Goal: Use online tool/utility: Use online tool/utility

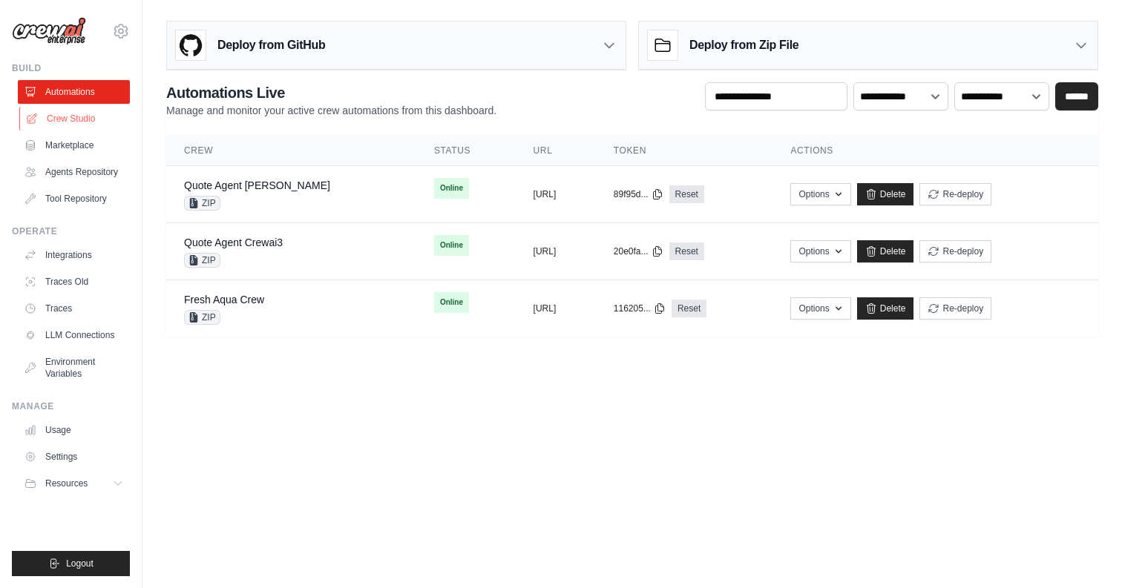
click at [73, 119] on link "Crew Studio" at bounding box center [75, 119] width 112 height 24
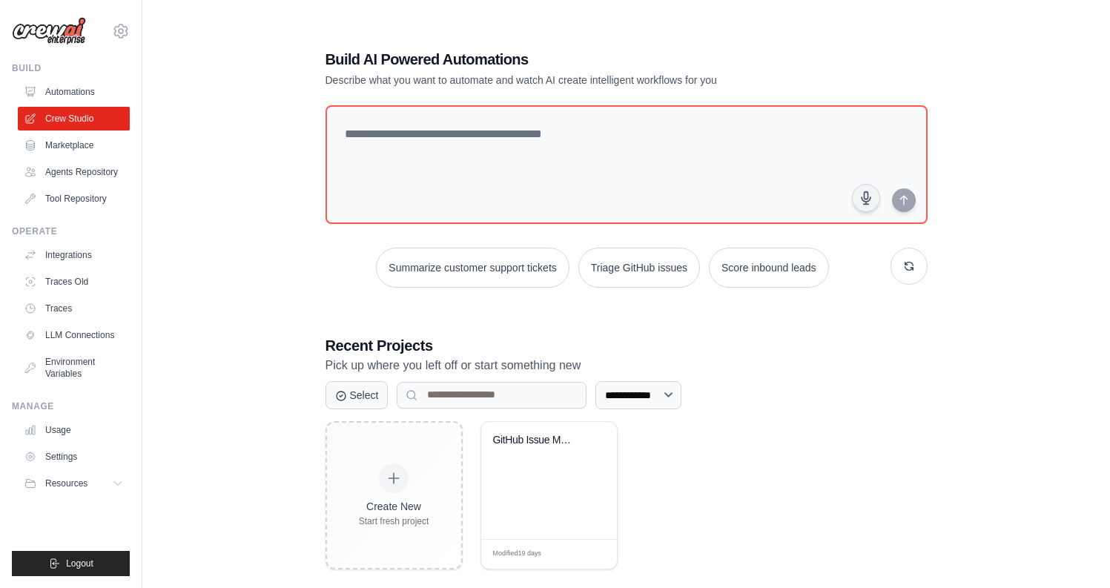
scroll to position [30, 0]
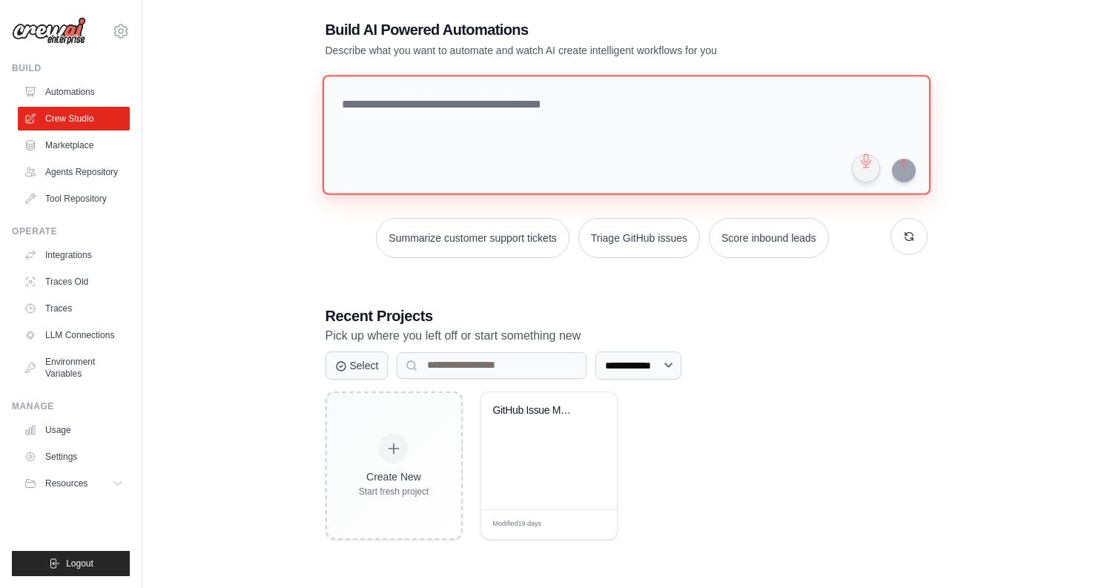
click at [451, 103] on textarea at bounding box center [626, 135] width 608 height 120
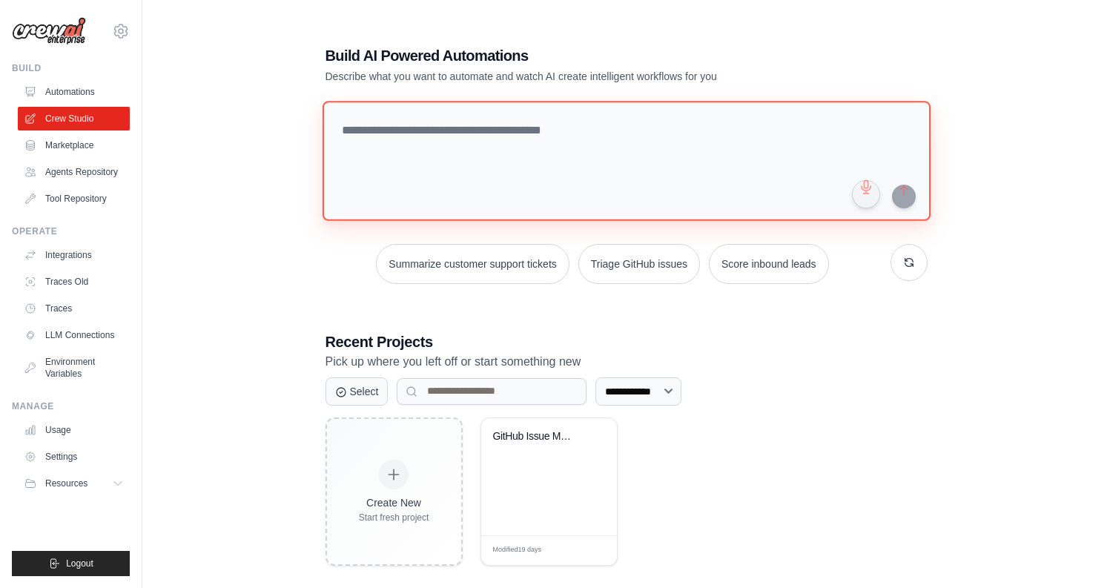
scroll to position [0, 0]
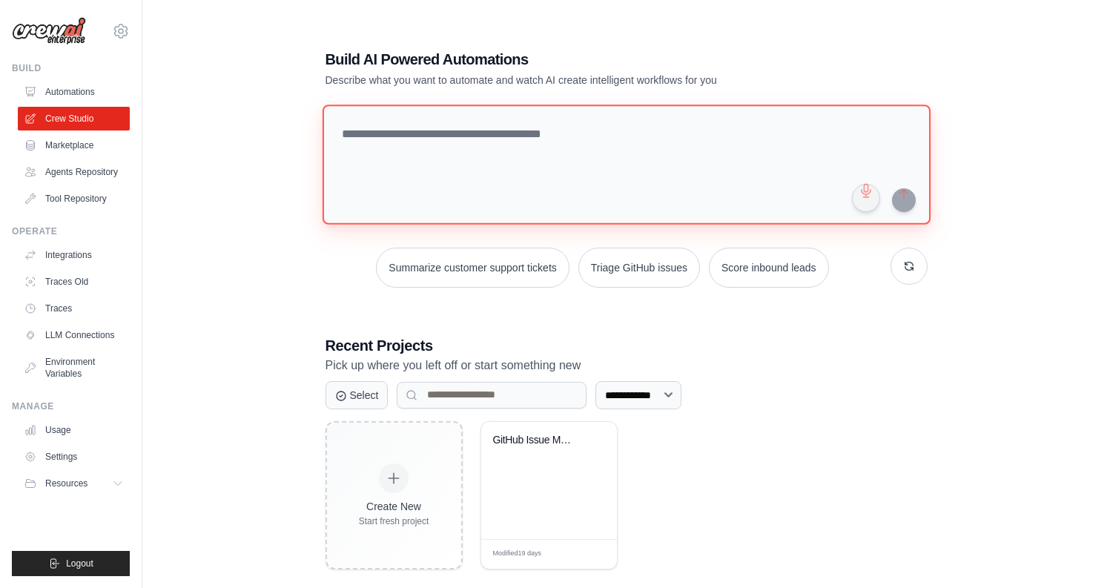
paste textarea "**********"
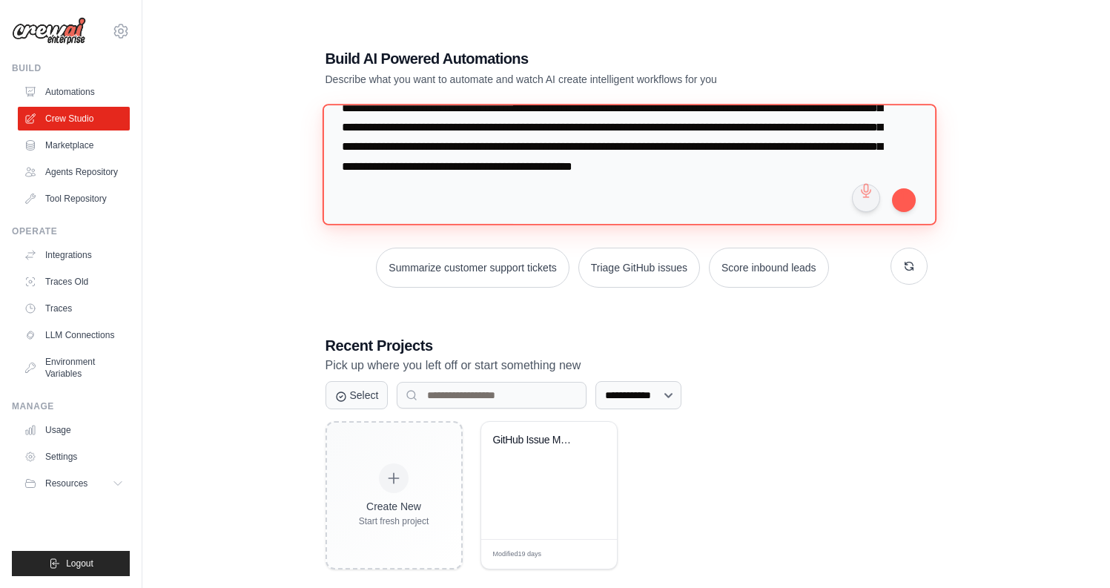
scroll to position [150, 0]
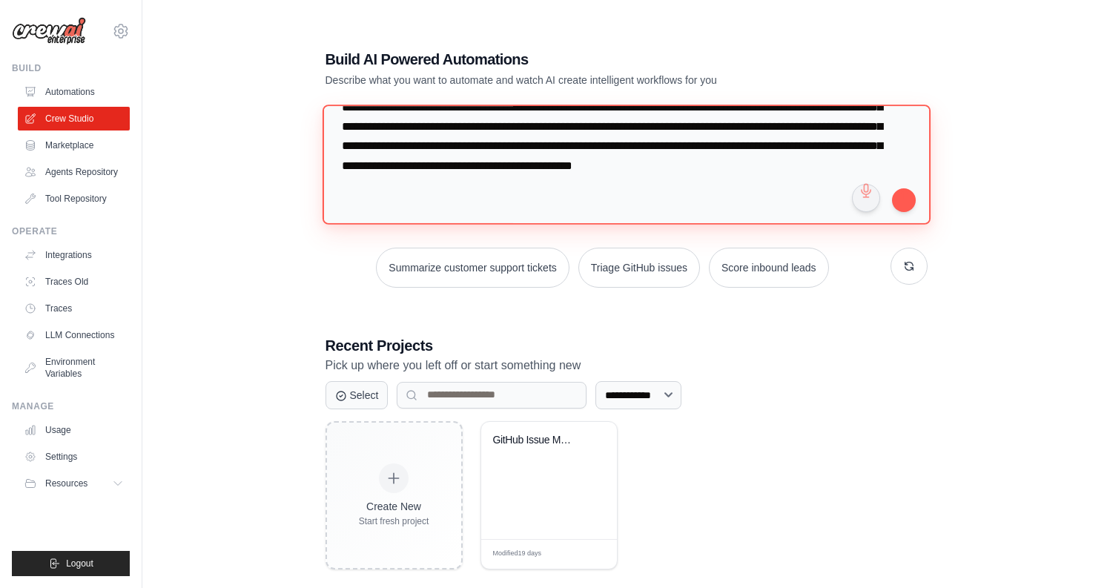
paste textarea "**********"
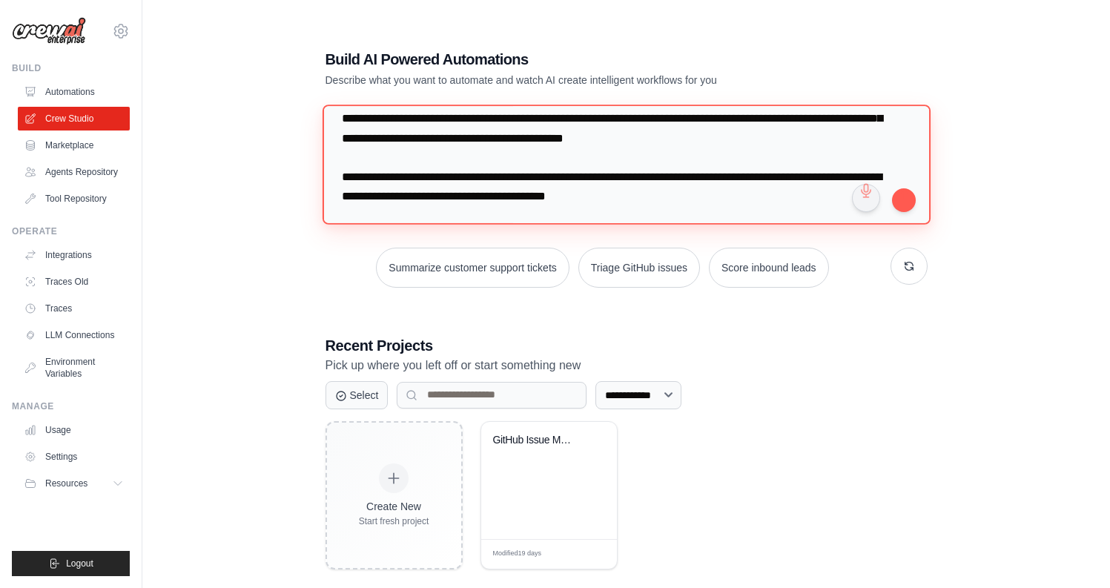
scroll to position [169, 0]
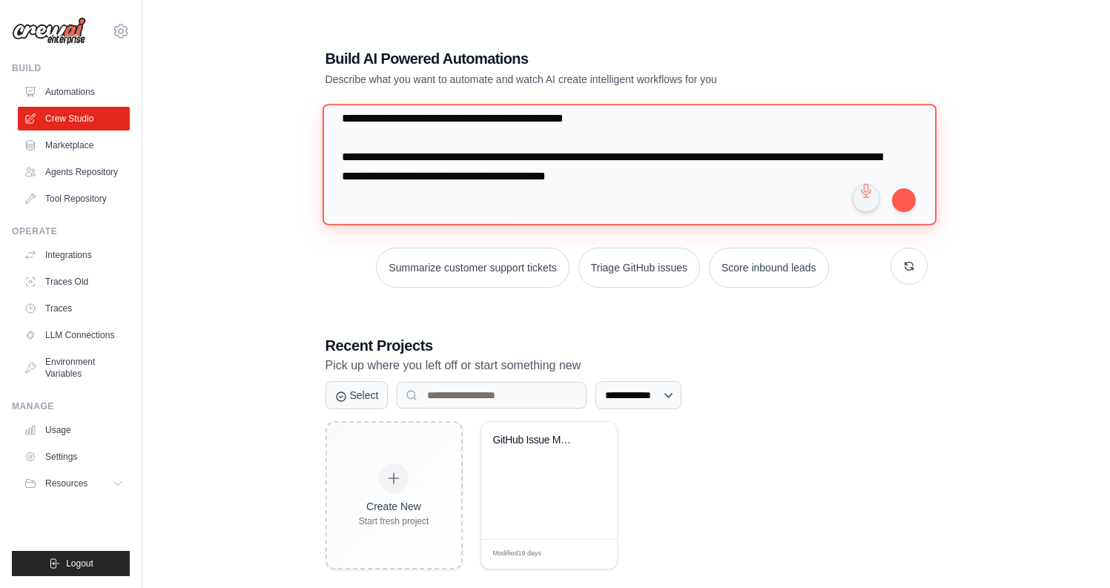
type textarea "**********"
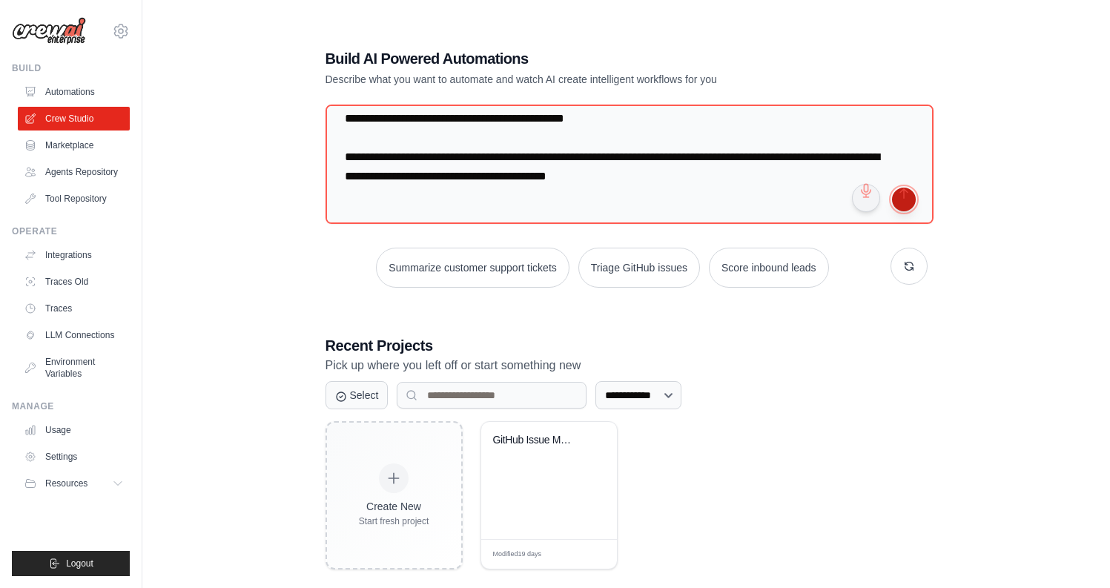
click at [906, 200] on button "submit" at bounding box center [904, 200] width 24 height 24
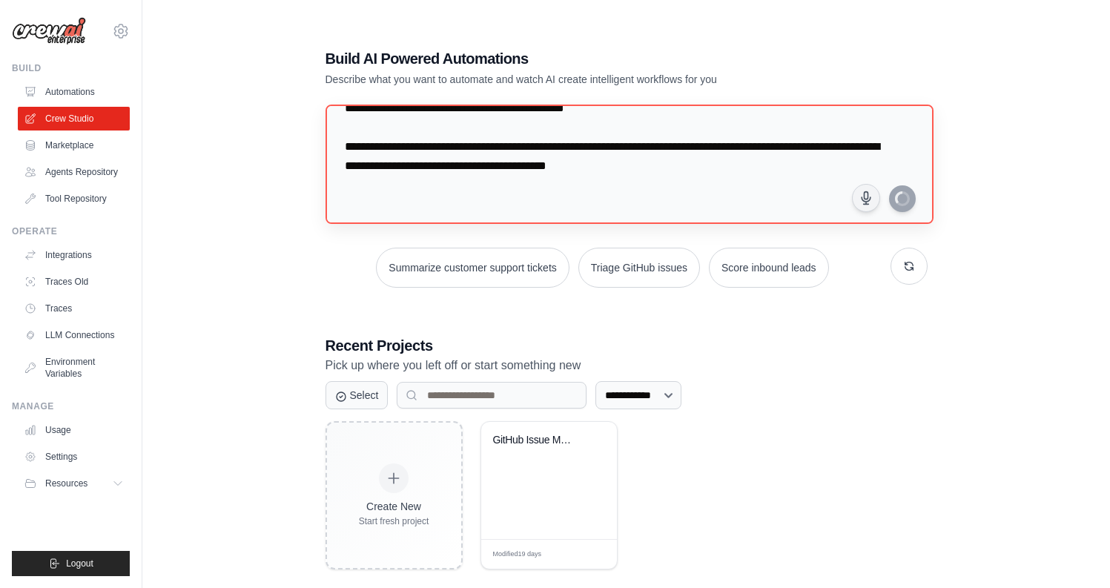
scroll to position [220, 0]
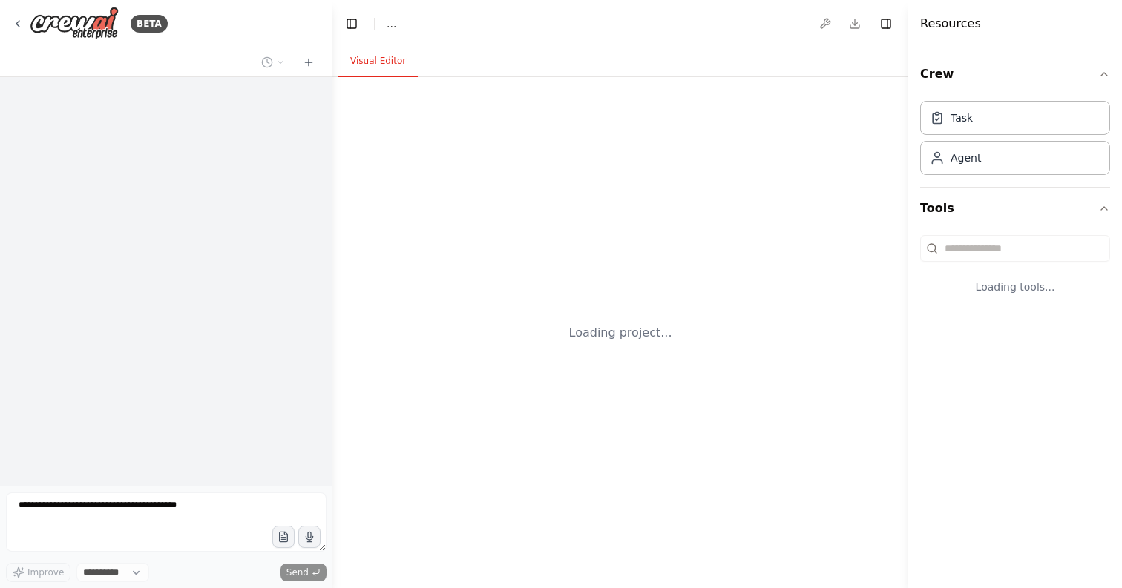
select select "****"
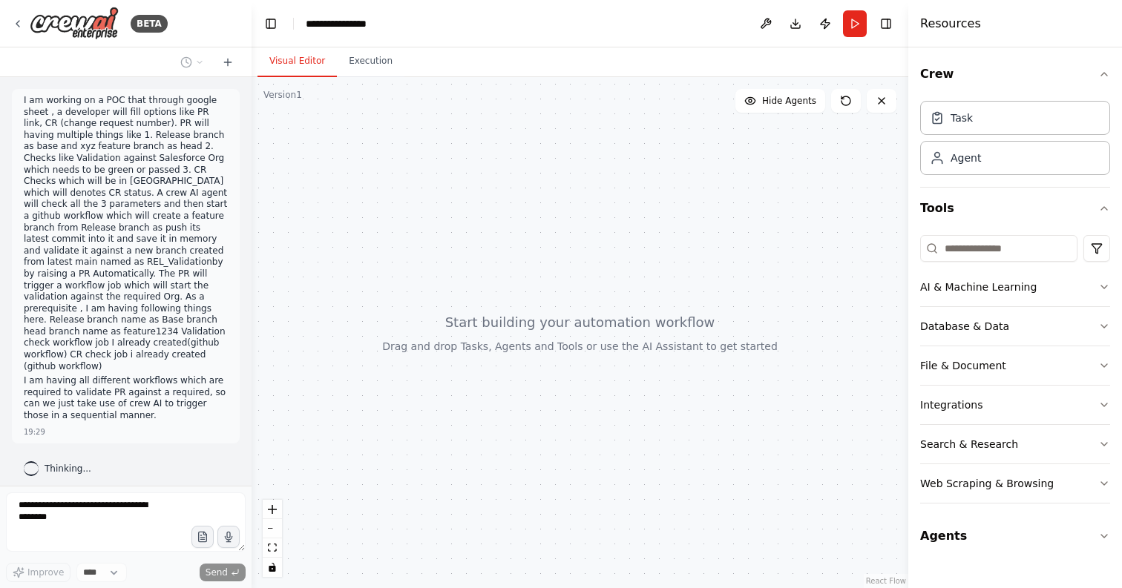
drag, startPoint x: 332, startPoint y: 300, endPoint x: 251, endPoint y: 295, distance: 80.3
click at [251, 295] on div "BETA I am working on a POC that through google sheet , a developer will fill op…" at bounding box center [561, 294] width 1122 height 588
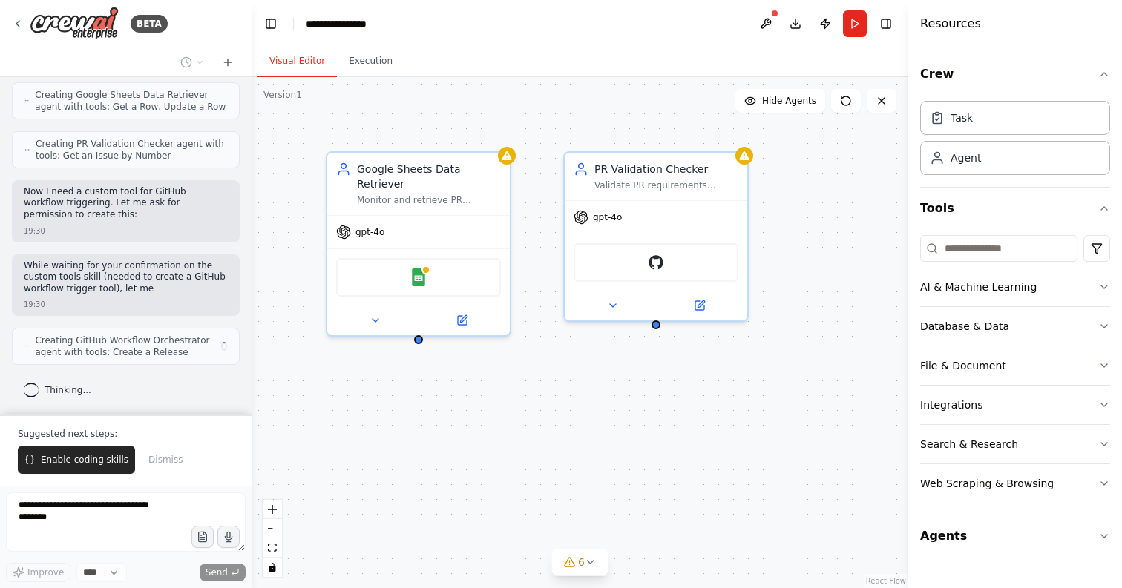
scroll to position [1471, 0]
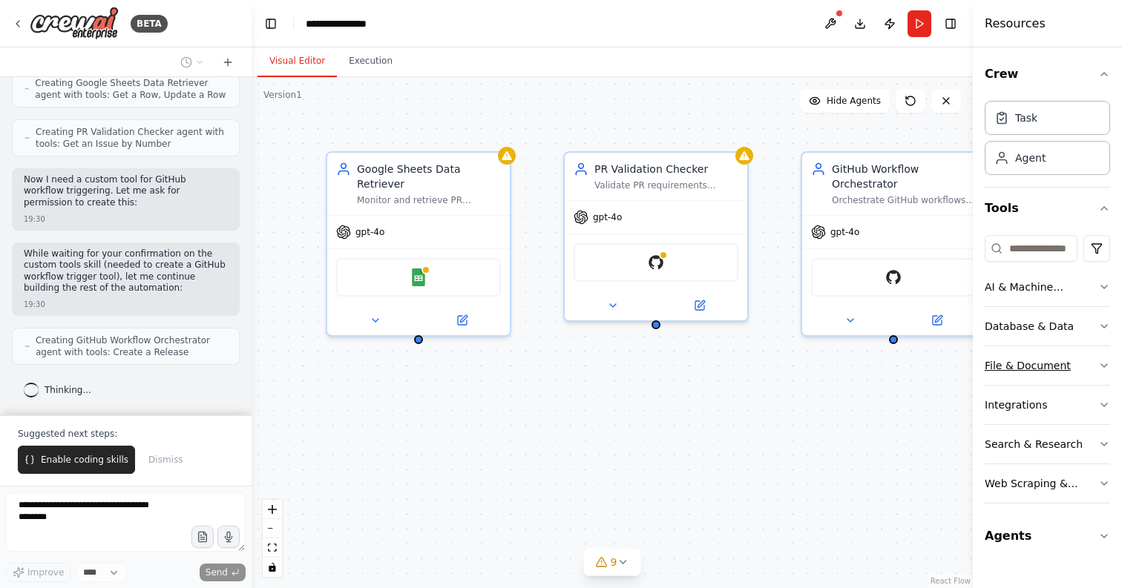
drag, startPoint x: 910, startPoint y: 379, endPoint x: 1021, endPoint y: 367, distance: 111.9
click at [1023, 366] on div "Resources Crew Task Agent Tools AI & Machine Learning Database & Data File & Do…" at bounding box center [1046, 294] width 149 height 588
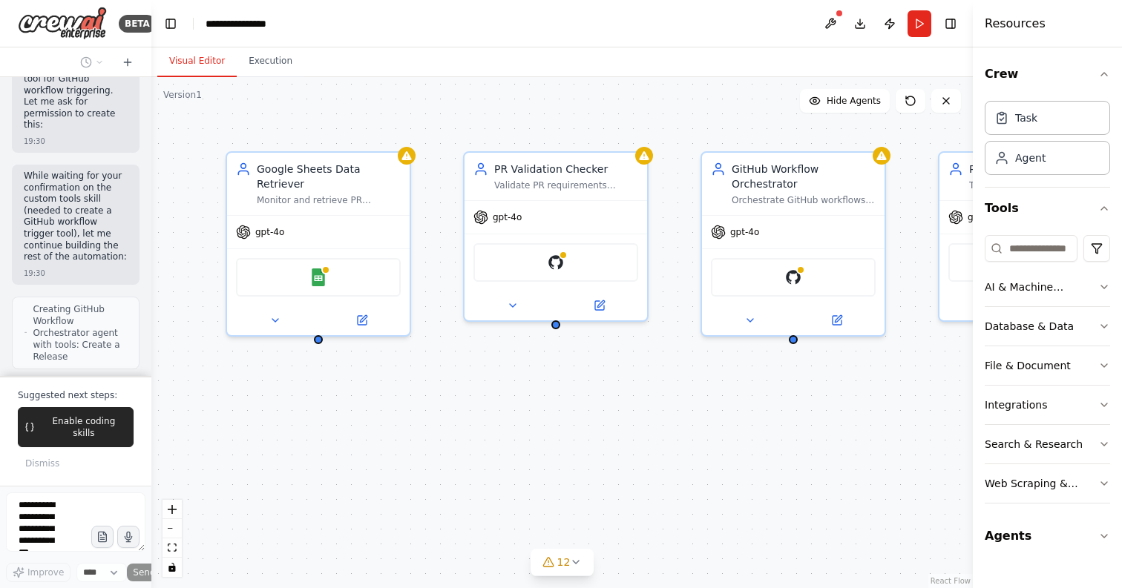
scroll to position [2548, 0]
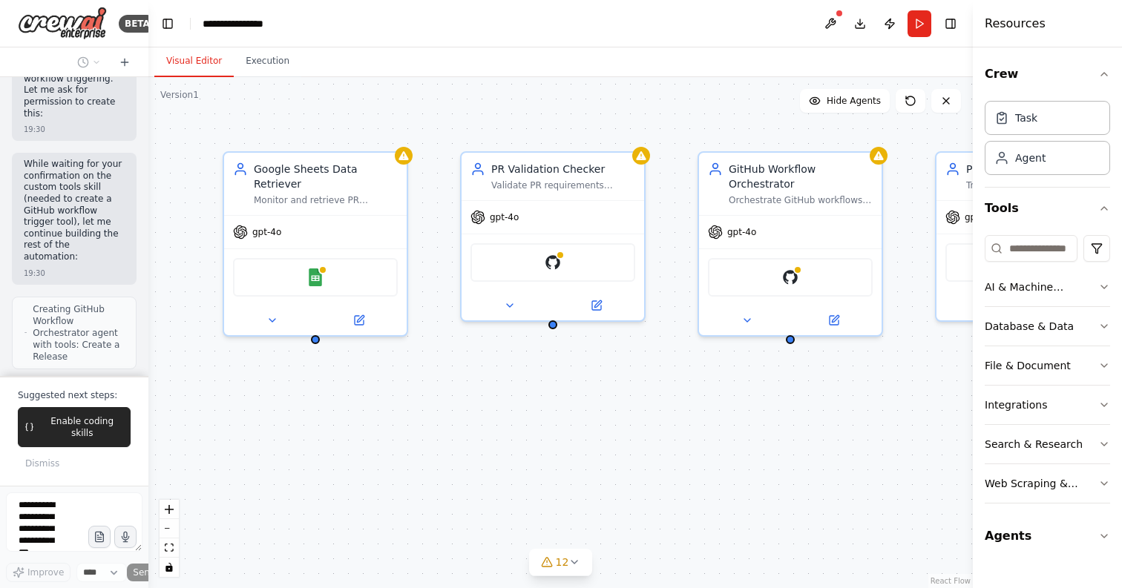
drag, startPoint x: 247, startPoint y: 254, endPoint x: 127, endPoint y: 256, distance: 120.2
click at [127, 256] on div "BETA I am working on a POC that through google sheet , a developer will fill op…" at bounding box center [74, 294] width 148 height 588
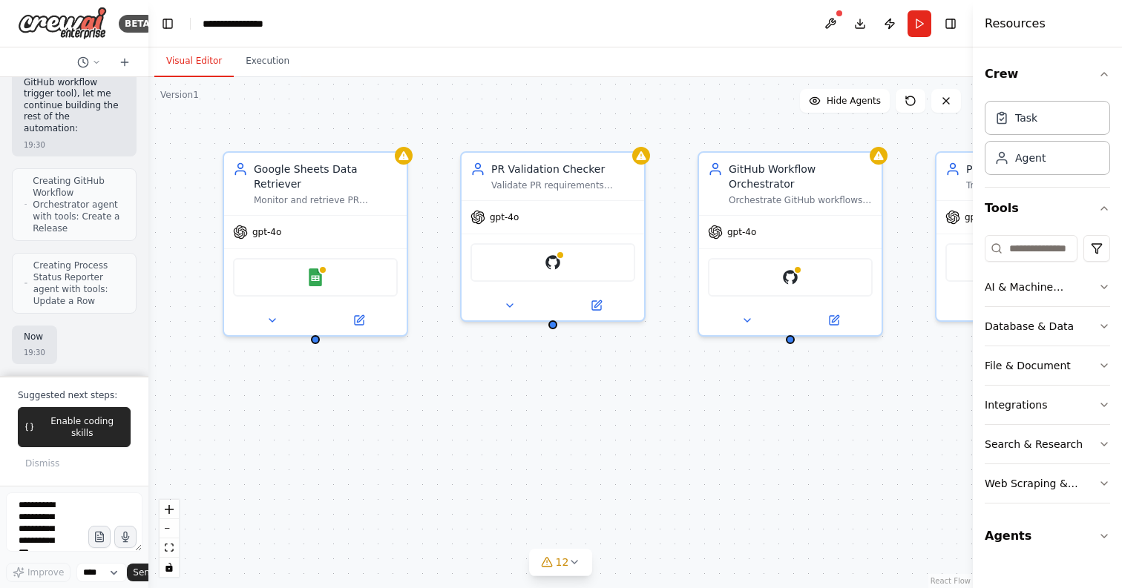
scroll to position [2892, 0]
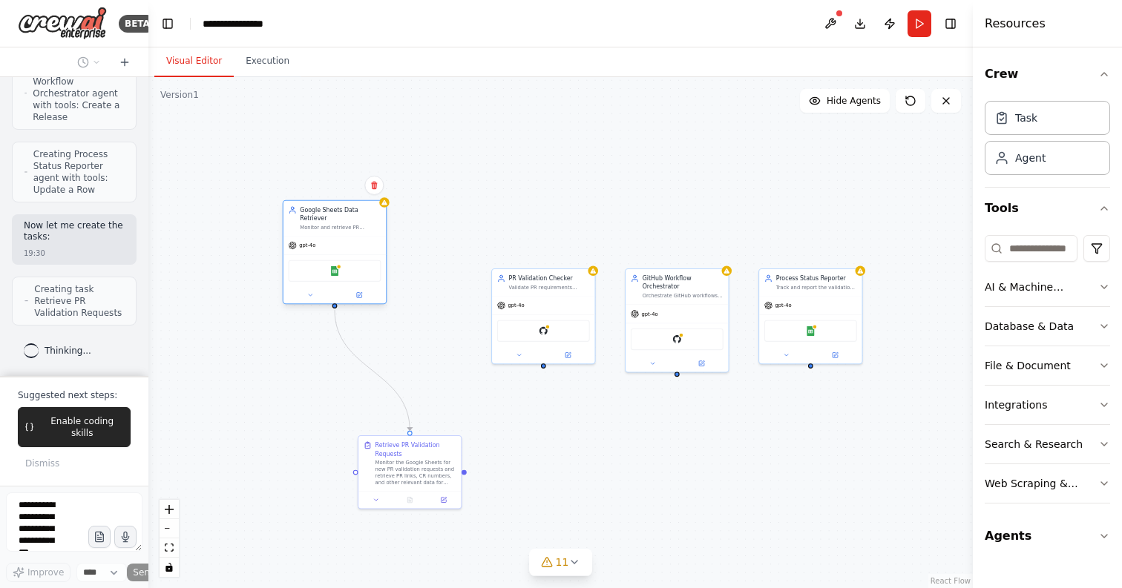
drag, startPoint x: 409, startPoint y: 310, endPoint x: 329, endPoint y: 243, distance: 103.7
click at [329, 243] on div "gpt-4o" at bounding box center [334, 246] width 102 height 19
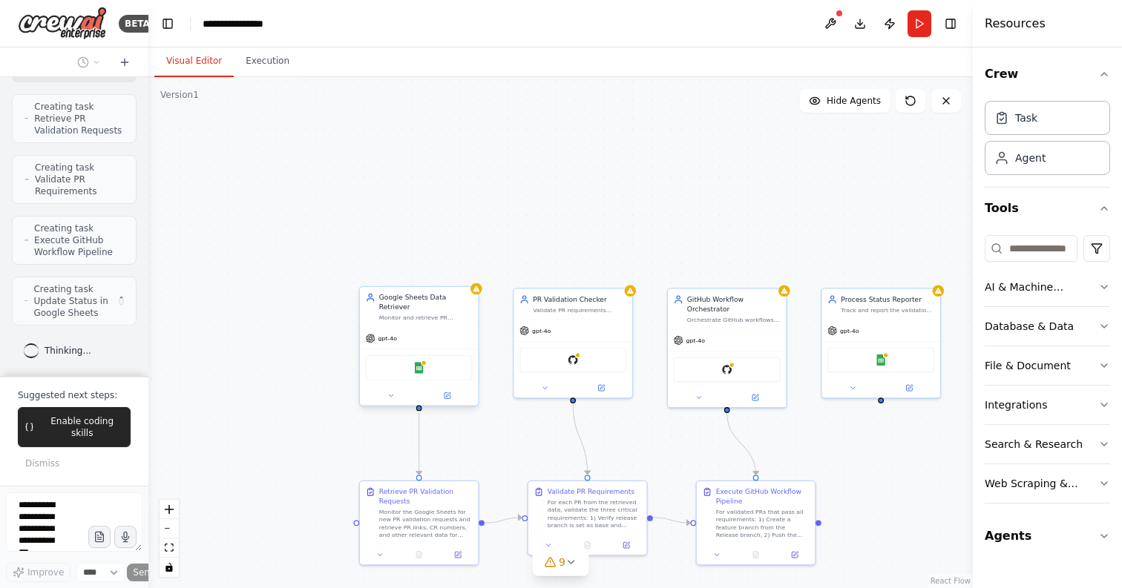
scroll to position [3086, 0]
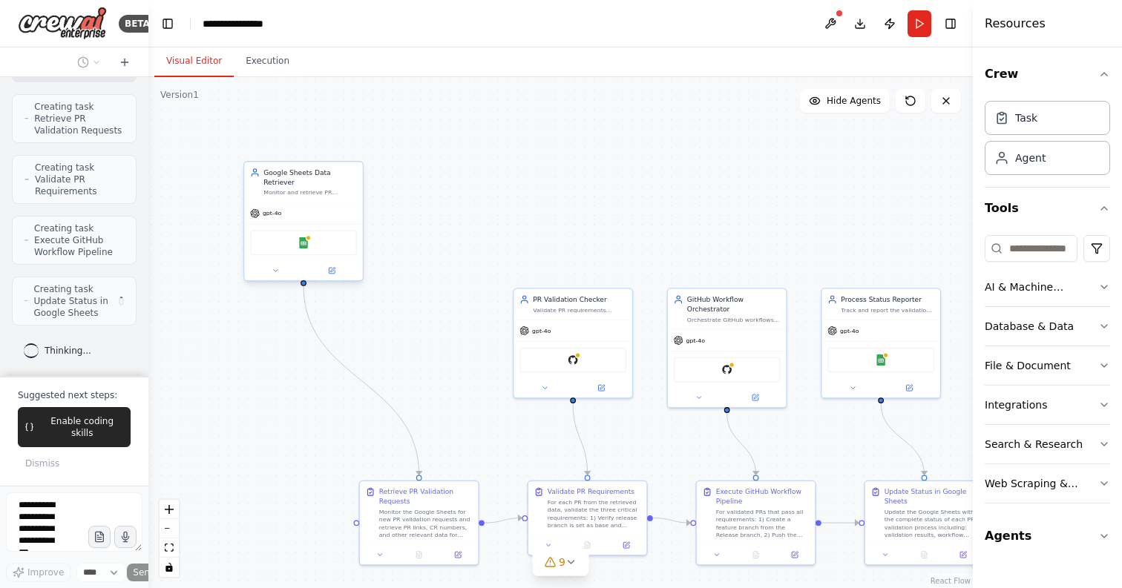
drag, startPoint x: 450, startPoint y: 306, endPoint x: 326, endPoint y: 177, distance: 180.0
click at [326, 177] on div "Google Sheets Data Retriever" at bounding box center [309, 177] width 93 height 19
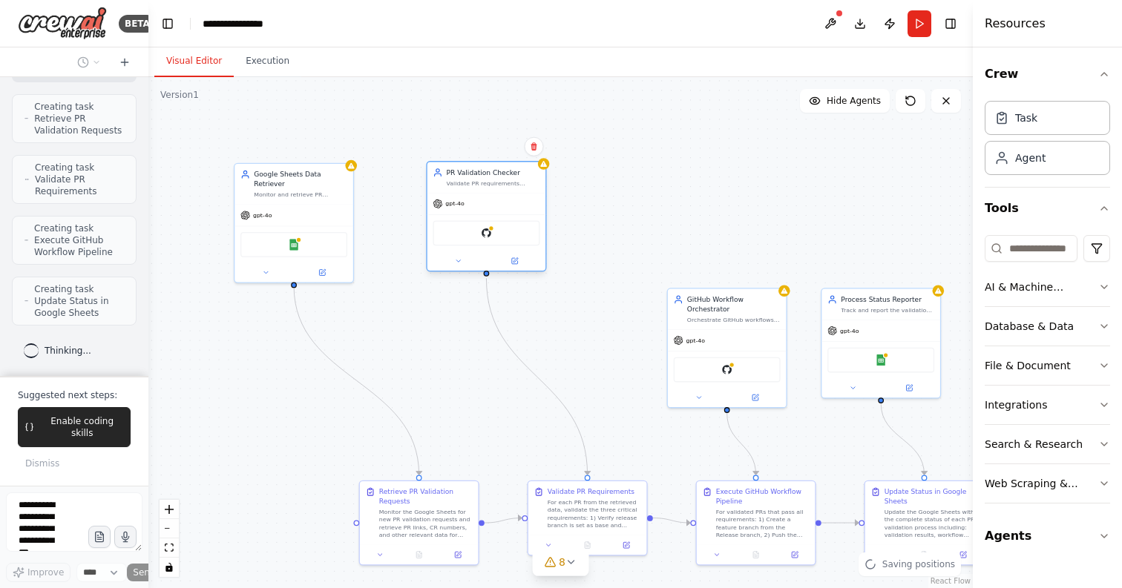
drag, startPoint x: 571, startPoint y: 315, endPoint x: 485, endPoint y: 195, distance: 147.2
click at [485, 195] on div "PR Validation Checker Validate PR requirements including branch setup (release …" at bounding box center [486, 216] width 120 height 111
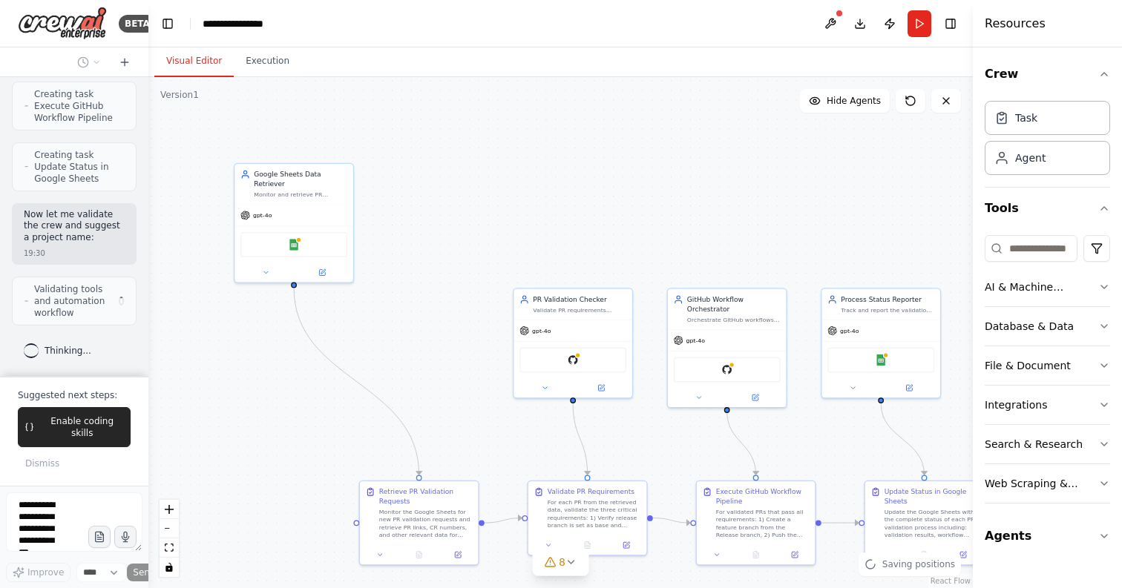
drag, startPoint x: 711, startPoint y: 311, endPoint x: 653, endPoint y: 196, distance: 128.7
click at [653, 196] on div ".deletable-edge-delete-btn { width: 20px; height: 20px; border: 0px solid #ffff…" at bounding box center [560, 332] width 824 height 511
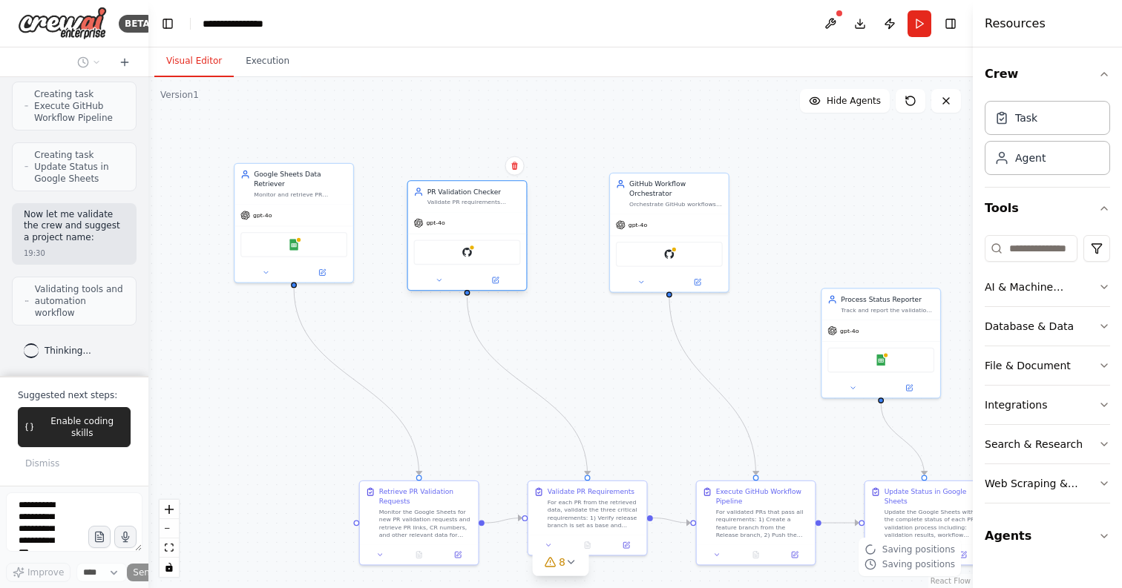
drag, startPoint x: 589, startPoint y: 329, endPoint x: 481, endPoint y: 220, distance: 153.2
click at [481, 220] on div "gpt-4o" at bounding box center [467, 223] width 119 height 22
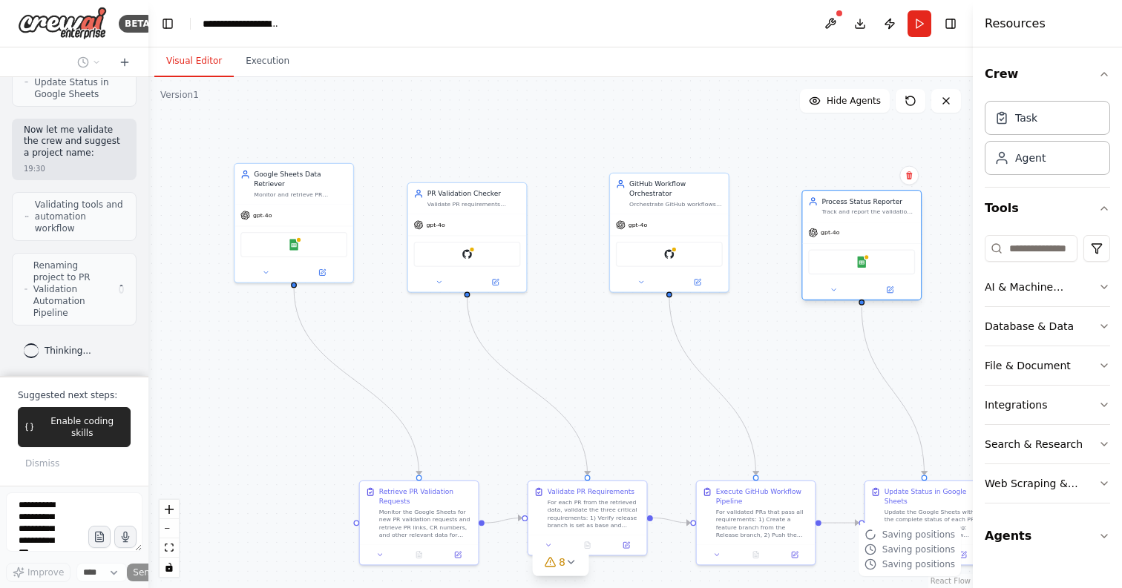
scroll to position [3305, 0]
drag, startPoint x: 859, startPoint y: 309, endPoint x: 838, endPoint y: 204, distance: 107.4
click at [838, 208] on div "Track and report the validation process status back to the Google Sheets, updat…" at bounding box center [867, 211] width 93 height 7
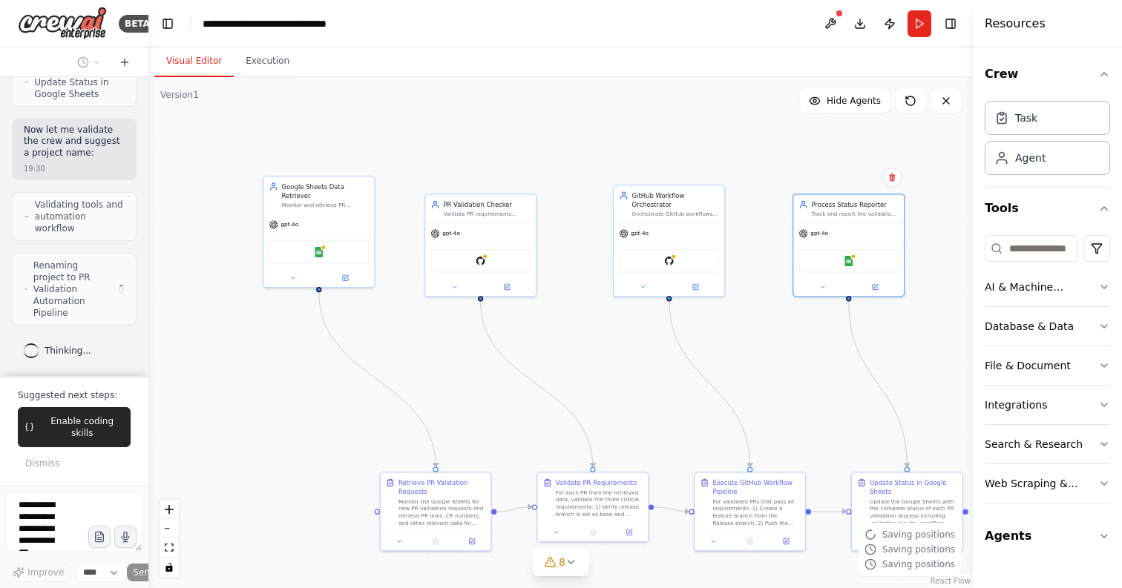
scroll to position [3294, 0]
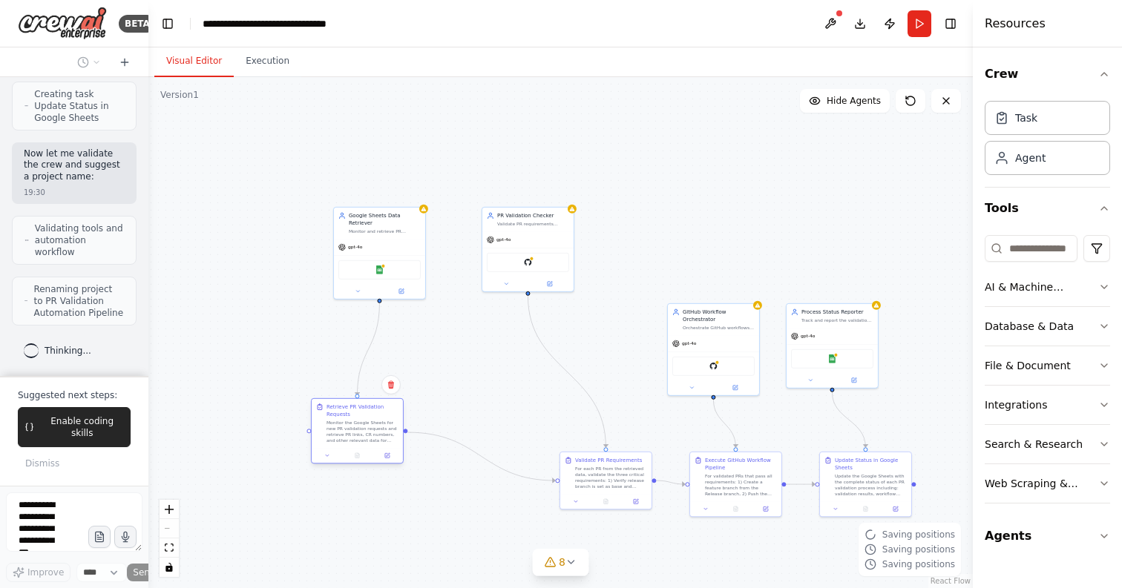
drag, startPoint x: 457, startPoint y: 486, endPoint x: 347, endPoint y: 432, distance: 122.4
click at [347, 432] on div "Monitor the Google Sheets for new PR validation requests and retrieve PR links,…" at bounding box center [362, 432] width 72 height 24
drag, startPoint x: 596, startPoint y: 489, endPoint x: 526, endPoint y: 422, distance: 97.1
click at [526, 422] on div "Validate PR Requirements For each PR from the retrieved data, validate the thre…" at bounding box center [535, 405] width 91 height 42
drag, startPoint x: 751, startPoint y: 494, endPoint x: 702, endPoint y: 471, distance: 54.8
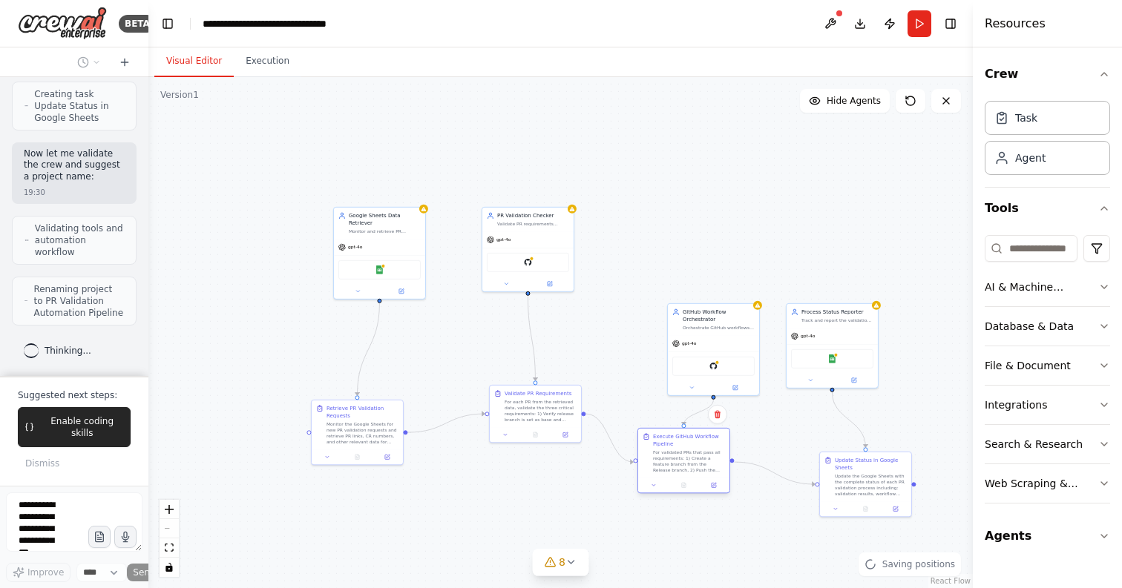
click at [702, 471] on div "For validated PRs that pass all requirements: 1) Create a feature branch from t…" at bounding box center [689, 462] width 72 height 24
drag, startPoint x: 720, startPoint y: 360, endPoint x: 697, endPoint y: 266, distance: 96.3
click at [697, 266] on div "GitHub" at bounding box center [691, 268] width 82 height 19
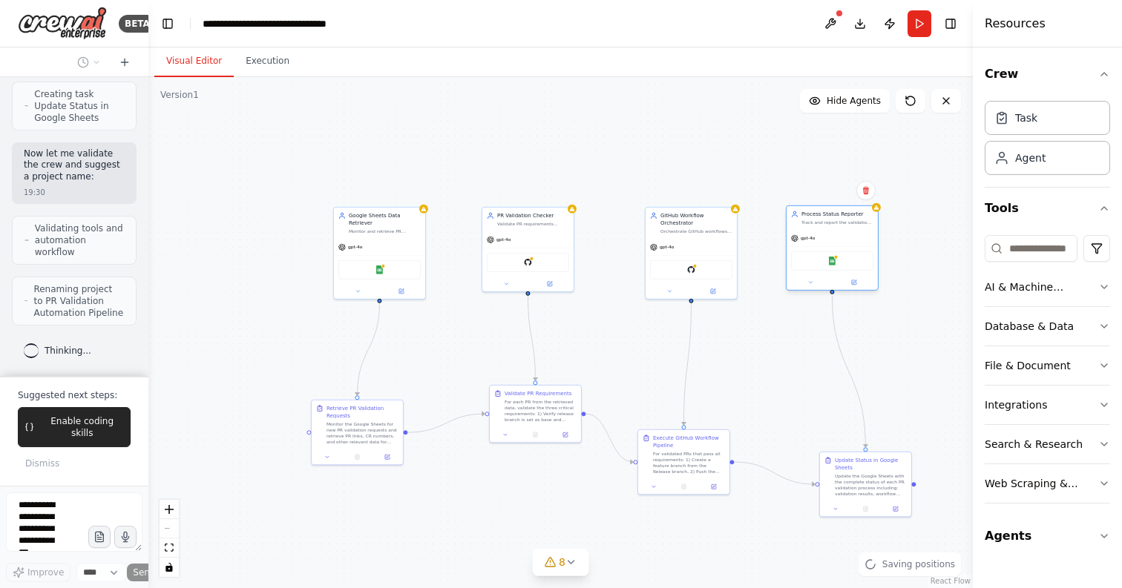
drag, startPoint x: 826, startPoint y: 342, endPoint x: 823, endPoint y: 243, distance: 99.4
click at [823, 243] on div "gpt-4o" at bounding box center [831, 238] width 91 height 16
drag, startPoint x: 838, startPoint y: 474, endPoint x: 824, endPoint y: 407, distance: 69.0
click at [824, 407] on div "Update the Google Sheets with the complete status of each PR validation process…" at bounding box center [859, 417] width 72 height 24
drag, startPoint x: 679, startPoint y: 458, endPoint x: 682, endPoint y: 389, distance: 68.3
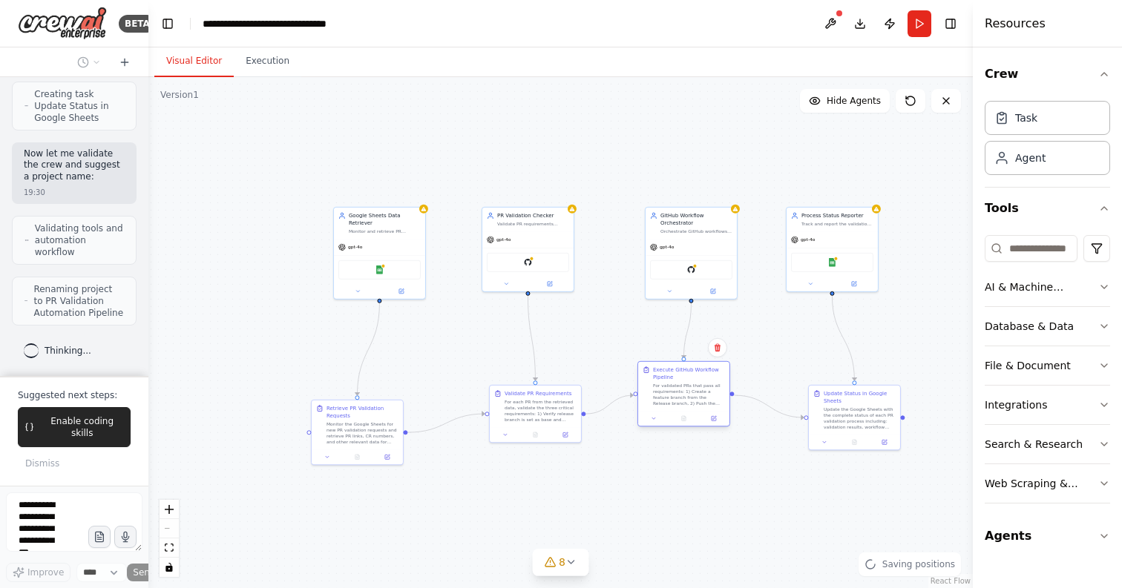
click at [682, 389] on div "For validated PRs that pass all requirements: 1) Create a feature branch from t…" at bounding box center [689, 395] width 72 height 24
drag, startPoint x: 550, startPoint y: 418, endPoint x: 542, endPoint y: 380, distance: 39.6
click at [542, 380] on div "For each PR from the retrieved data, validate the three critical requirements: …" at bounding box center [533, 373] width 72 height 24
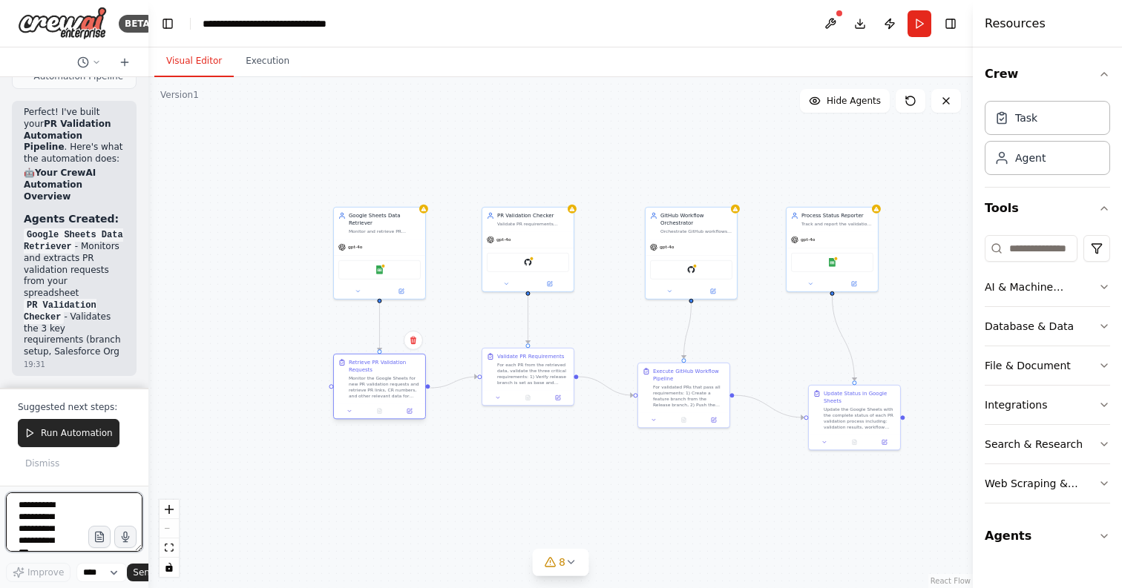
drag, startPoint x: 374, startPoint y: 415, endPoint x: 393, endPoint y: 368, distance: 51.2
click at [393, 368] on div "Retrieve PR Validation Requests" at bounding box center [385, 366] width 72 height 15
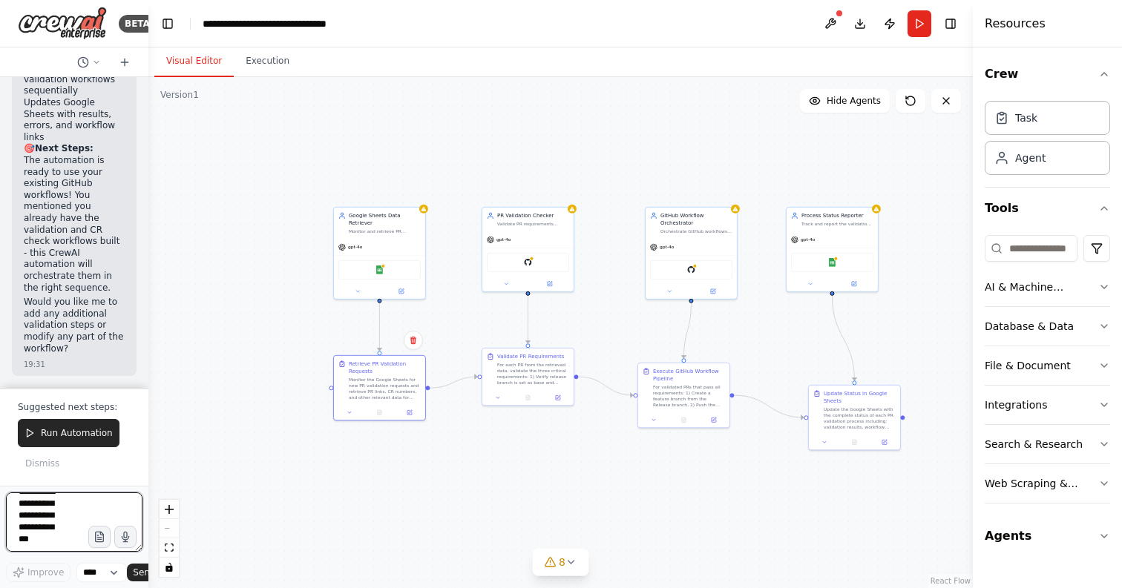
scroll to position [0, 0]
click at [53, 432] on span "Run Automation" at bounding box center [77, 433] width 72 height 12
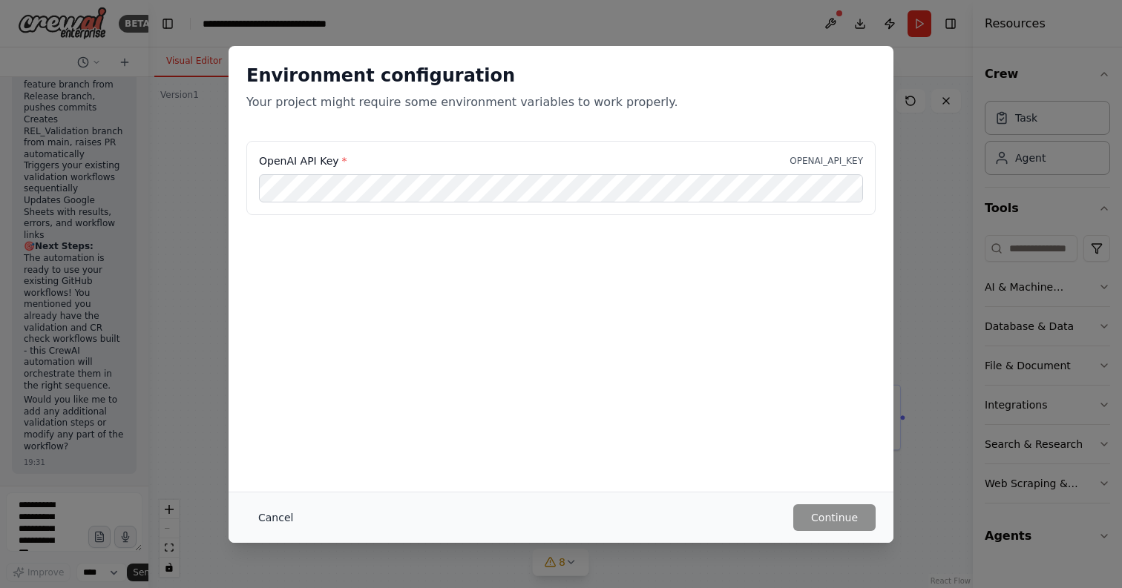
click at [279, 517] on button "Cancel" at bounding box center [275, 517] width 59 height 27
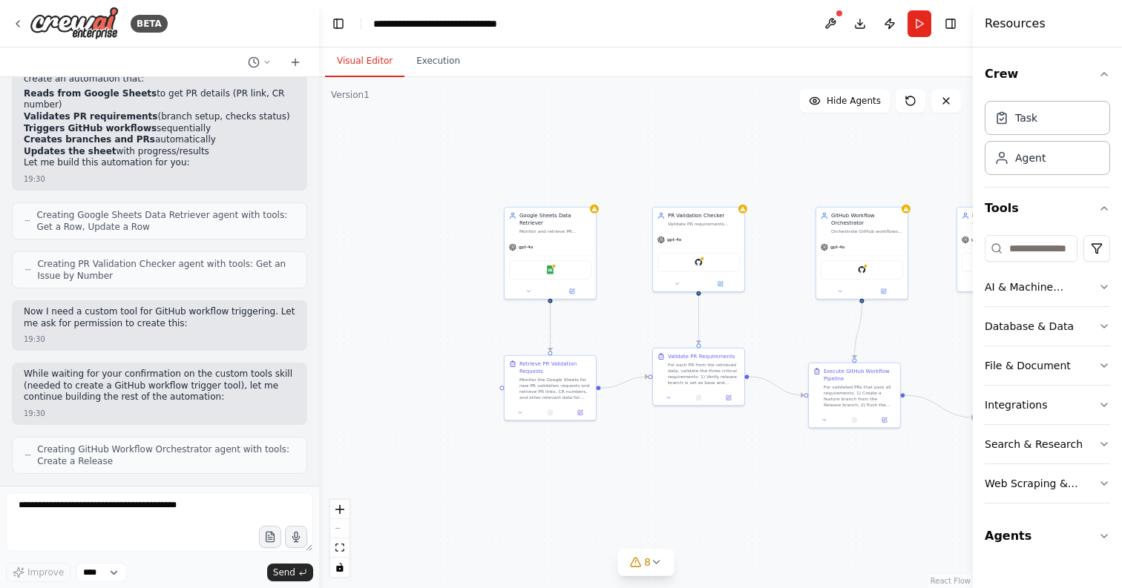
scroll to position [1211, 0]
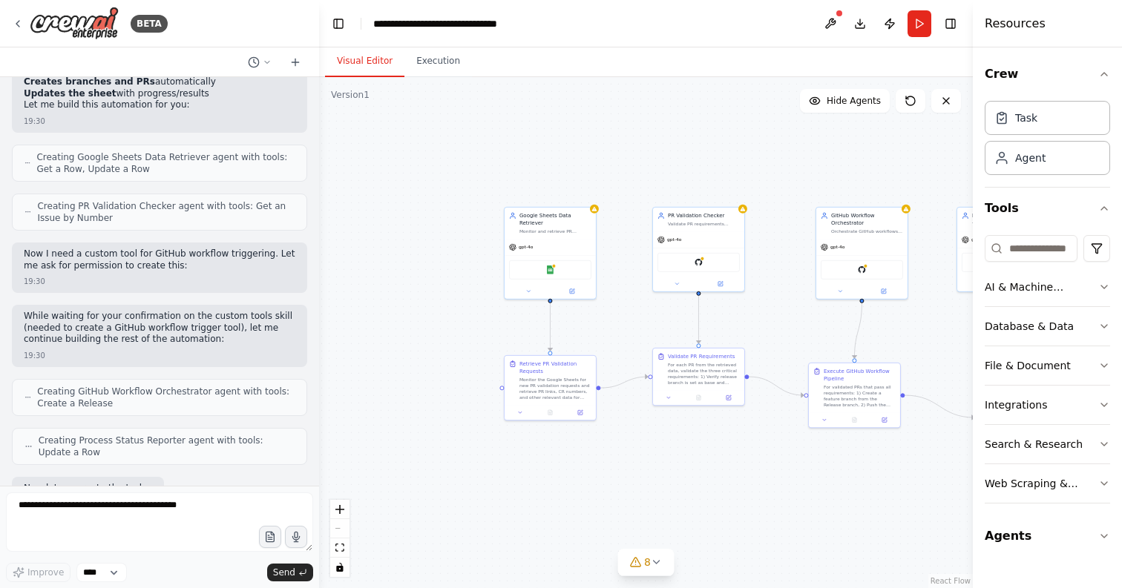
drag, startPoint x: 146, startPoint y: 422, endPoint x: 310, endPoint y: 419, distance: 164.0
click at [310, 419] on div "BETA I am working on a POC that through google sheet , a developer will fill op…" at bounding box center [561, 294] width 1122 height 588
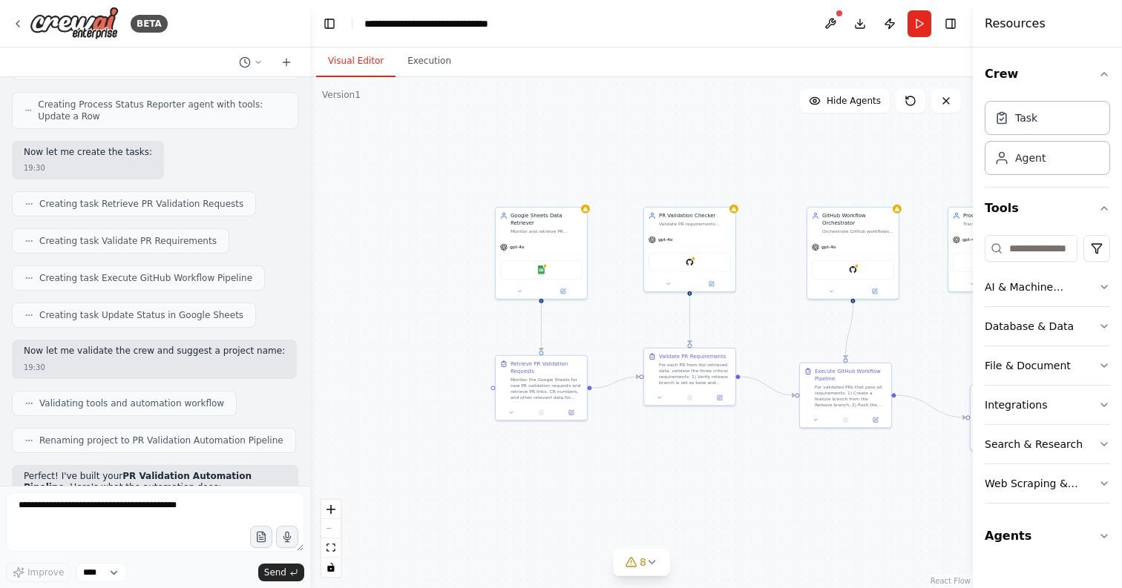
scroll to position [1584, 0]
click at [536, 232] on div "Monitor and retrieve PR validation requests from Google Sheets containing PR li…" at bounding box center [546, 230] width 72 height 6
click at [542, 229] on div "Monitor and retrieve PR validation requests from Google Sheets containing PR li…" at bounding box center [546, 230] width 72 height 6
click at [564, 289] on icon at bounding box center [564, 289] width 4 height 4
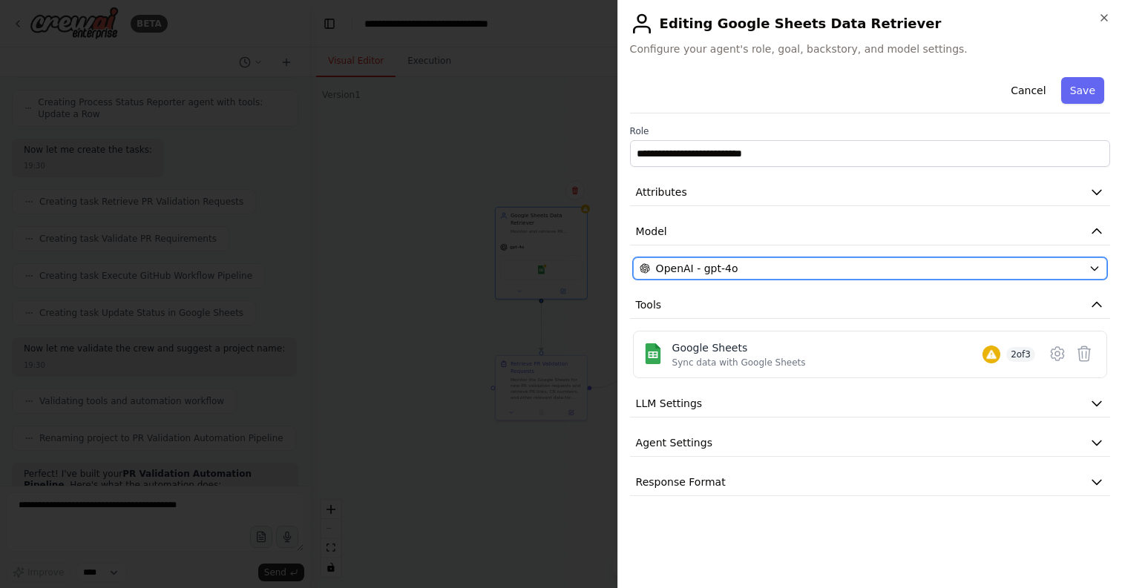
click at [796, 270] on div "OpenAI - gpt-4o" at bounding box center [860, 268] width 443 height 15
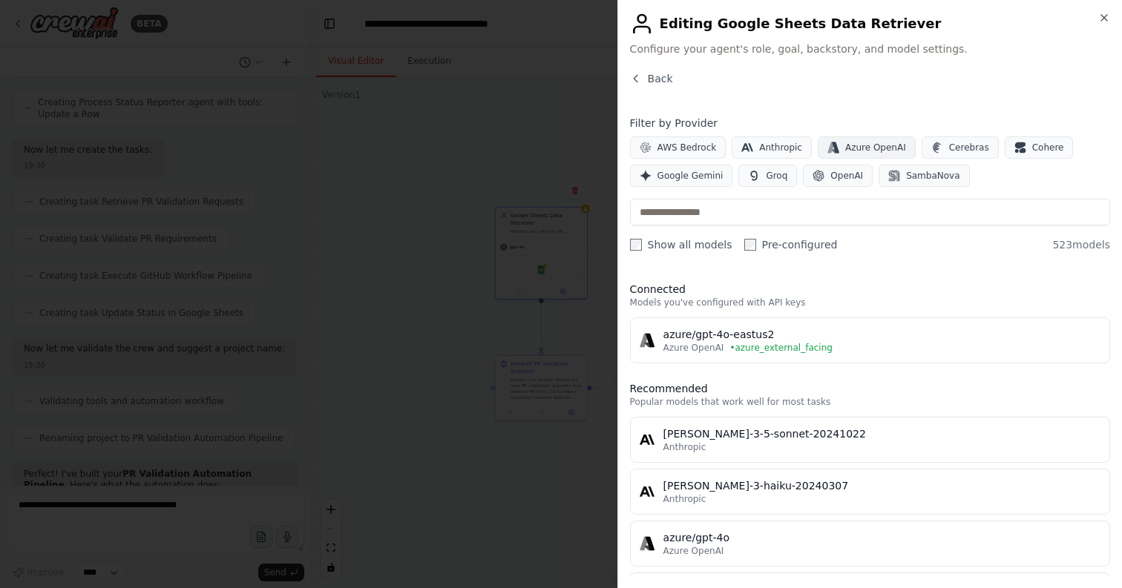
click at [879, 146] on span "Azure OpenAI" at bounding box center [875, 148] width 61 height 12
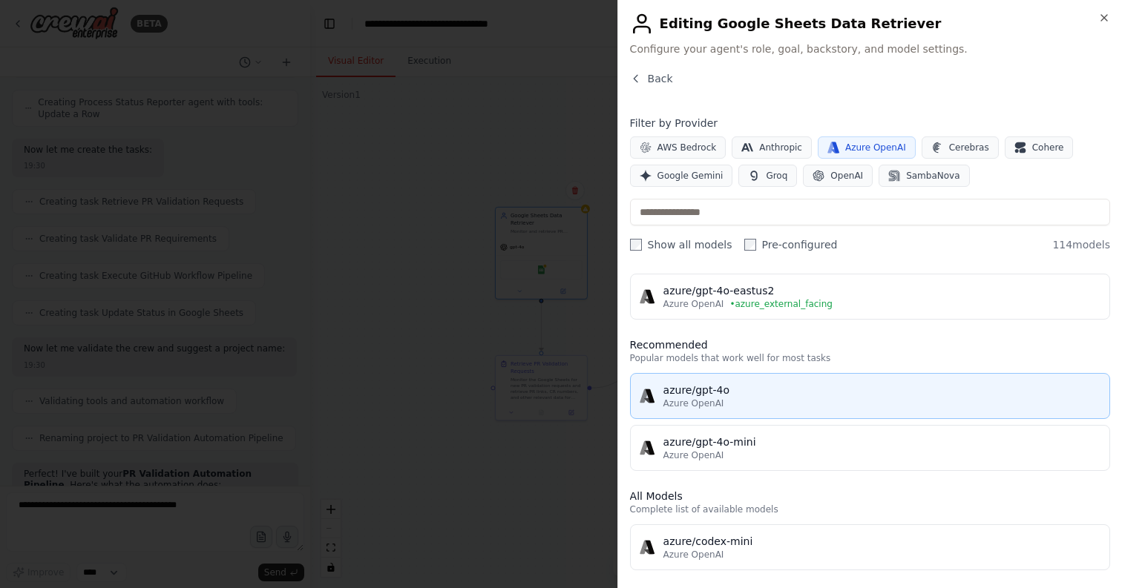
scroll to position [0, 0]
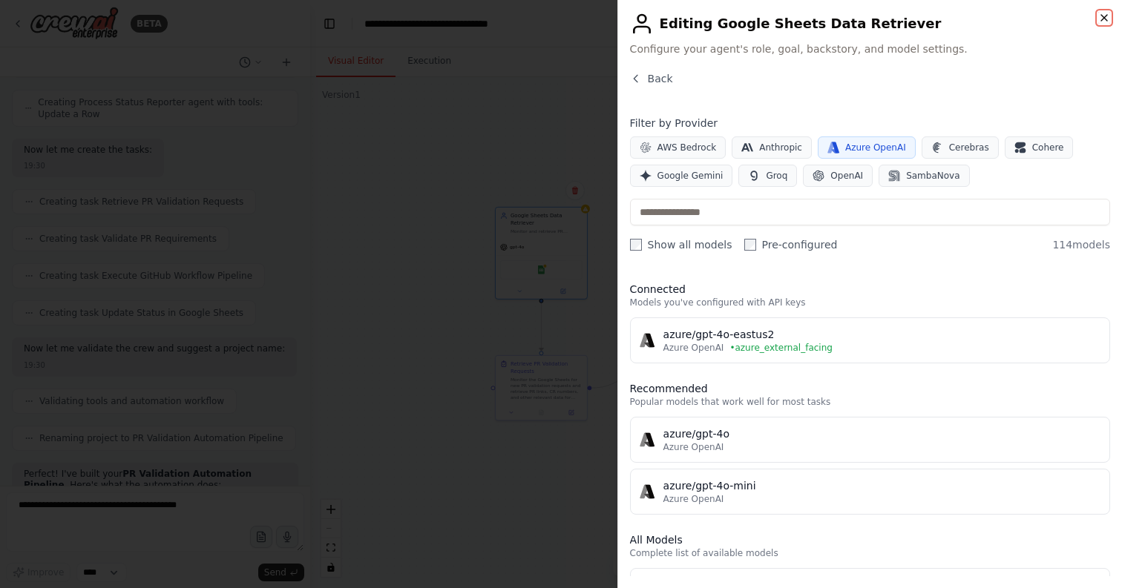
click at [1103, 18] on icon "button" at bounding box center [1104, 18] width 6 height 6
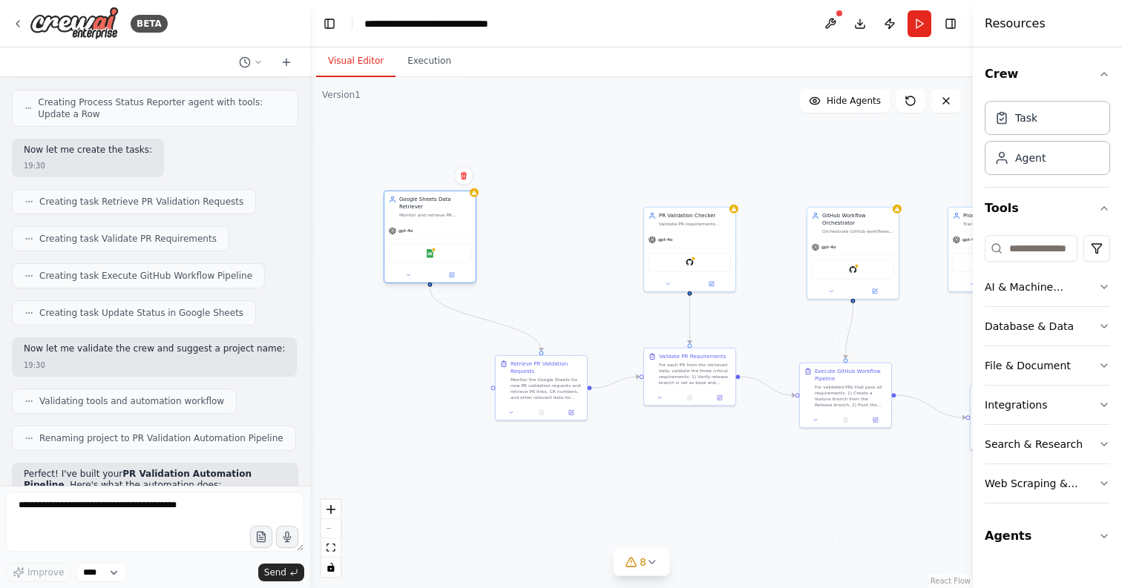
drag, startPoint x: 544, startPoint y: 247, endPoint x: 430, endPoint y: 228, distance: 115.1
click at [430, 228] on div "gpt-4o" at bounding box center [429, 231] width 91 height 16
drag, startPoint x: 698, startPoint y: 249, endPoint x: 579, endPoint y: 232, distance: 120.5
click at [579, 232] on div "GitHub" at bounding box center [570, 245] width 91 height 29
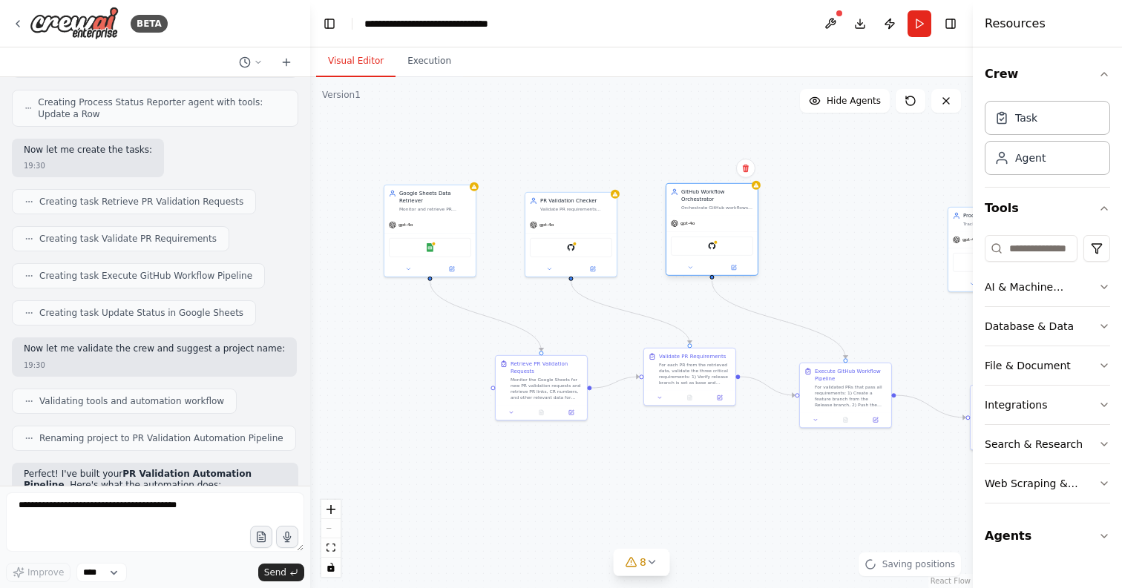
drag, startPoint x: 857, startPoint y: 228, endPoint x: 711, endPoint y: 208, distance: 146.8
click at [711, 208] on div "Orchestrate GitHub workflows by creating feature branches, triggering validatio…" at bounding box center [717, 208] width 72 height 6
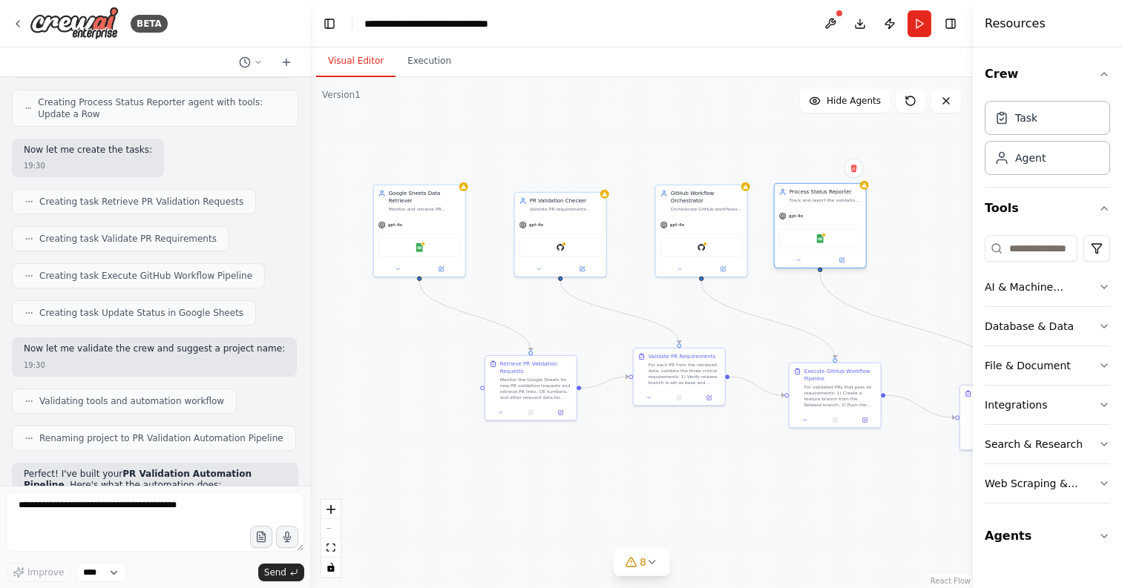
drag, startPoint x: 957, startPoint y: 235, endPoint x: 782, endPoint y: 214, distance: 176.4
click at [782, 214] on icon at bounding box center [782, 215] width 7 height 7
drag, startPoint x: 512, startPoint y: 387, endPoint x: 408, endPoint y: 386, distance: 103.9
click at [408, 386] on div "Monitor the Google Sheets for new PR validation requests and retrieve PR links,…" at bounding box center [432, 387] width 72 height 24
drag, startPoint x: 672, startPoint y: 366, endPoint x: 562, endPoint y: 369, distance: 109.8
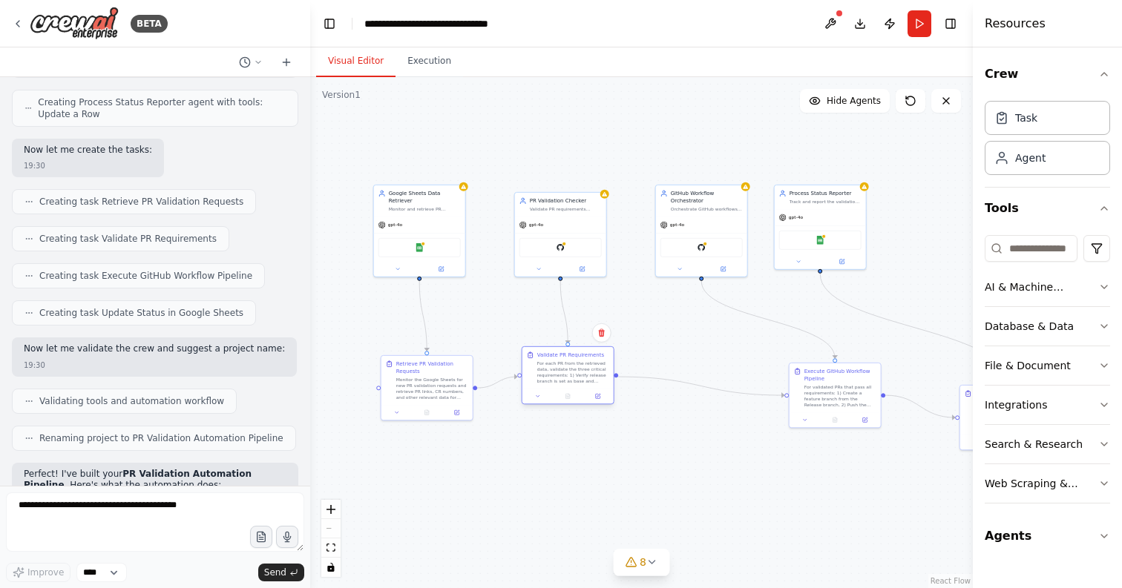
click at [562, 369] on div "For each PR from the retrieved data, validate the three critical requirements: …" at bounding box center [573, 373] width 72 height 24
drag, startPoint x: 841, startPoint y: 371, endPoint x: 731, endPoint y: 362, distance: 110.9
click at [731, 362] on div "Execute GitHub Workflow Pipeline" at bounding box center [729, 366] width 72 height 15
drag, startPoint x: 967, startPoint y: 417, endPoint x: 843, endPoint y: 382, distance: 128.7
click at [843, 382] on div "BETA I am working on a POC that through google sheet , a developer will fill op…" at bounding box center [561, 294] width 1122 height 588
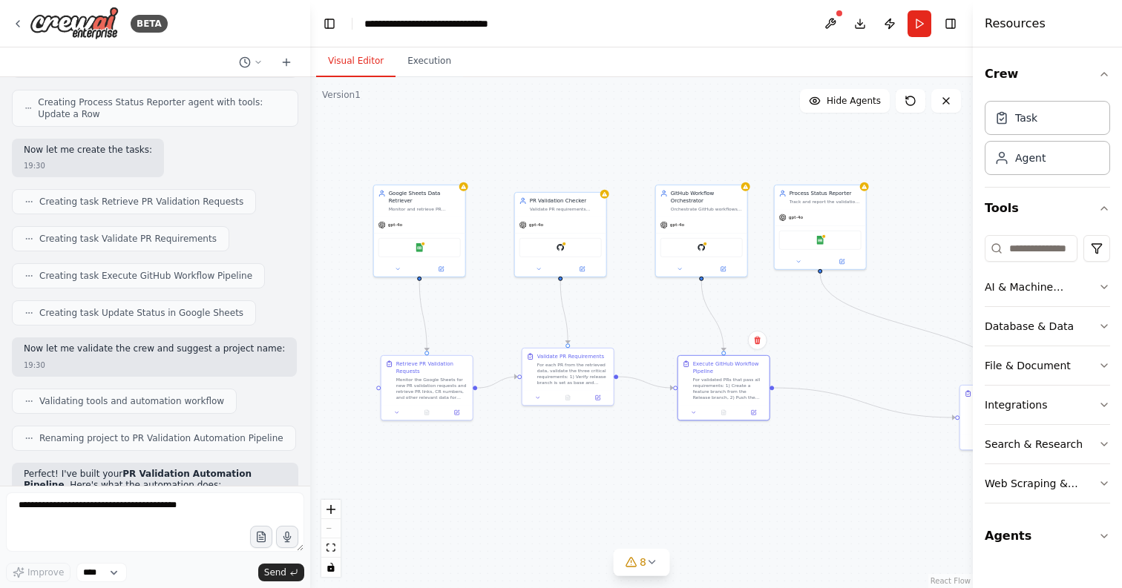
drag, startPoint x: 968, startPoint y: 403, endPoint x: 847, endPoint y: 358, distance: 128.8
click at [847, 358] on div "BETA I am working on a POC that through google sheet , a developer will fill op…" at bounding box center [561, 294] width 1122 height 588
drag, startPoint x: 973, startPoint y: 363, endPoint x: 1044, endPoint y: 363, distance: 71.2
click at [1044, 363] on div "Resources Crew Task Agent Tools AI & Machine Learning Database & Data File & Do…" at bounding box center [1046, 294] width 149 height 588
click at [971, 347] on button "Toggle Sidebar" at bounding box center [973, 294] width 12 height 588
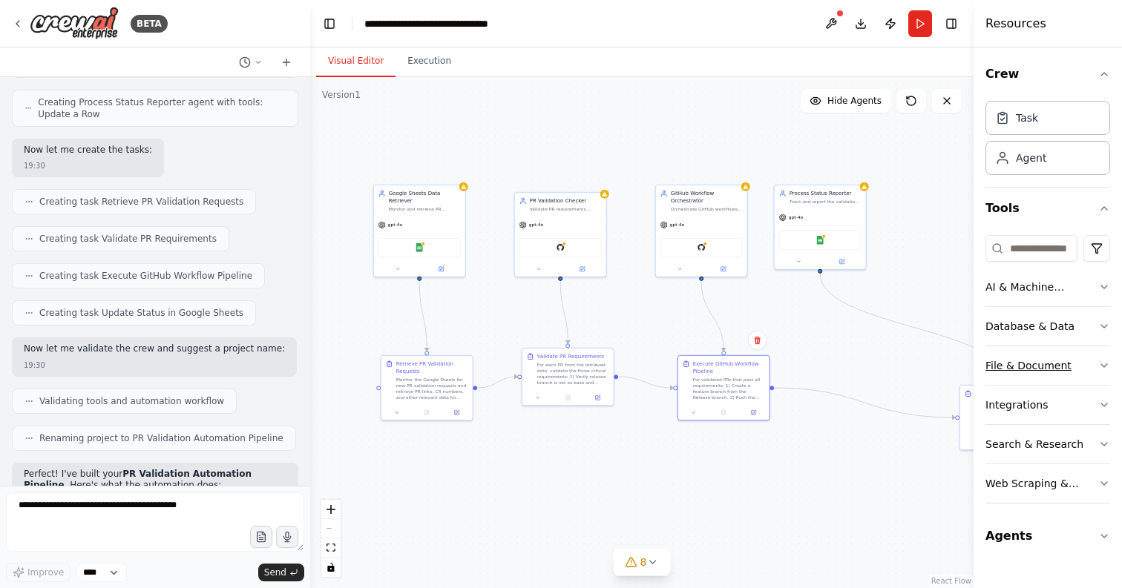
drag, startPoint x: 973, startPoint y: 347, endPoint x: 989, endPoint y: 347, distance: 15.6
click at [989, 347] on div "Resources Crew Task Agent Tools AI & Machine Learning Database & Data File & Do…" at bounding box center [1047, 294] width 148 height 588
click at [970, 408] on button "Toggle Sidebar" at bounding box center [973, 294] width 12 height 588
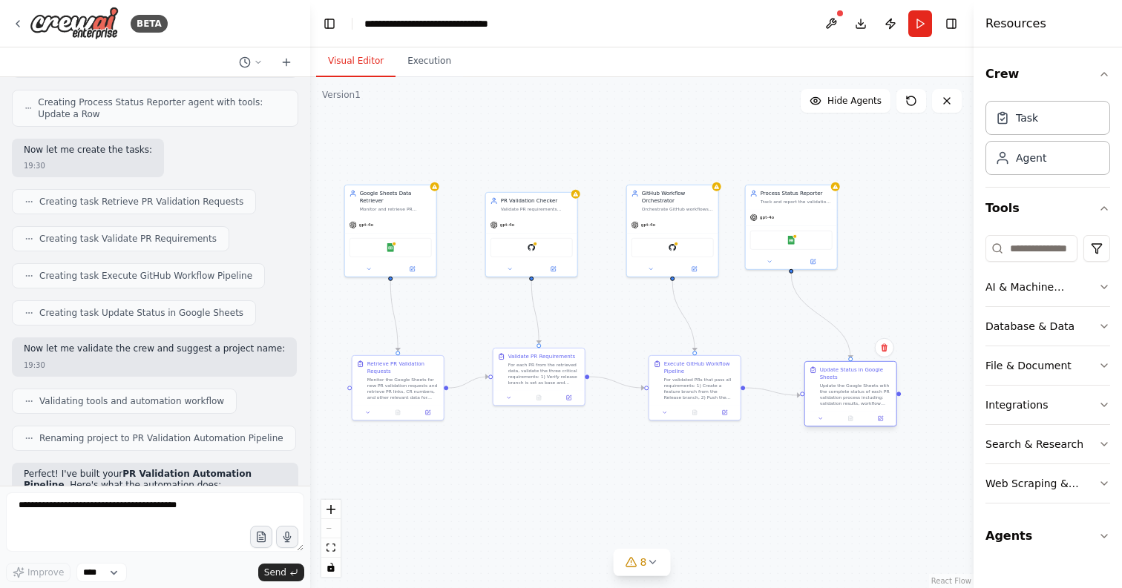
drag, startPoint x: 964, startPoint y: 430, endPoint x: 809, endPoint y: 404, distance: 157.2
click at [809, 404] on div "Update Status in Google Sheets Update the Google Sheets with the complete statu…" at bounding box center [850, 386] width 91 height 49
click at [369, 267] on icon at bounding box center [368, 267] width 3 height 1
click at [394, 419] on button "LLM Settings" at bounding box center [418, 420] width 135 height 14
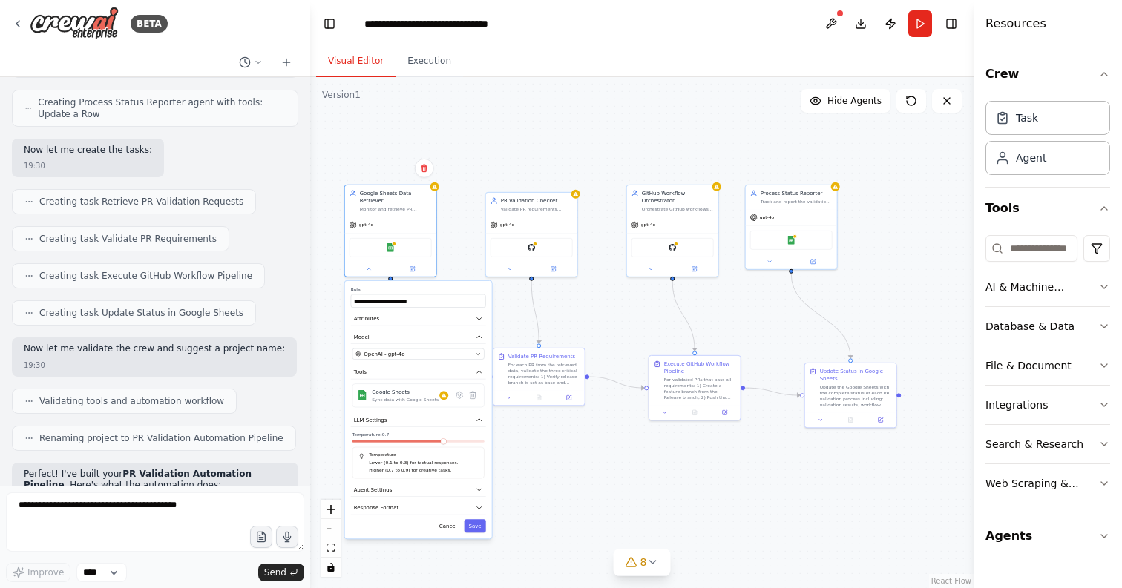
click at [427, 463] on p "Lower (0.1 to 0.3) for factual responses." at bounding box center [423, 462] width 109 height 7
click at [1106, 73] on icon "button" at bounding box center [1104, 74] width 12 height 12
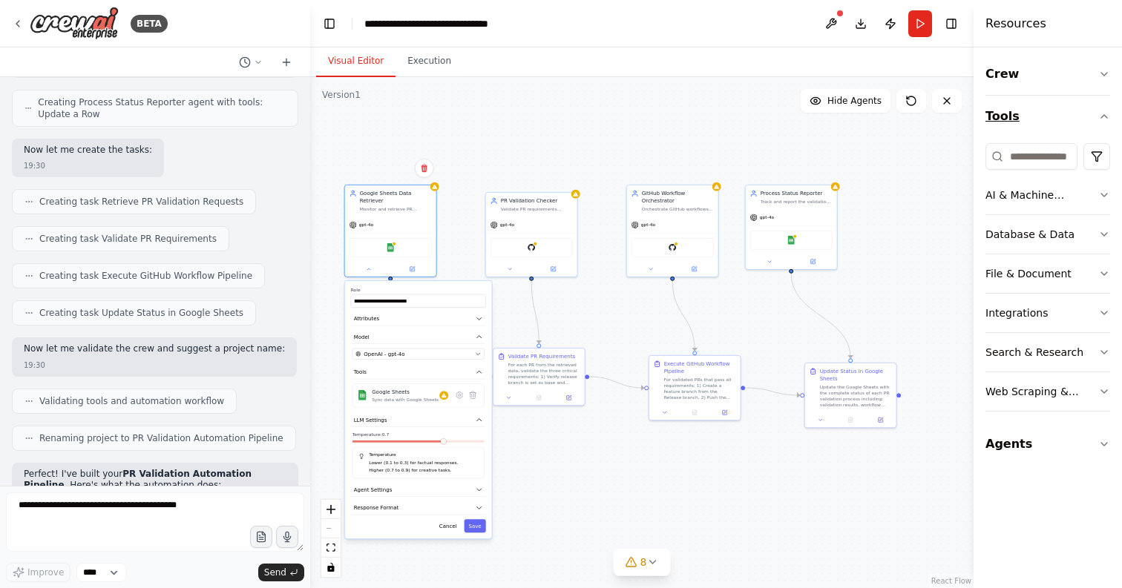
click at [1103, 111] on icon "button" at bounding box center [1104, 117] width 12 height 12
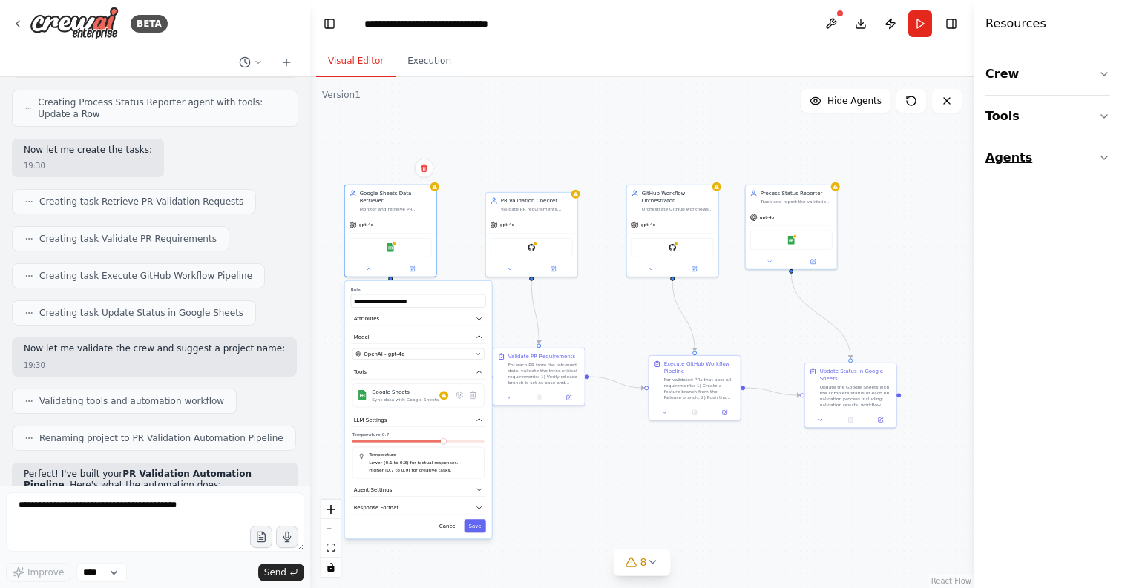
click at [1107, 153] on icon "button" at bounding box center [1104, 158] width 12 height 12
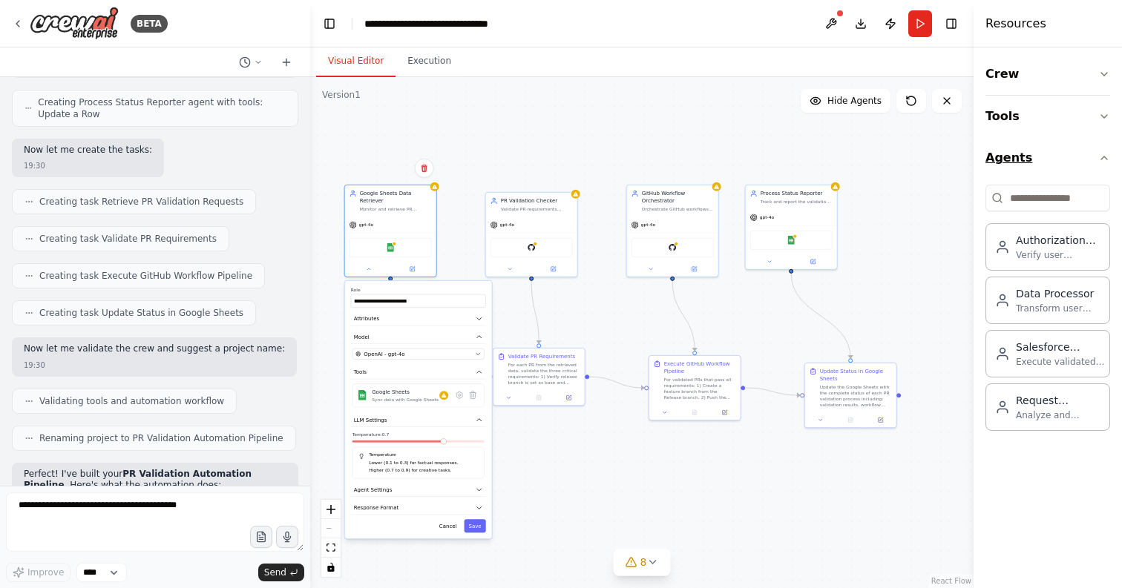
click at [1107, 153] on icon "button" at bounding box center [1104, 158] width 12 height 12
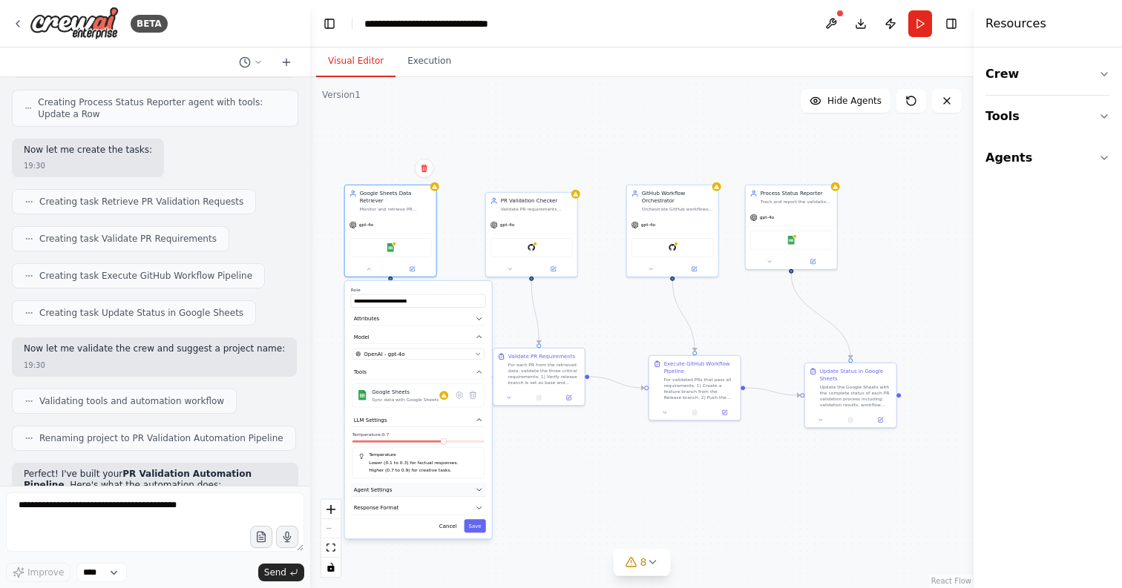
click at [399, 494] on button "Agent Settings" at bounding box center [418, 490] width 135 height 14
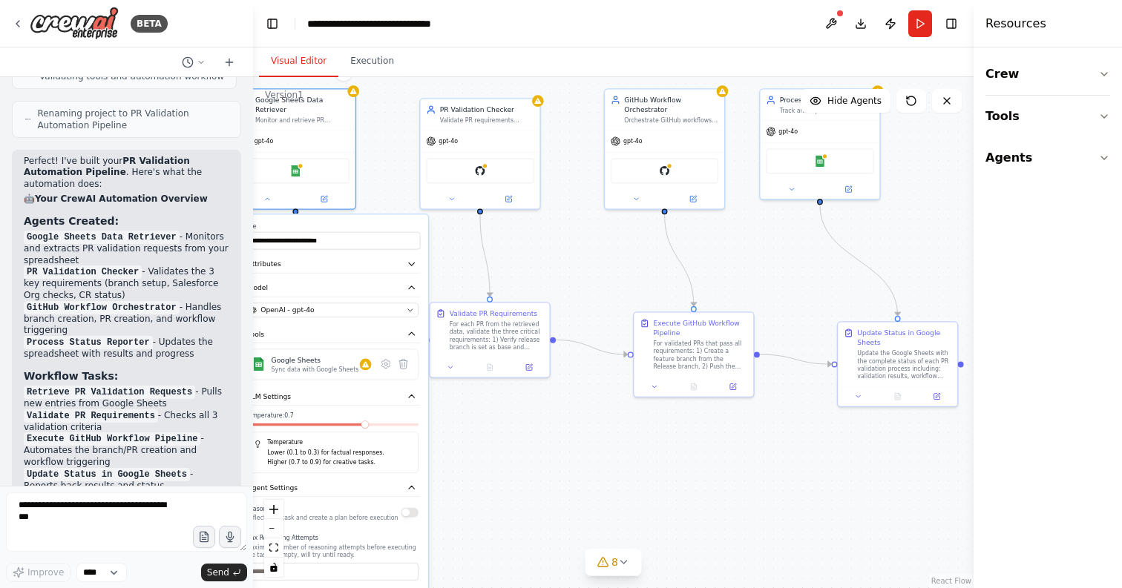
scroll to position [2920, 0]
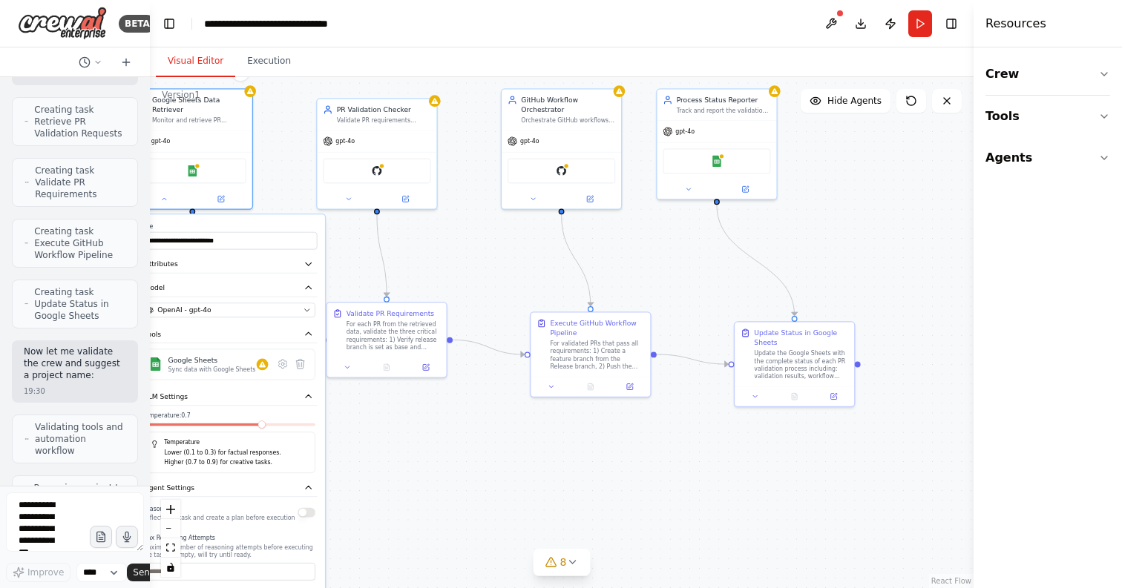
drag, startPoint x: 280, startPoint y: 394, endPoint x: 135, endPoint y: 393, distance: 145.4
click at [135, 393] on div "BETA I am working on a POC that through google sheet , a developer will fill op…" at bounding box center [75, 294] width 150 height 588
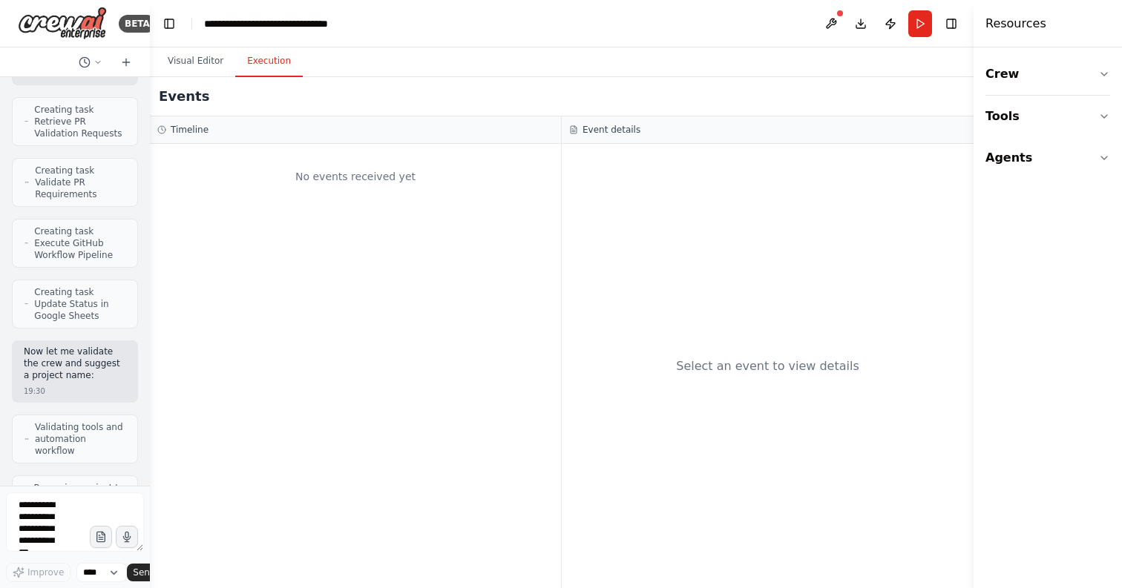
click at [270, 59] on button "Execution" at bounding box center [269, 61] width 68 height 31
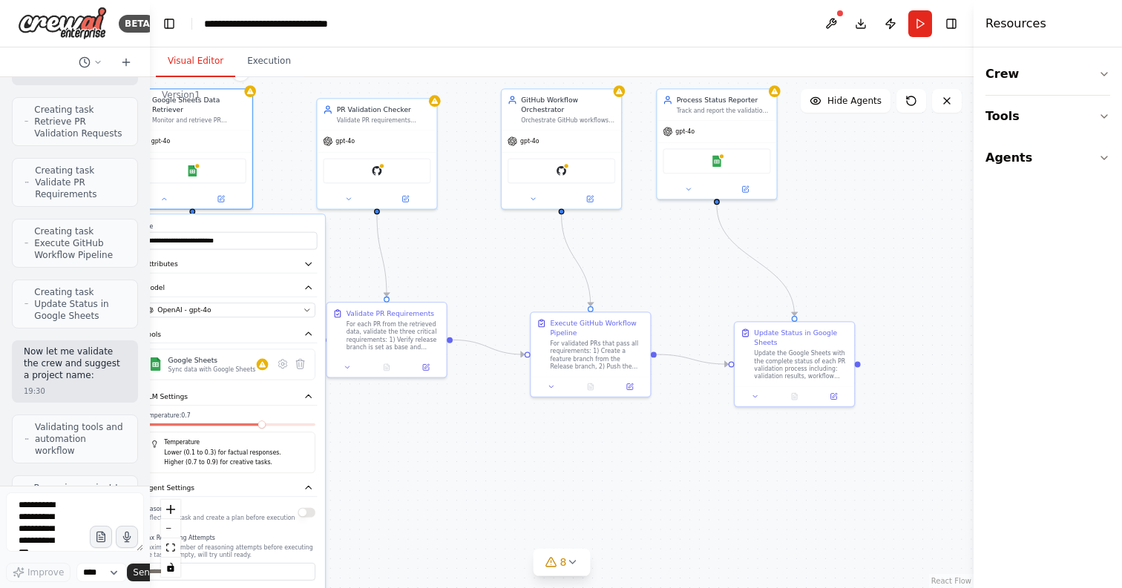
click at [204, 56] on button "Visual Editor" at bounding box center [195, 61] width 79 height 31
click at [164, 199] on icon at bounding box center [163, 197] width 7 height 7
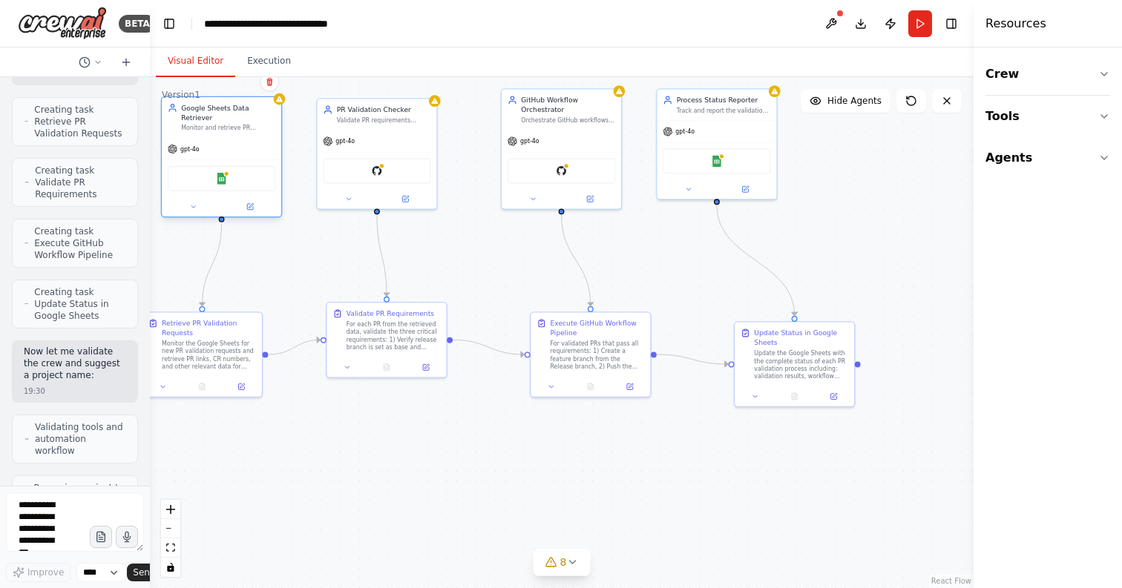
drag, startPoint x: 214, startPoint y: 180, endPoint x: 246, endPoint y: 188, distance: 32.7
click at [246, 188] on div "Google Sheets" at bounding box center [222, 178] width 108 height 25
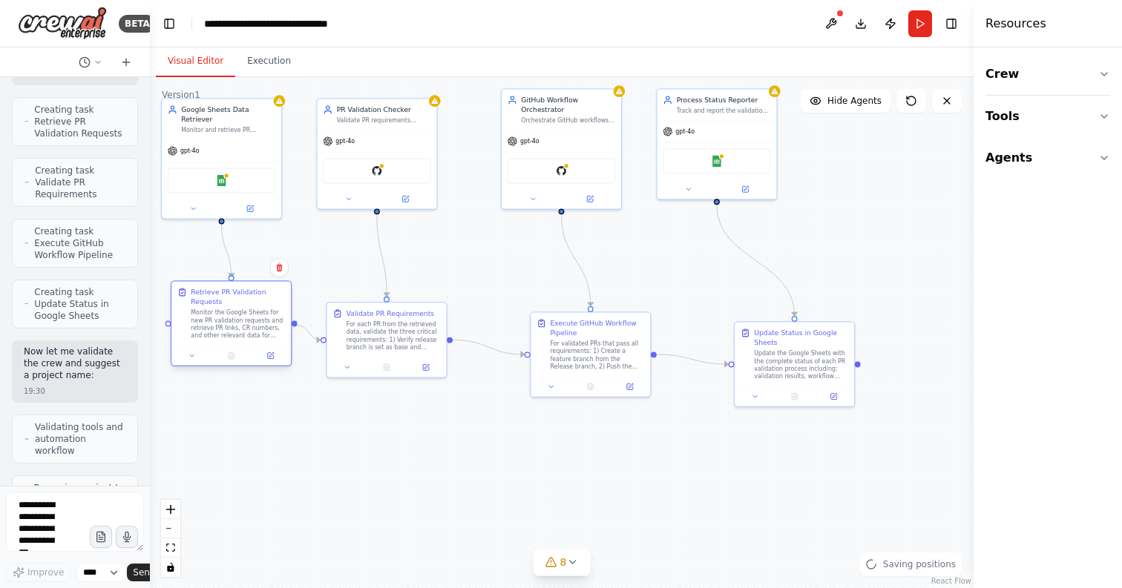
drag, startPoint x: 215, startPoint y: 340, endPoint x: 249, endPoint y: 312, distance: 43.2
click at [249, 312] on div "Monitor the Google Sheets for new PR validation requests and retrieve PR links,…" at bounding box center [238, 324] width 94 height 31
drag, startPoint x: 350, startPoint y: 182, endPoint x: 382, endPoint y: 181, distance: 31.9
click at [382, 181] on div "GitHub" at bounding box center [405, 168] width 119 height 37
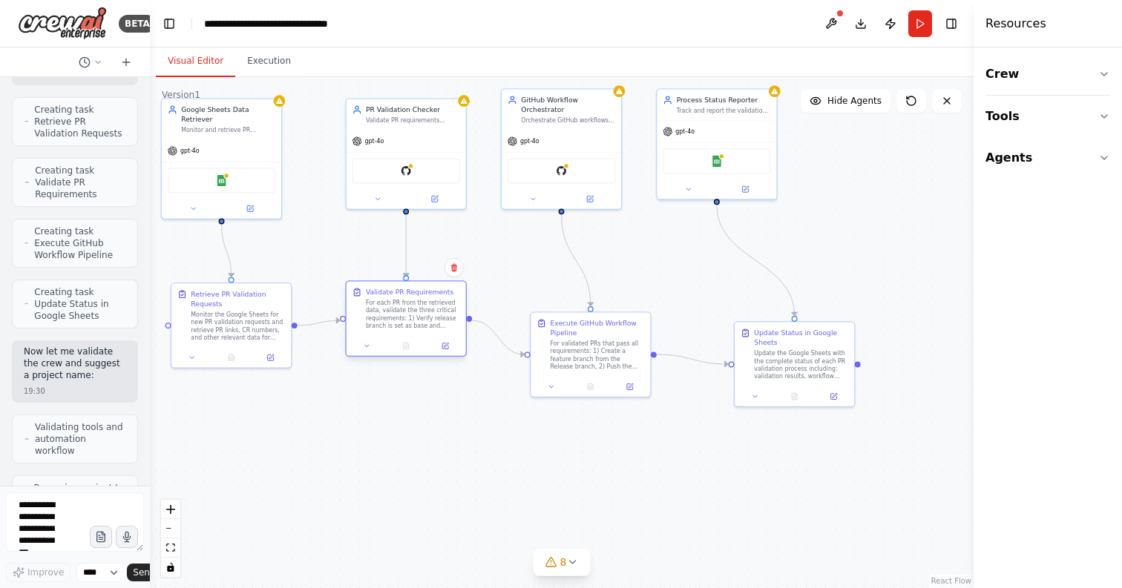
drag, startPoint x: 379, startPoint y: 350, endPoint x: 397, endPoint y: 329, distance: 27.9
click at [397, 329] on div "Validate PR Requirements For each PR from the retrieved data, validate the thre…" at bounding box center [405, 309] width 119 height 54
drag, startPoint x: 555, startPoint y: 357, endPoint x: 567, endPoint y: 319, distance: 39.6
click at [567, 319] on div "For validated PRs that pass all requirements: 1) Create a feature branch from t…" at bounding box center [607, 314] width 94 height 31
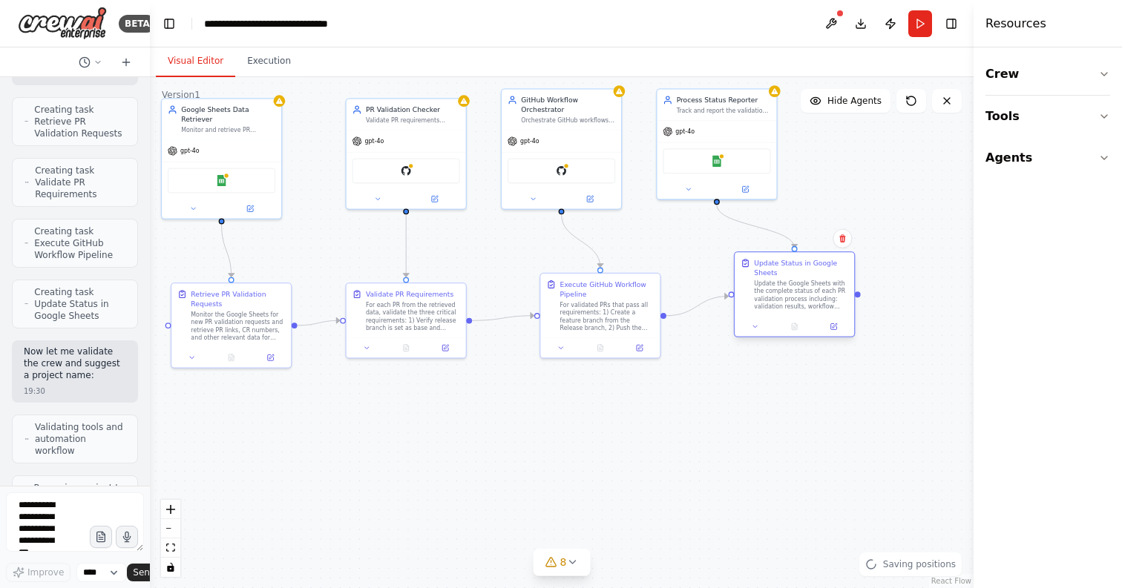
drag, startPoint x: 763, startPoint y: 365, endPoint x: 766, endPoint y: 294, distance: 70.5
click at [766, 294] on div "Update the Google Sheets with the complete status of each PR validation process…" at bounding box center [801, 295] width 94 height 31
drag, startPoint x: 766, startPoint y: 294, endPoint x: 822, endPoint y: 346, distance: 76.1
click at [822, 346] on div "Update the Google Sheets with the complete status of each PR validation process…" at bounding box center [859, 343] width 94 height 31
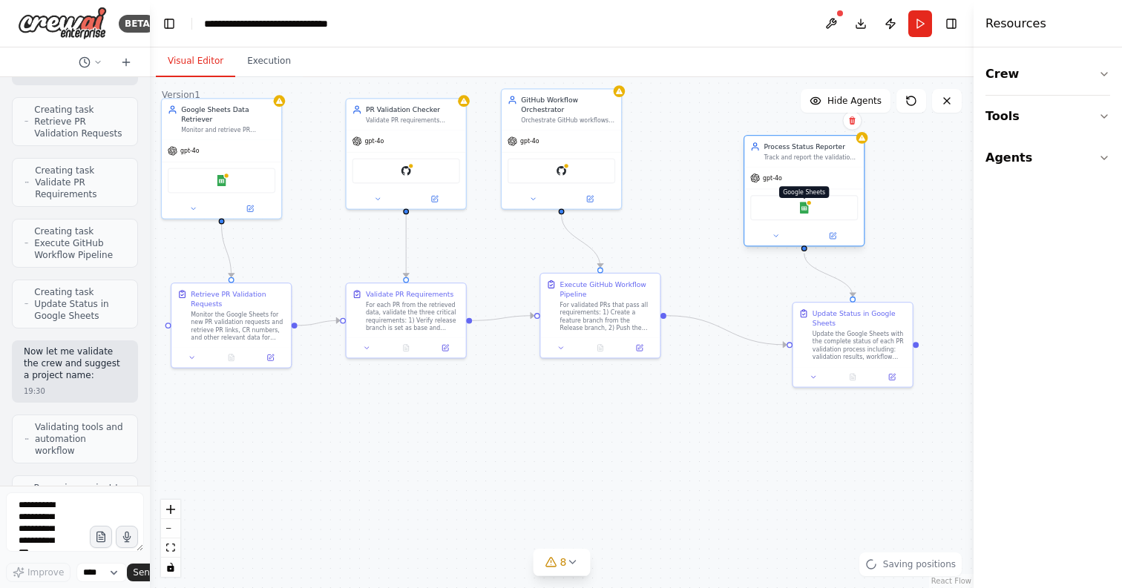
drag, startPoint x: 726, startPoint y: 151, endPoint x: 820, endPoint y: 204, distance: 107.7
click at [820, 204] on div "Google Sheets" at bounding box center [804, 207] width 108 height 25
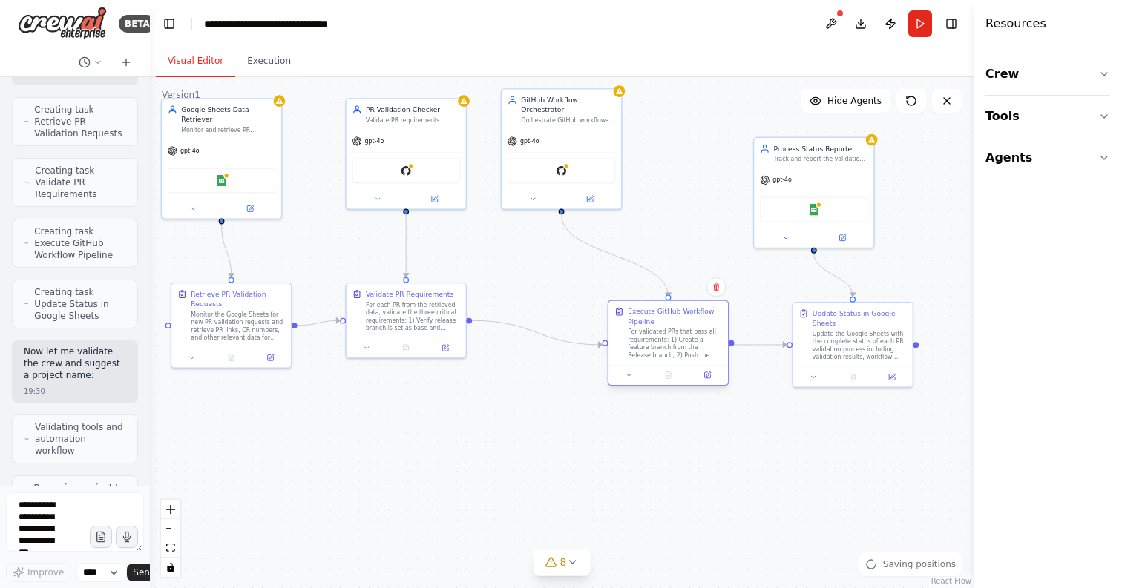
drag, startPoint x: 625, startPoint y: 303, endPoint x: 700, endPoint y: 332, distance: 79.4
click at [700, 332] on div "For validated PRs that pass all requirements: 1) Create a feature branch from t…" at bounding box center [675, 343] width 94 height 31
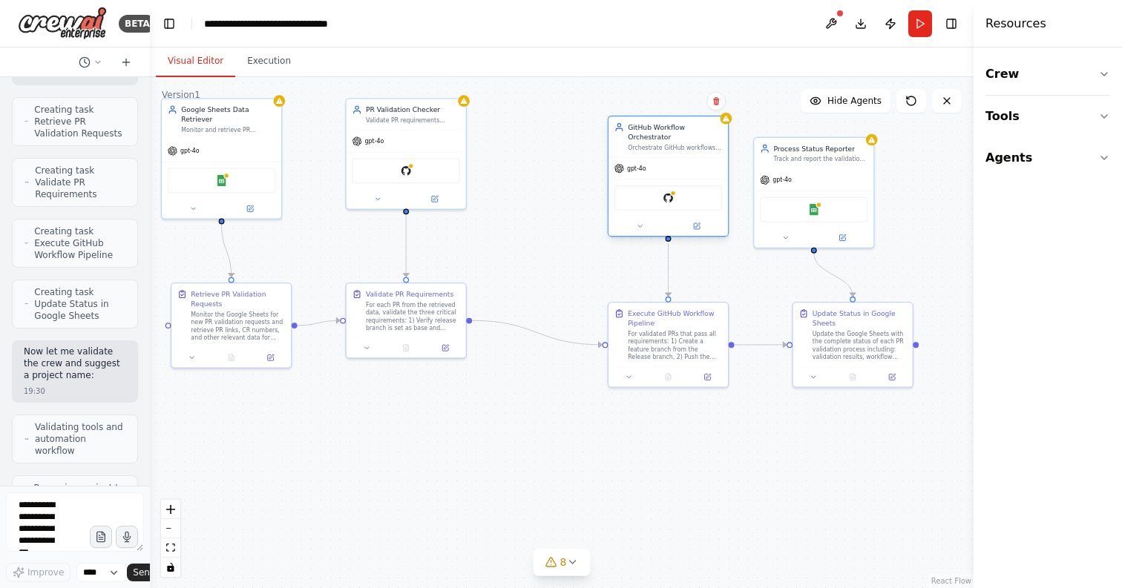
drag, startPoint x: 536, startPoint y: 140, endPoint x: 642, endPoint y: 171, distance: 109.8
click at [642, 171] on span "gpt-4o" at bounding box center [636, 168] width 19 height 7
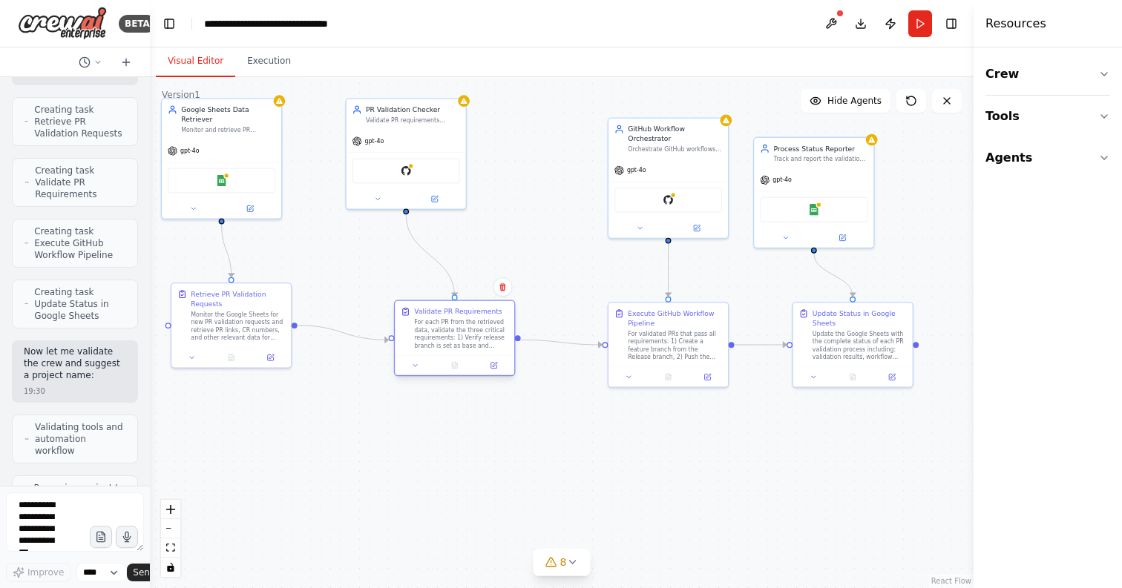
drag, startPoint x: 396, startPoint y: 321, endPoint x: 444, endPoint y: 343, distance: 52.4
click at [444, 343] on div "For each PR from the retrieved data, validate the three critical requirements: …" at bounding box center [461, 333] width 94 height 31
drag, startPoint x: 450, startPoint y: 337, endPoint x: 465, endPoint y: 343, distance: 16.9
click at [465, 343] on div "For each PR from the retrieved data, validate the three critical requirements: …" at bounding box center [480, 343] width 94 height 31
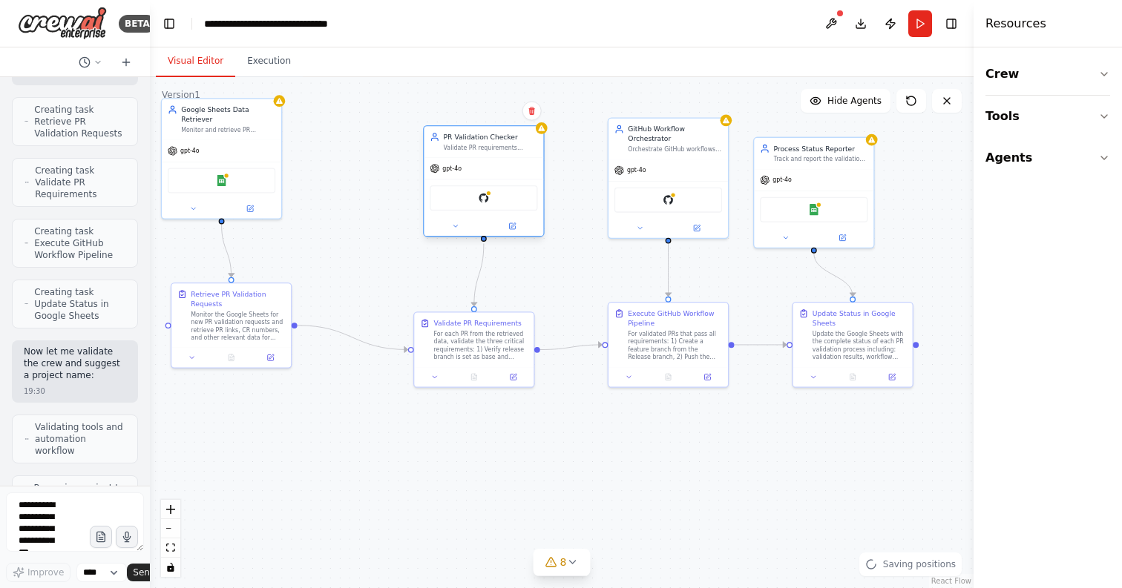
drag, startPoint x: 400, startPoint y: 165, endPoint x: 474, endPoint y: 190, distance: 78.1
click at [474, 190] on div "GitHub" at bounding box center [484, 197] width 108 height 25
click at [247, 208] on icon at bounding box center [250, 207] width 6 height 6
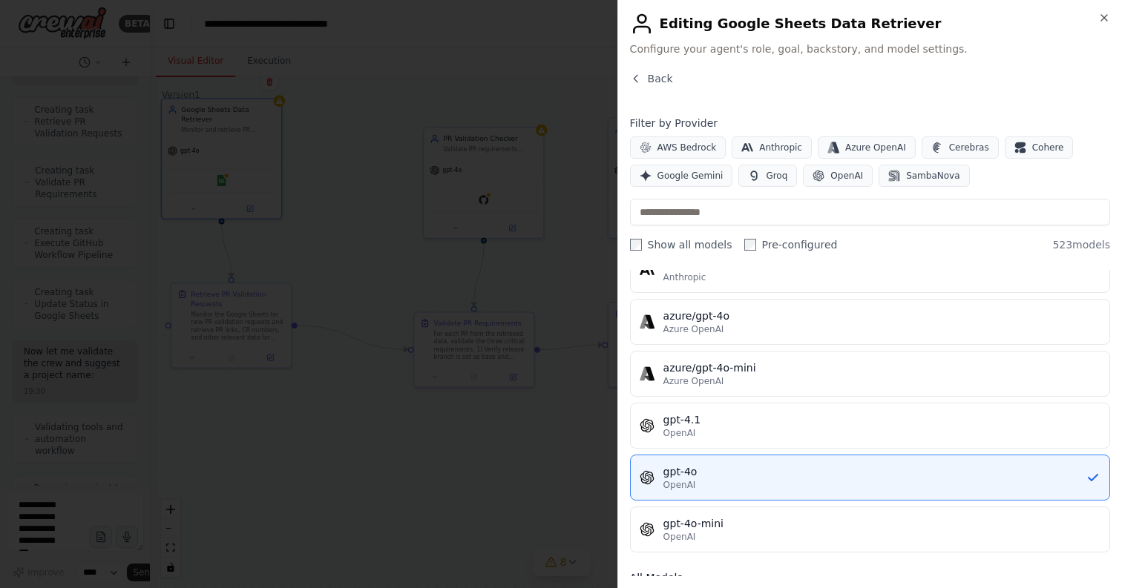
scroll to position [0, 0]
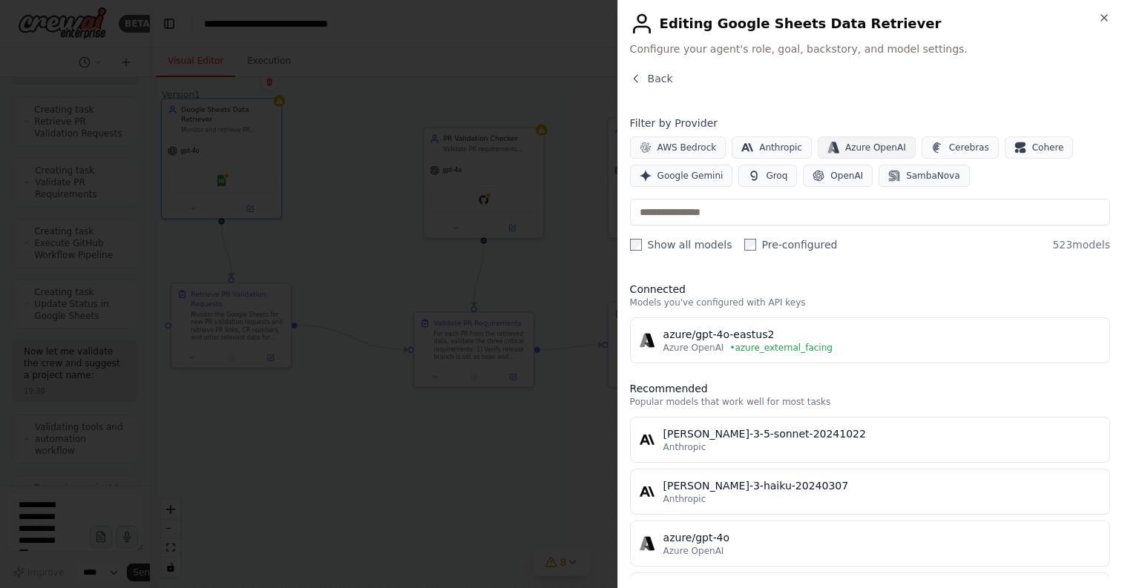
click at [859, 152] on span "Azure OpenAI" at bounding box center [875, 148] width 61 height 12
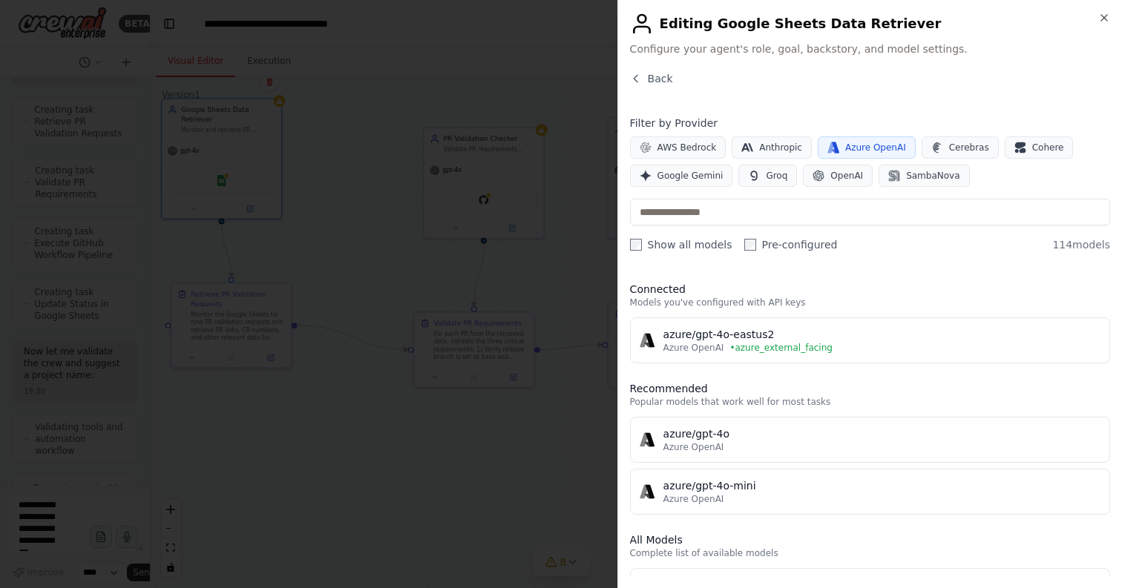
click at [859, 150] on span "Azure OpenAI" at bounding box center [875, 148] width 61 height 12
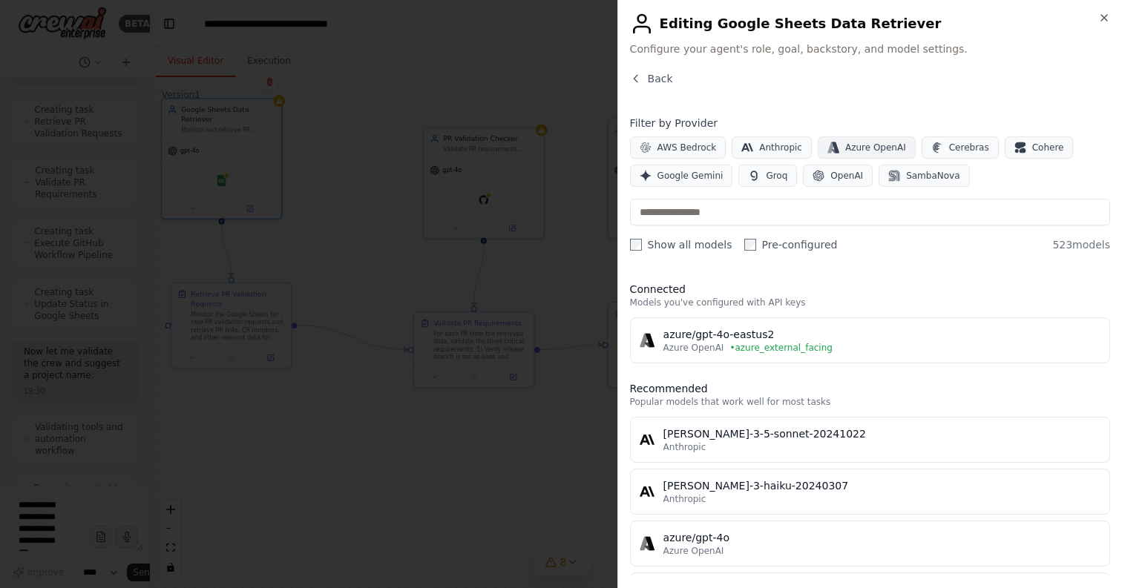
click at [859, 150] on span "Azure OpenAI" at bounding box center [875, 148] width 61 height 12
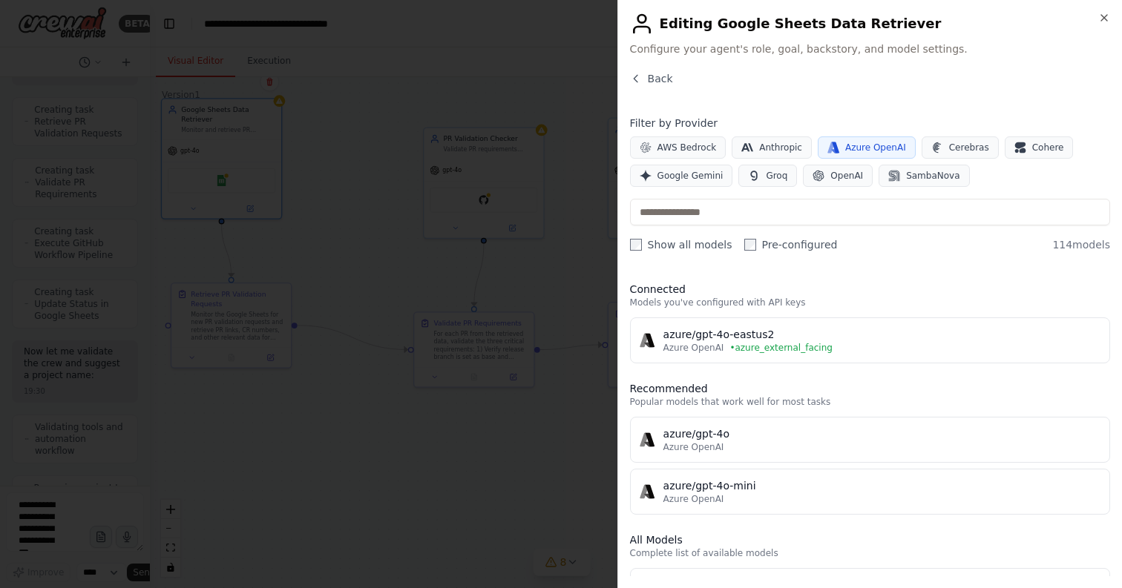
click at [857, 149] on span "Azure OpenAI" at bounding box center [875, 148] width 61 height 12
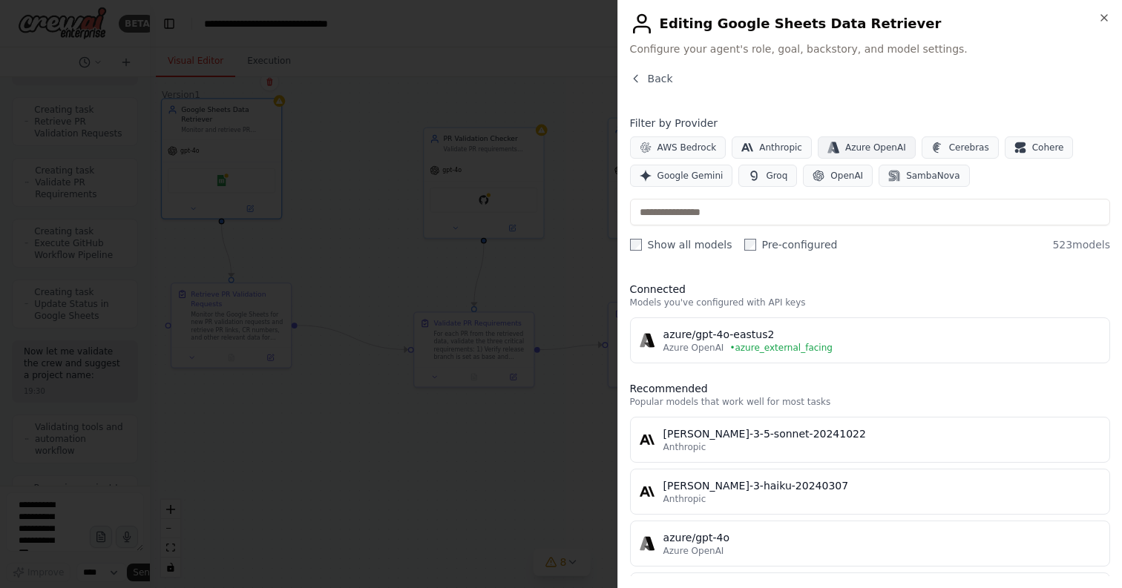
click at [857, 149] on span "Azure OpenAI" at bounding box center [875, 148] width 61 height 12
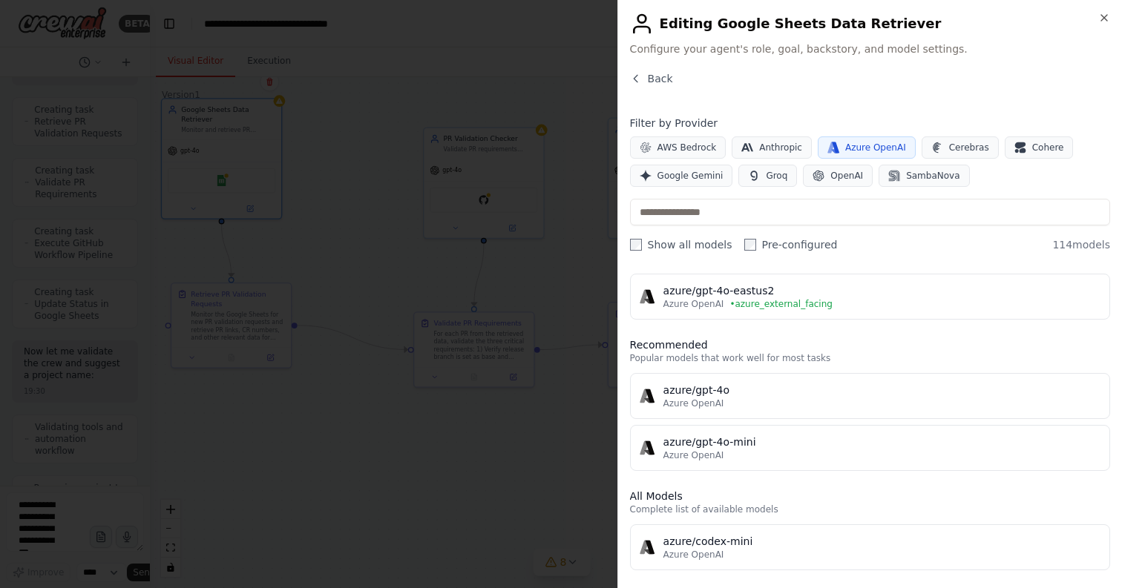
scroll to position [53, 0]
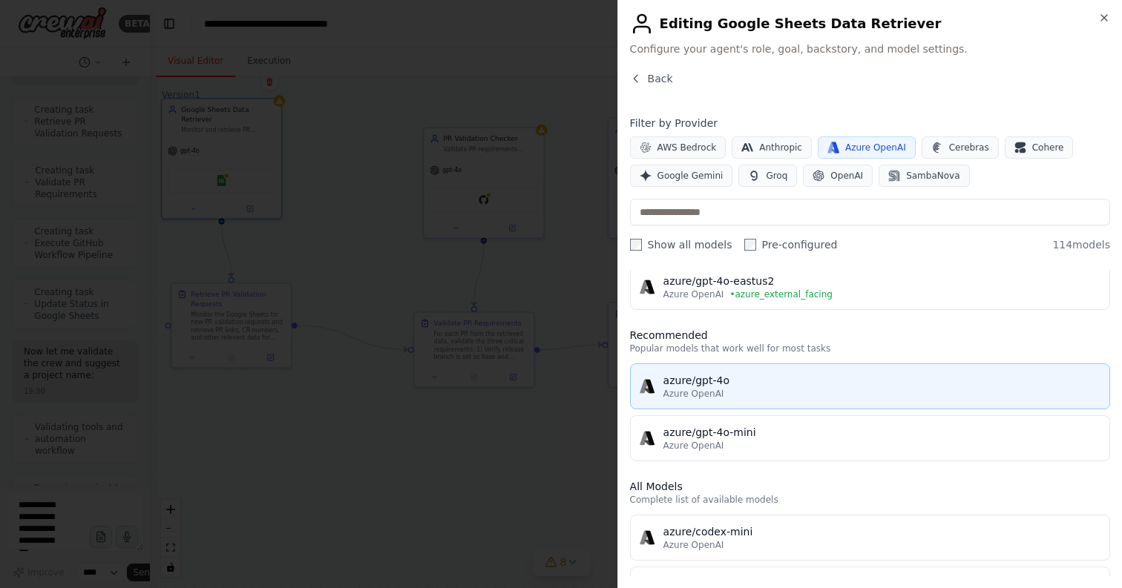
click at [788, 401] on button "azure/gpt-4o Azure OpenAI" at bounding box center [870, 386] width 480 height 46
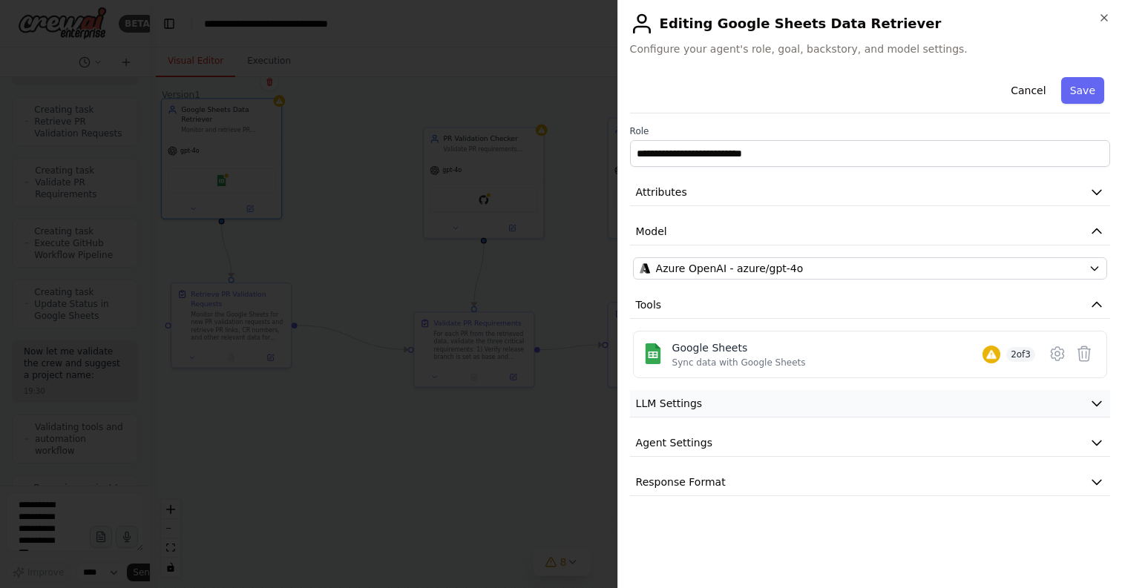
click at [703, 415] on button "LLM Settings" at bounding box center [870, 403] width 480 height 27
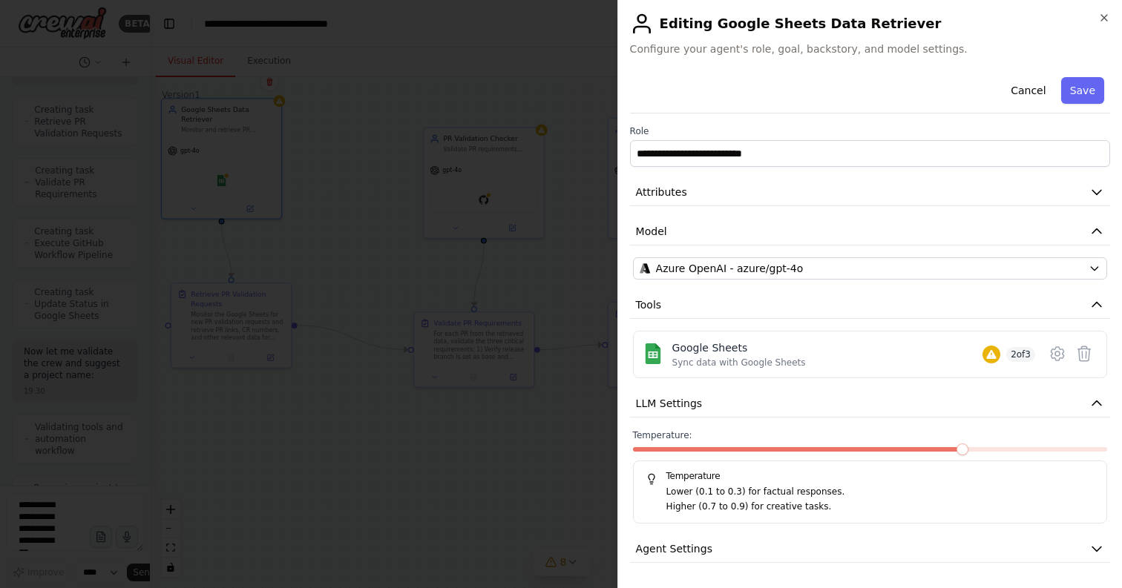
scroll to position [38, 0]
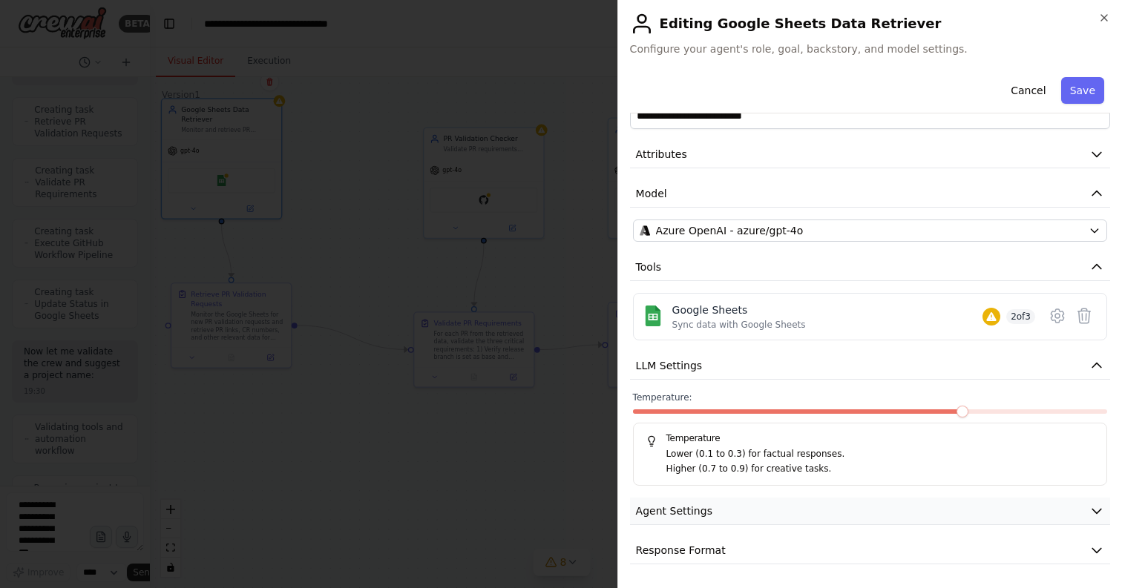
click at [702, 516] on span "Agent Settings" at bounding box center [674, 511] width 76 height 15
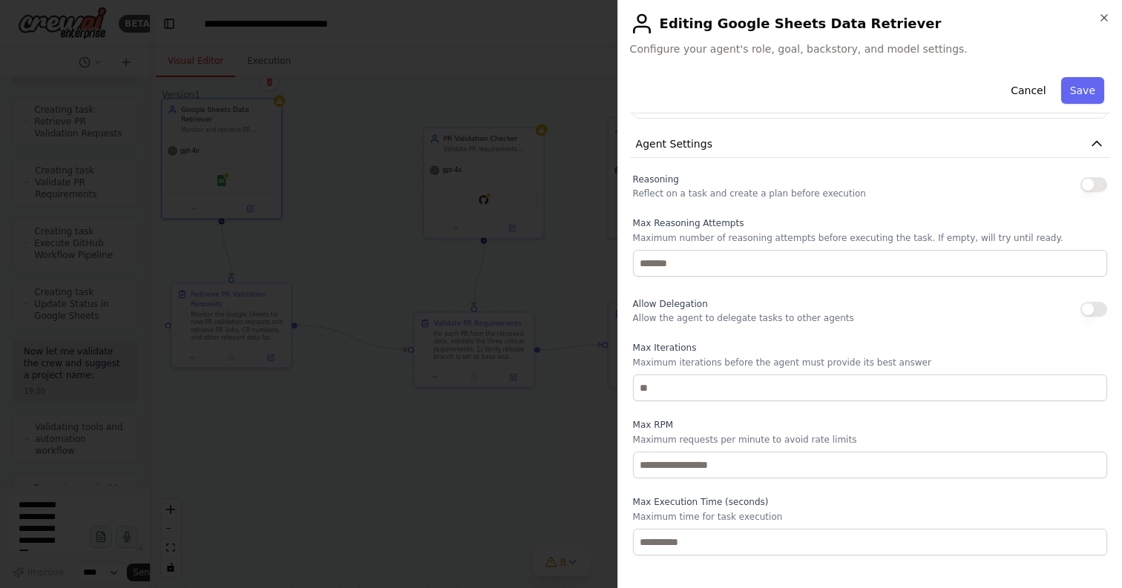
scroll to position [435, 0]
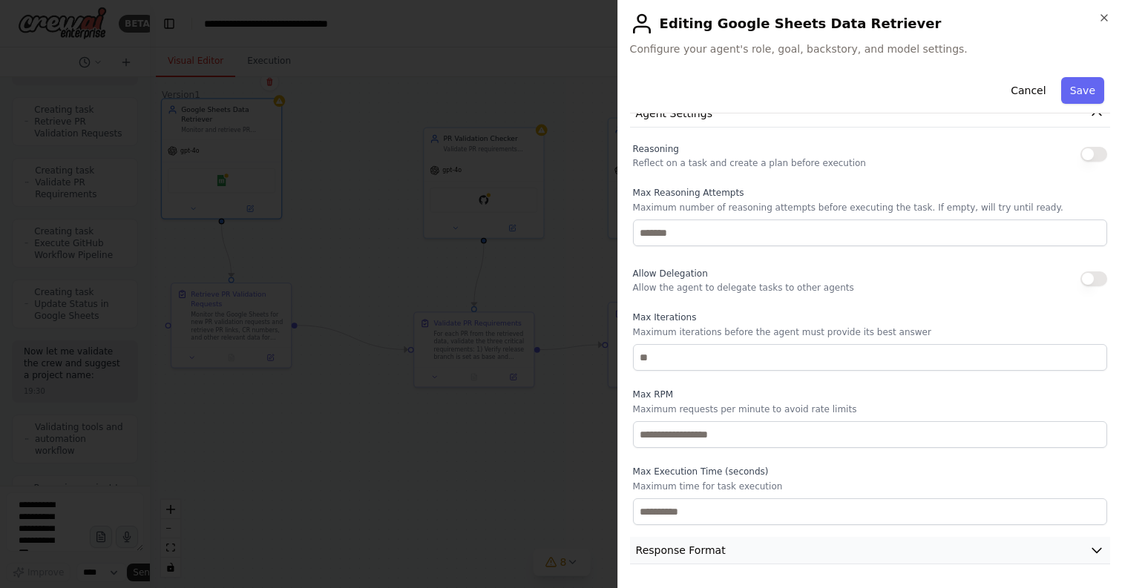
click at [713, 564] on button "Response Format" at bounding box center [870, 550] width 480 height 27
click at [717, 549] on span "Response Format" at bounding box center [681, 550] width 90 height 15
click at [715, 552] on span "Response Format" at bounding box center [681, 550] width 90 height 15
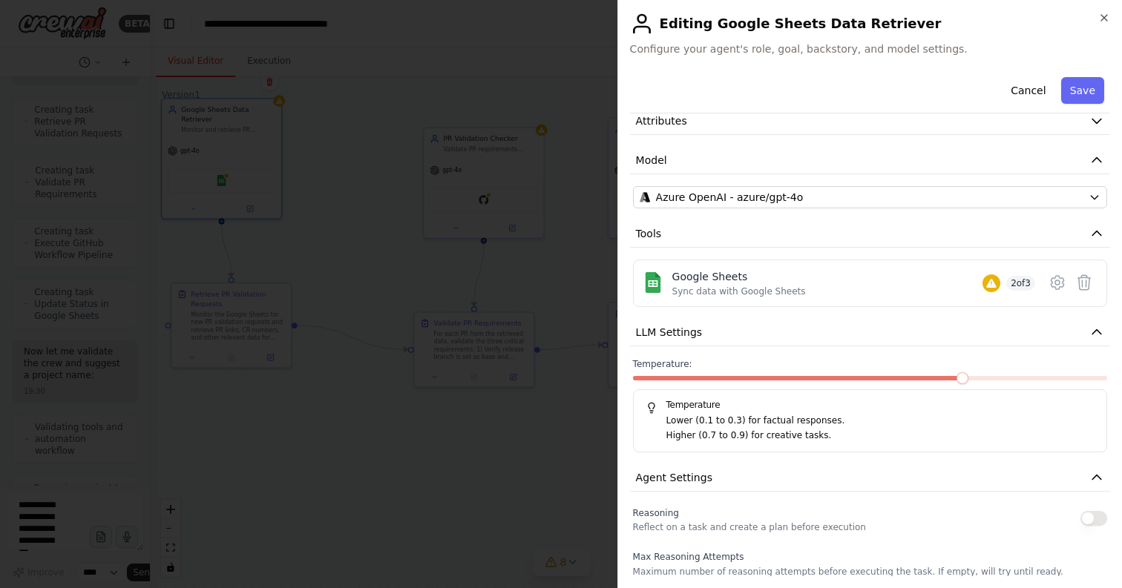
scroll to position [0, 0]
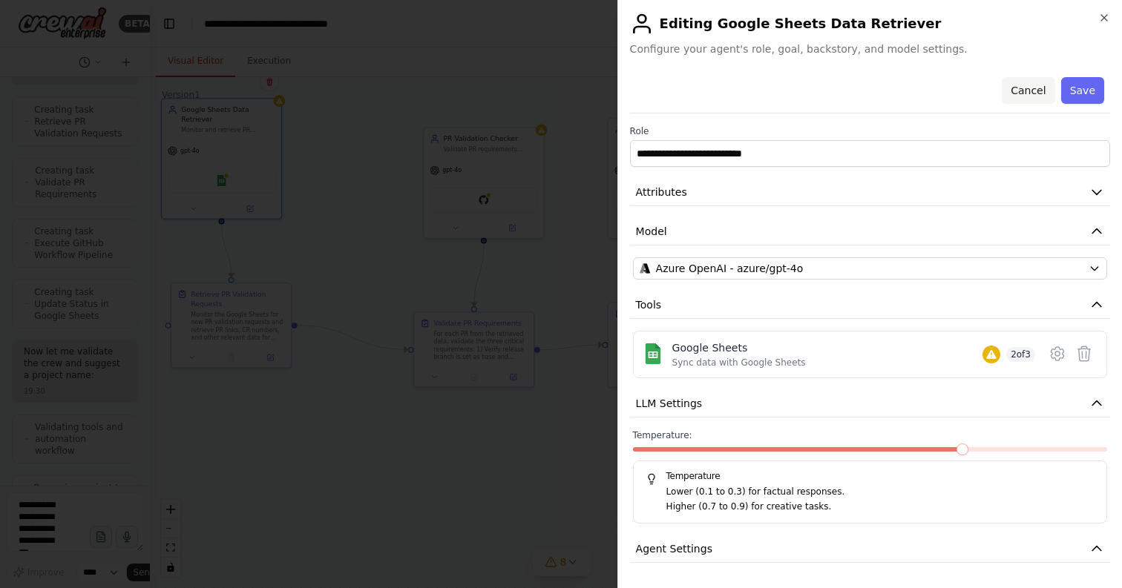
click at [1022, 94] on button "Cancel" at bounding box center [1027, 90] width 53 height 27
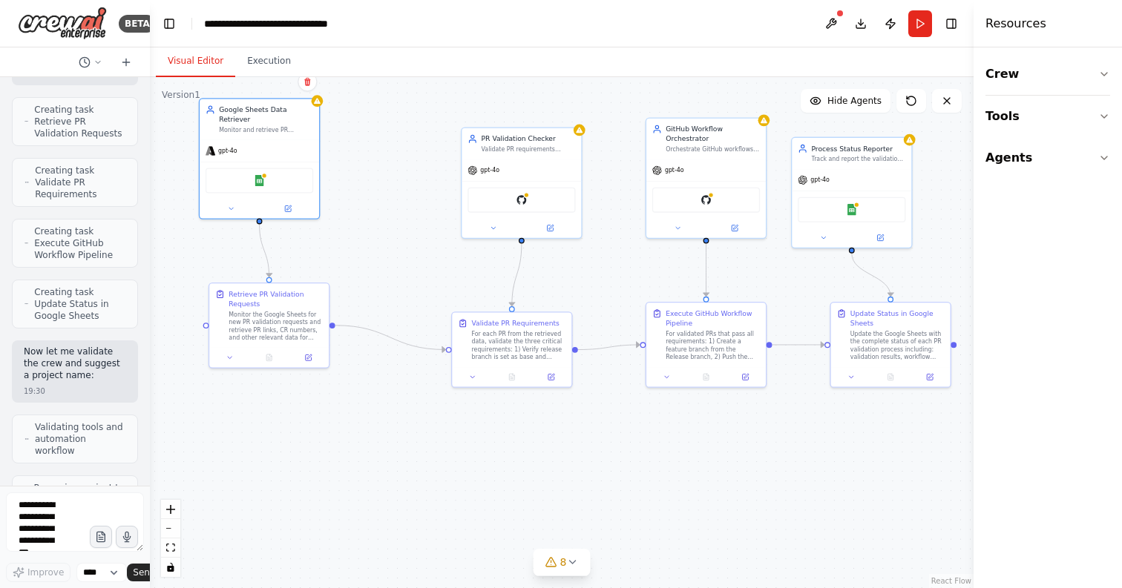
drag, startPoint x: 150, startPoint y: 533, endPoint x: 184, endPoint y: 530, distance: 34.3
click at [184, 530] on div ".deletable-edge-delete-btn { width: 20px; height: 20px; border: 0px solid #ffff…" at bounding box center [561, 332] width 823 height 511
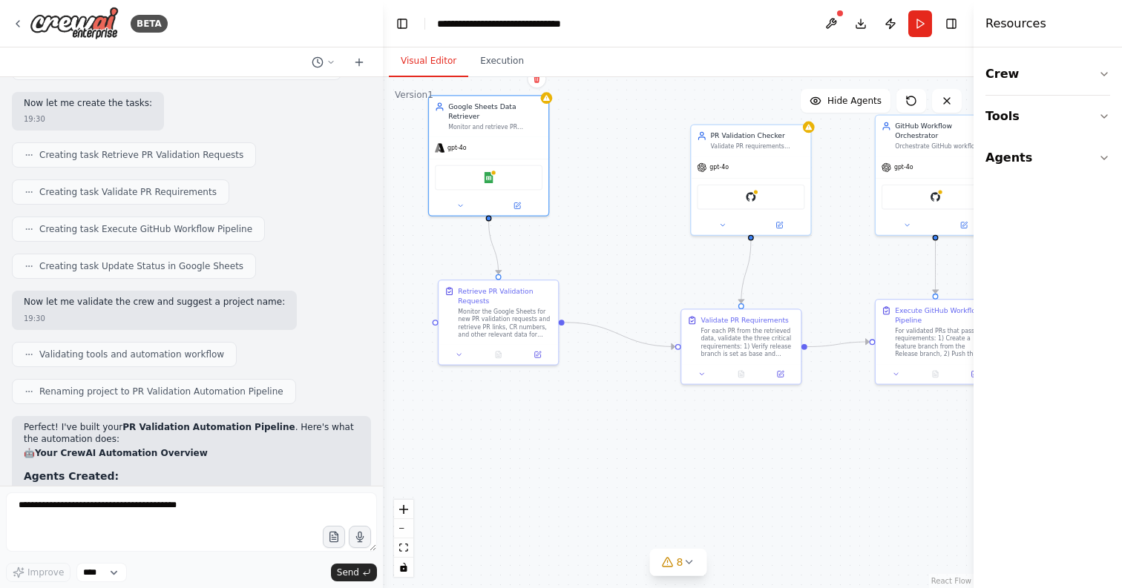
scroll to position [1457, 0]
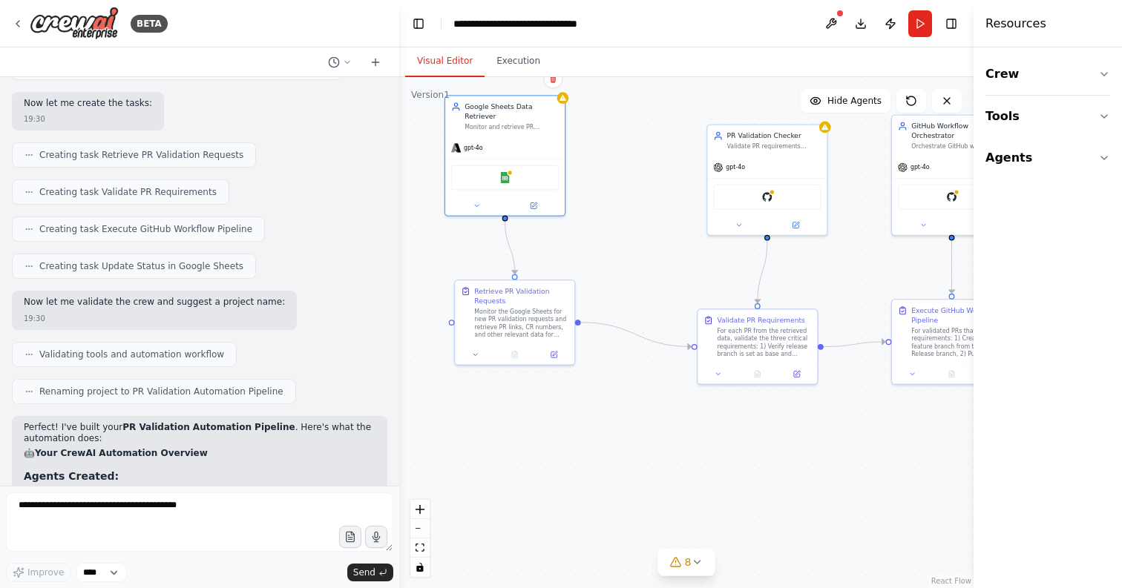
drag, startPoint x: 149, startPoint y: 519, endPoint x: 395, endPoint y: 514, distance: 246.3
click at [398, 516] on div at bounding box center [396, 294] width 6 height 588
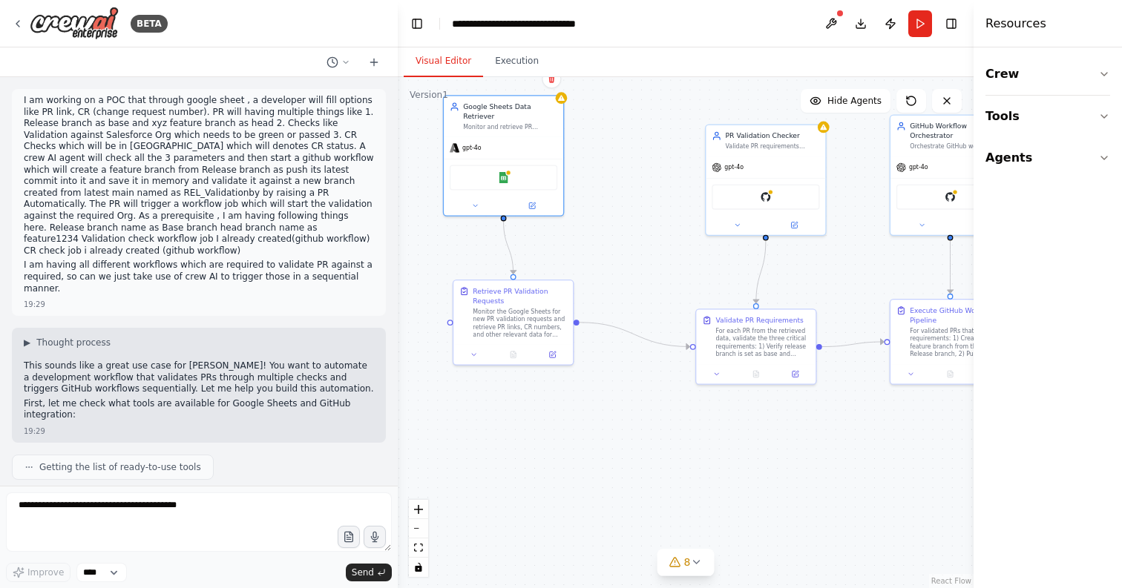
scroll to position [1880, 0]
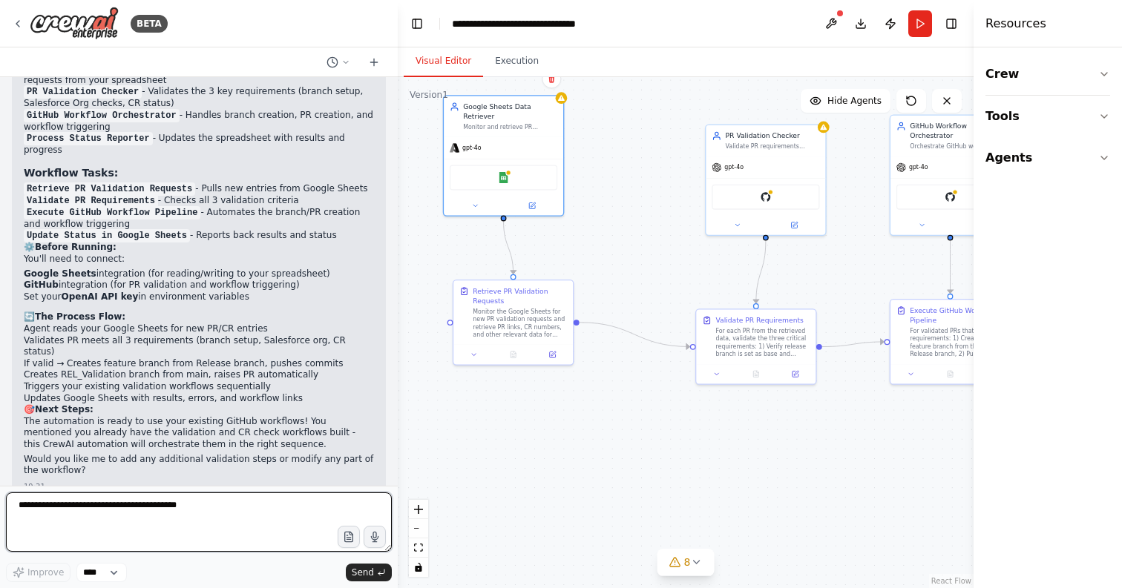
click at [34, 507] on textarea at bounding box center [199, 522] width 386 height 59
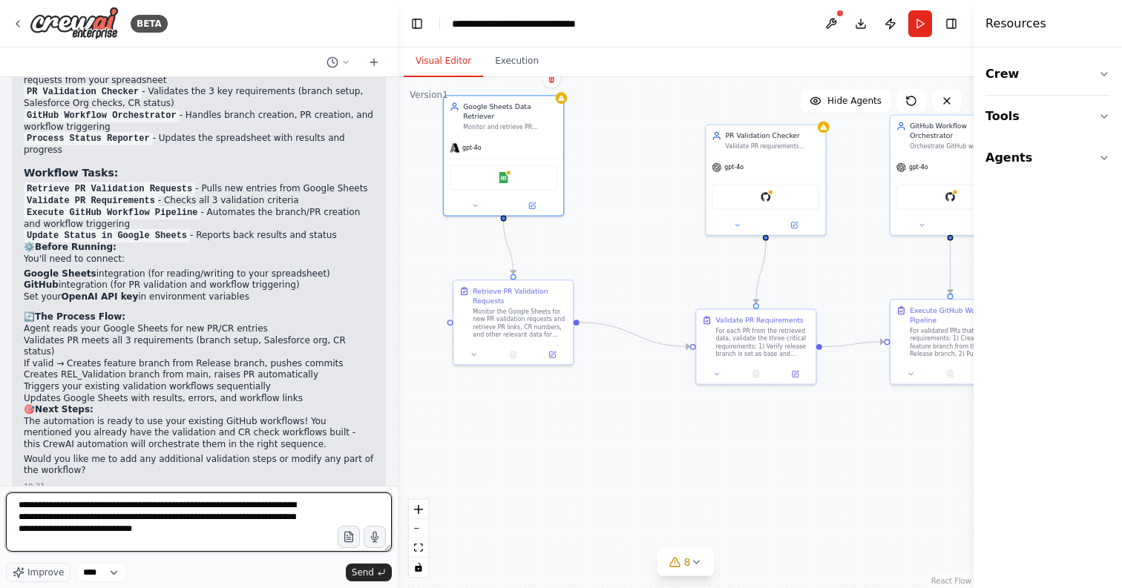
type textarea "**********"
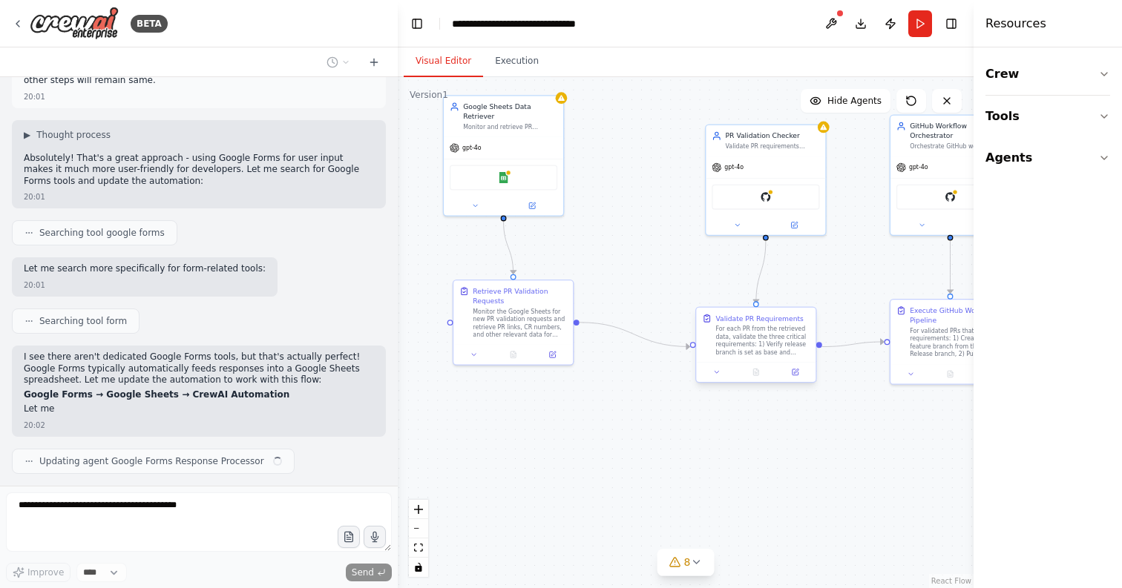
scroll to position [2365, 0]
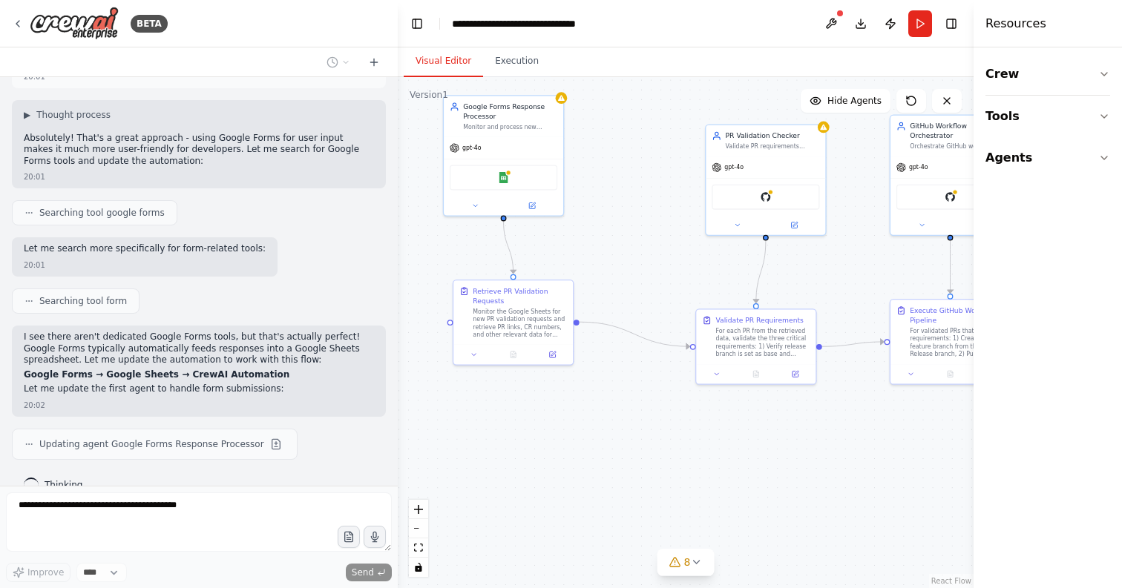
drag, startPoint x: 974, startPoint y: 255, endPoint x: 1021, endPoint y: 254, distance: 46.7
click at [1021, 254] on div "Resources Crew Tools Agents" at bounding box center [1047, 294] width 148 height 588
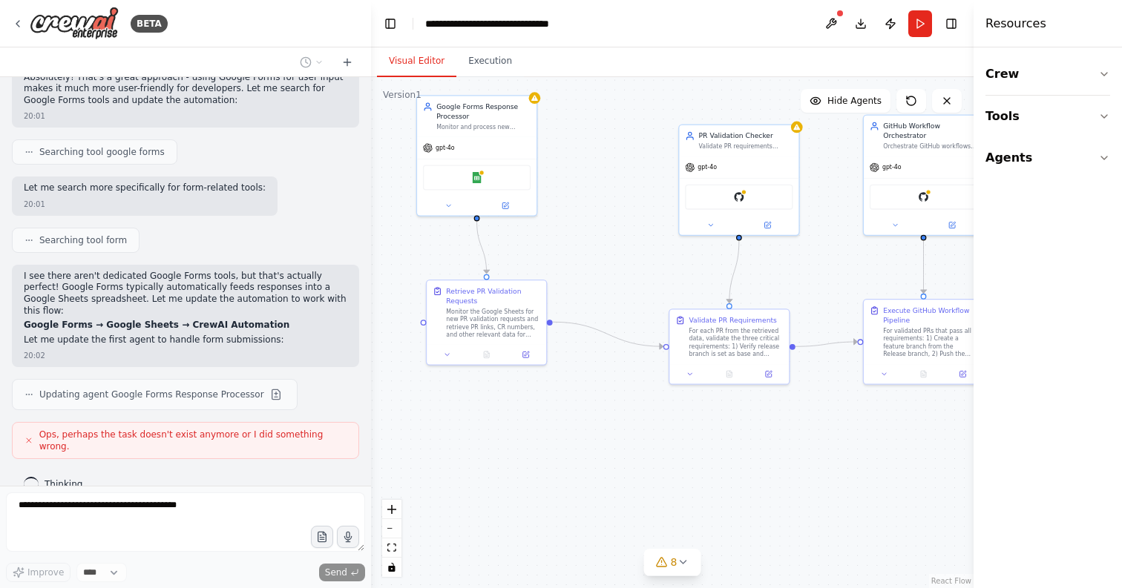
scroll to position [2495, 0]
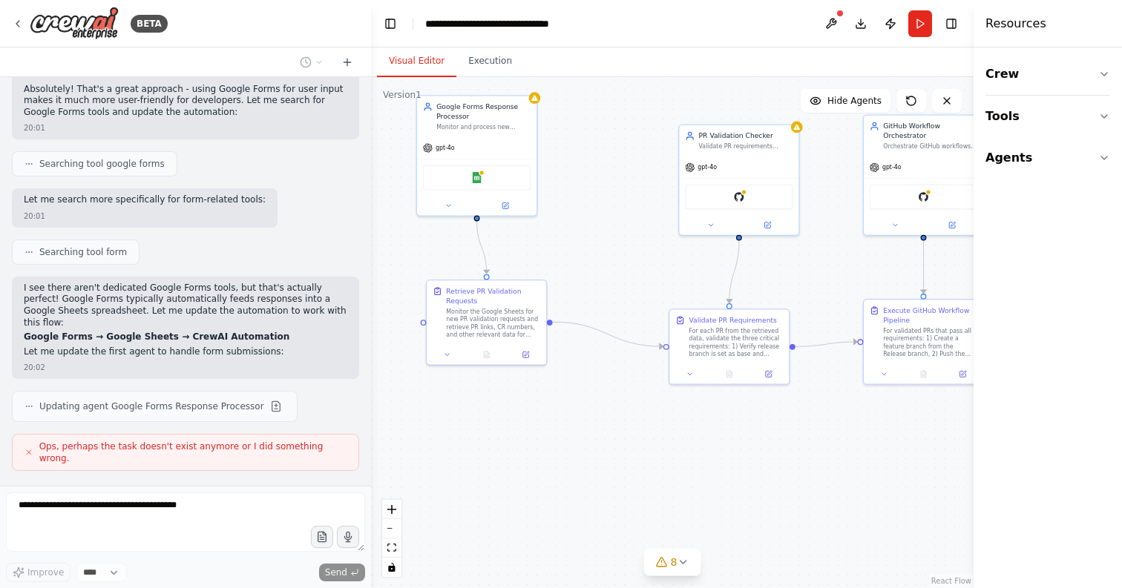
drag, startPoint x: 397, startPoint y: 324, endPoint x: 371, endPoint y: 322, distance: 26.1
click at [371, 322] on div "BETA I am working on a POC that through google sheet , a developer will fill op…" at bounding box center [561, 294] width 1122 height 588
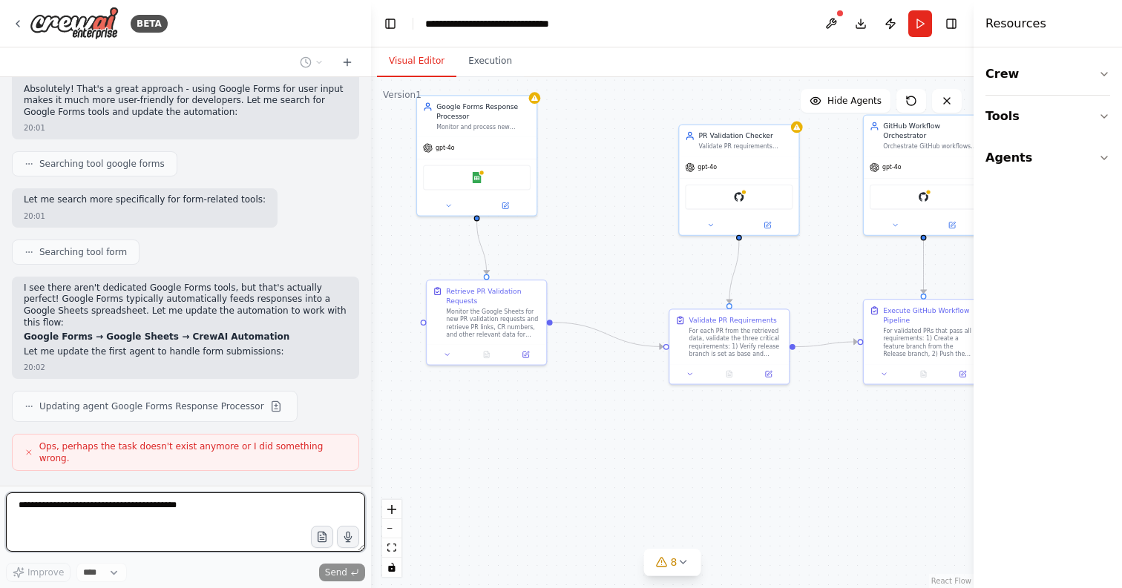
scroll to position [2584, 0]
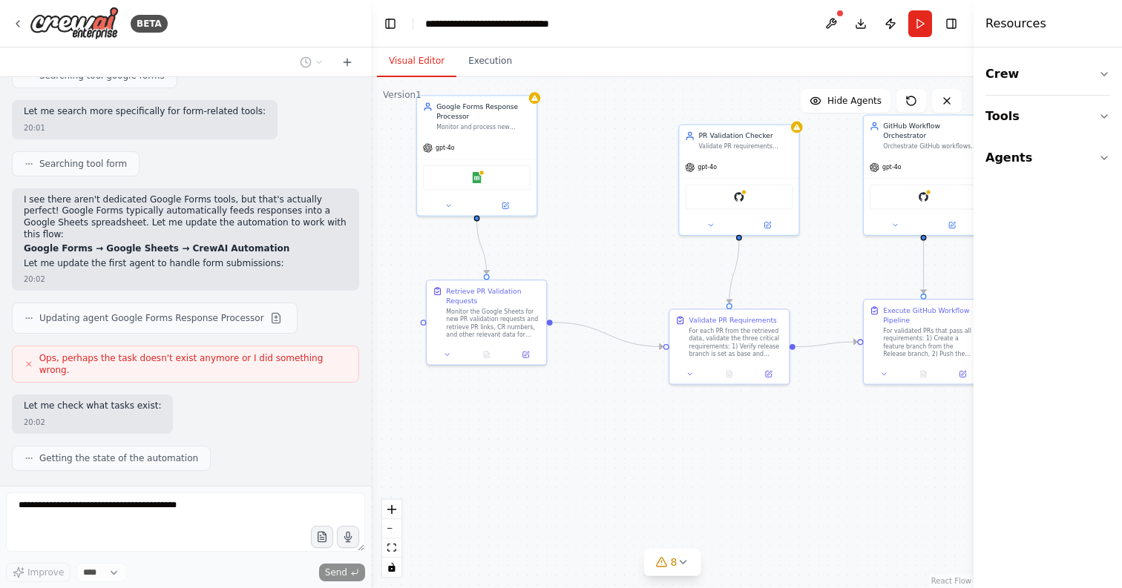
click at [29, 363] on icon at bounding box center [29, 365] width 4 height 4
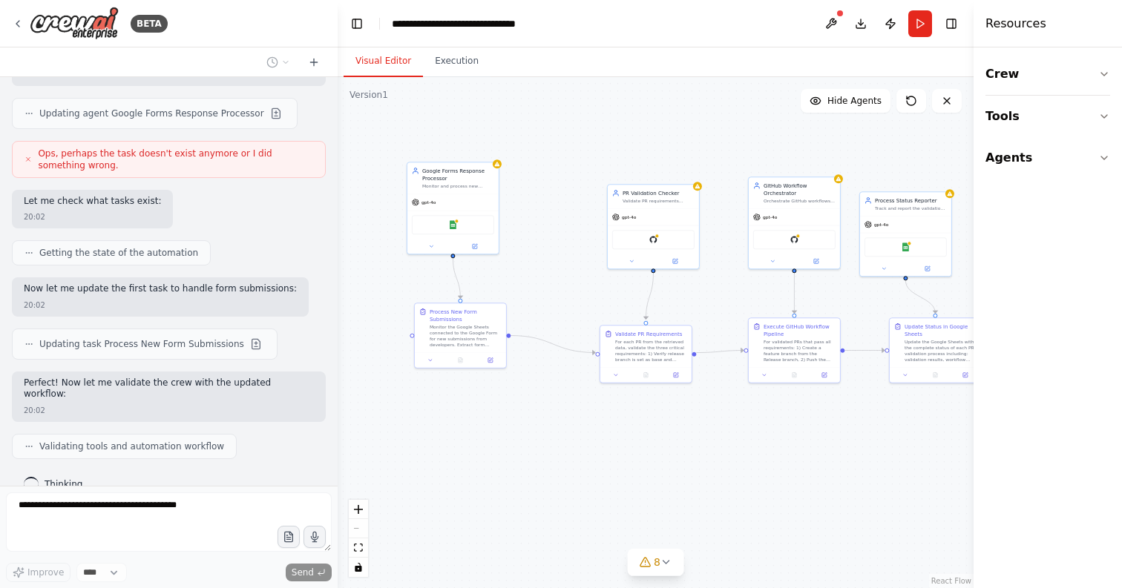
scroll to position [2963, 0]
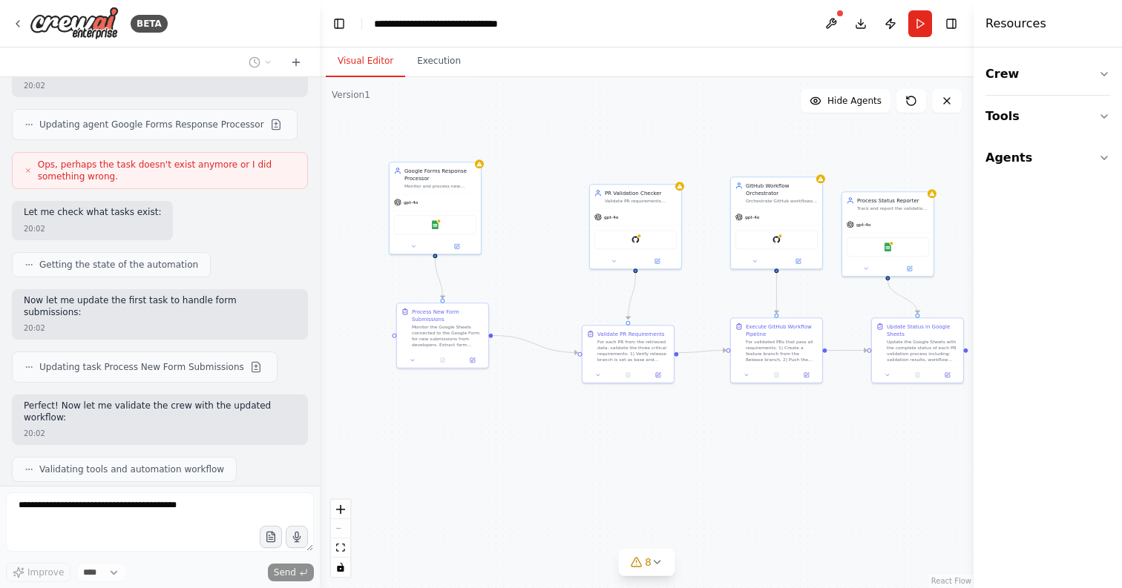
drag, startPoint x: 369, startPoint y: 300, endPoint x: 320, endPoint y: 296, distance: 49.9
click at [320, 296] on div "BETA I am working on a POC that through google sheet , a developer will fill op…" at bounding box center [561, 294] width 1122 height 588
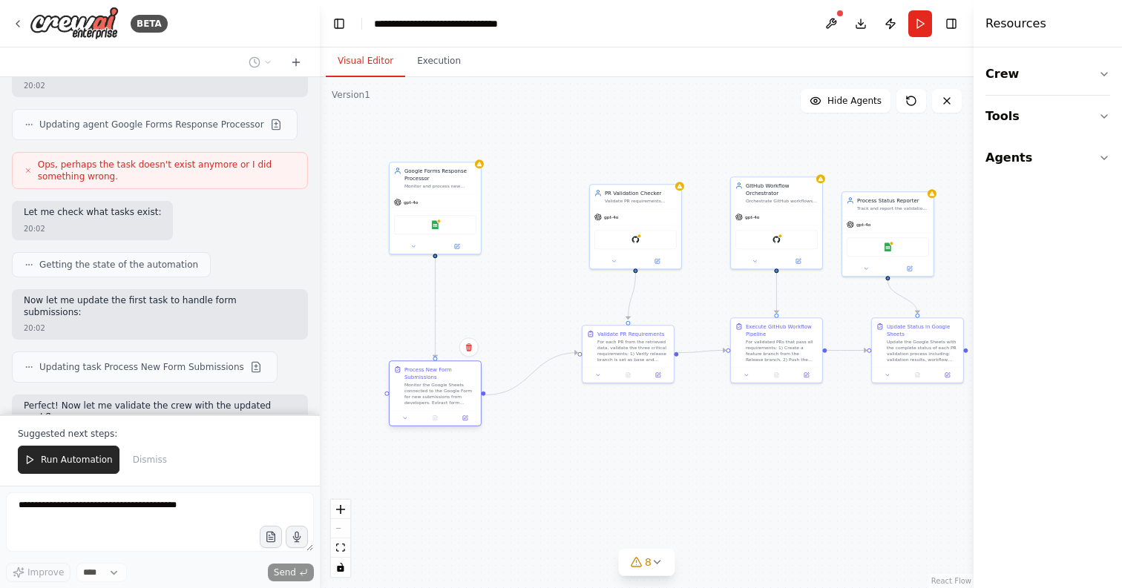
drag, startPoint x: 464, startPoint y: 337, endPoint x: 455, endPoint y: 395, distance: 58.4
click at [455, 395] on div "Monitor the Google Sheets connected to the Google Form for new submissions from…" at bounding box center [440, 394] width 72 height 24
drag, startPoint x: 626, startPoint y: 218, endPoint x: 596, endPoint y: 150, distance: 74.4
click at [596, 150] on div "gpt-4o" at bounding box center [605, 149] width 91 height 16
drag, startPoint x: 629, startPoint y: 358, endPoint x: 595, endPoint y: 399, distance: 53.2
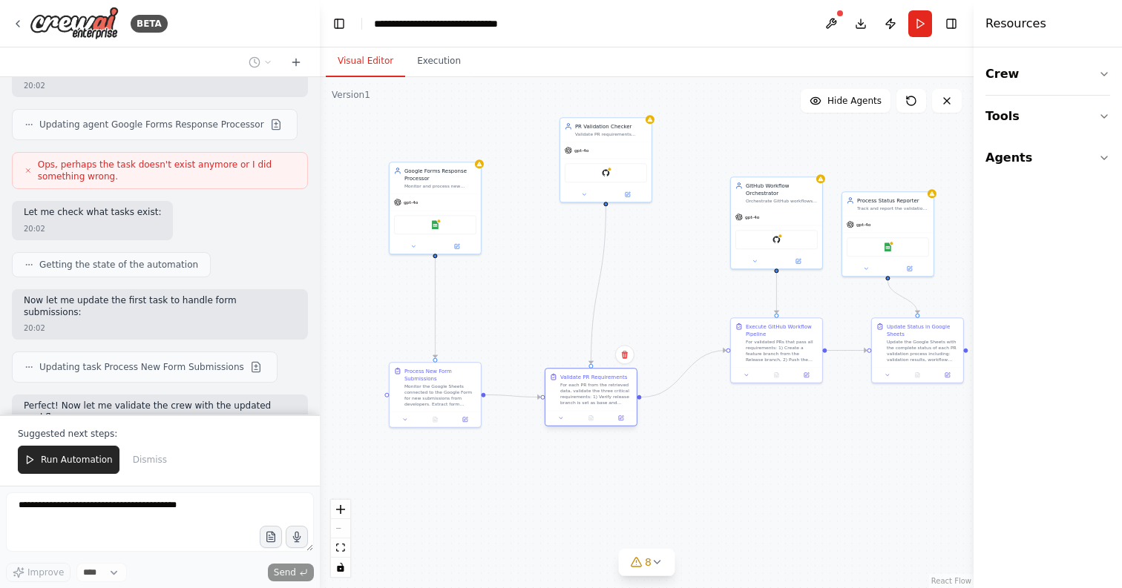
click at [595, 399] on div "For each PR from the retrieved data, validate the three critical requirements: …" at bounding box center [596, 394] width 72 height 24
click at [576, 370] on div "Validate PR Requirements For each PR from the retrieved data, validate the thre…" at bounding box center [590, 390] width 91 height 42
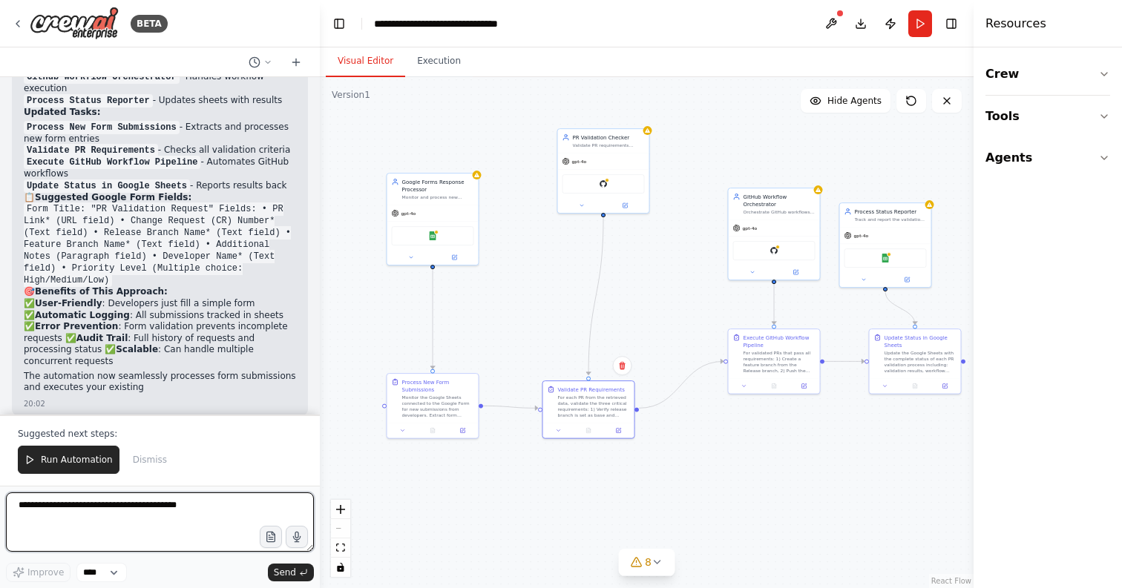
scroll to position [3712, 0]
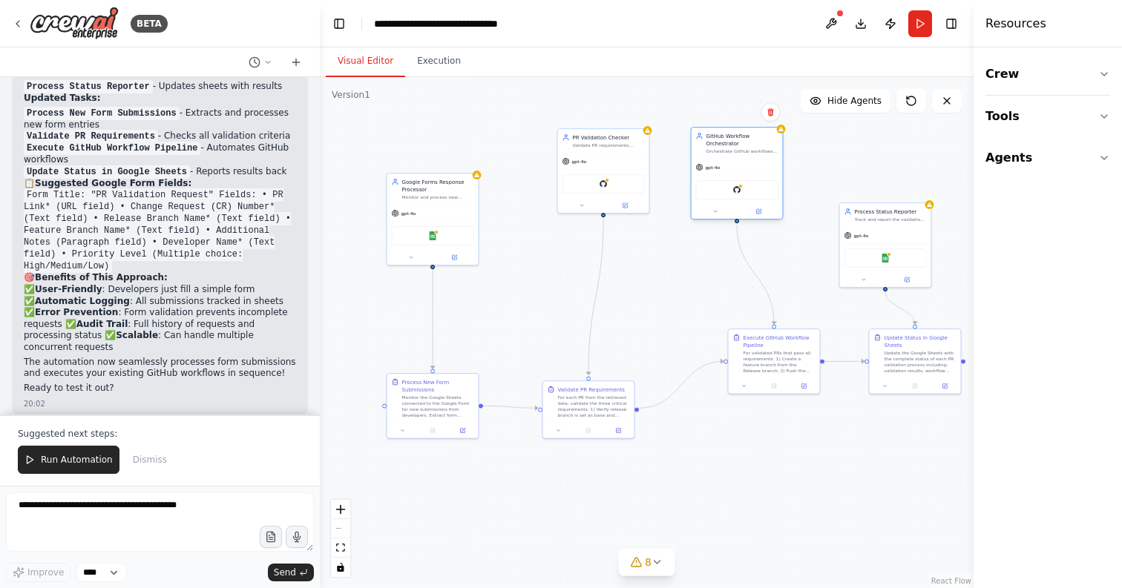
drag, startPoint x: 771, startPoint y: 225, endPoint x: 737, endPoint y: 167, distance: 67.2
click at [737, 167] on div "gpt-4o" at bounding box center [736, 167] width 91 height 16
drag, startPoint x: 461, startPoint y: 225, endPoint x: 441, endPoint y: 180, distance: 49.5
click at [441, 180] on div "Google Sheets" at bounding box center [410, 189] width 82 height 19
drag, startPoint x: 454, startPoint y: 221, endPoint x: 461, endPoint y: 228, distance: 10.5
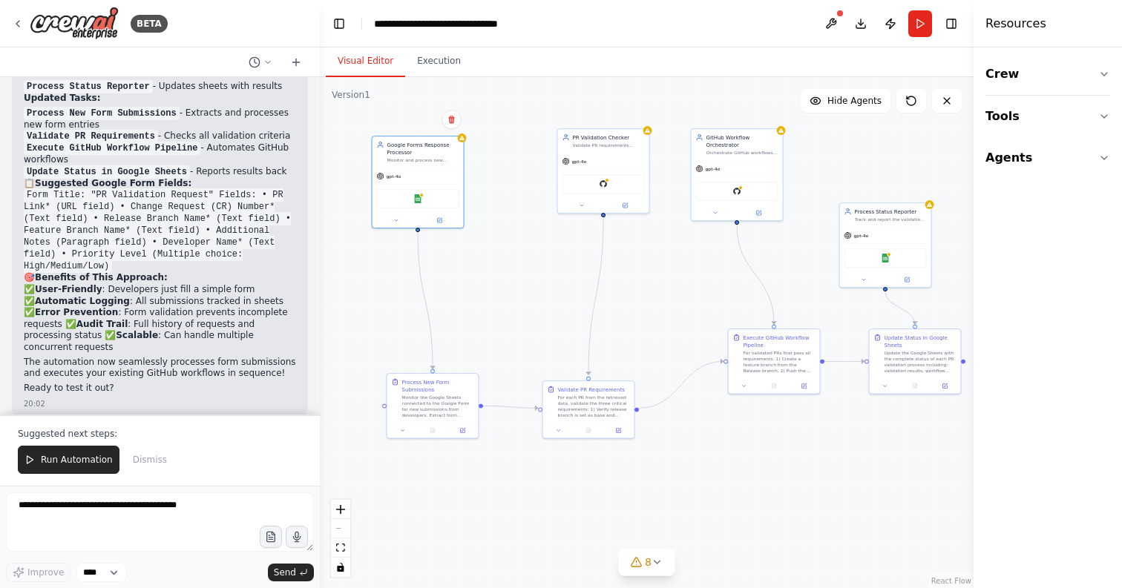
click at [461, 228] on div ".deletable-edge-delete-btn { width: 20px; height: 20px; border: 0px solid #ffff…" at bounding box center [647, 332] width 654 height 511
click at [829, 26] on button at bounding box center [831, 23] width 24 height 27
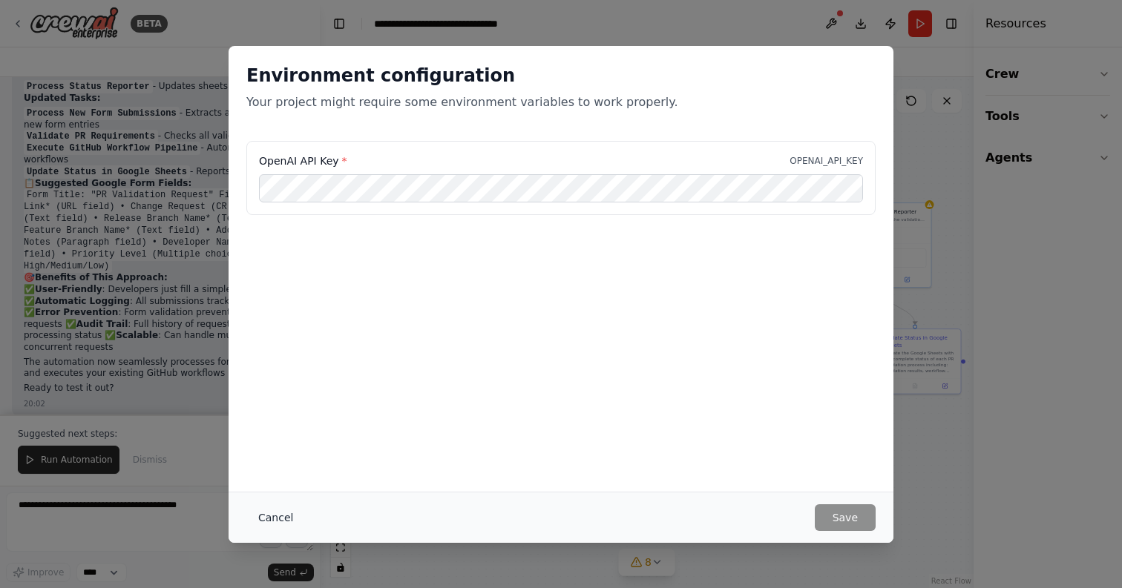
click at [269, 515] on button "Cancel" at bounding box center [275, 517] width 59 height 27
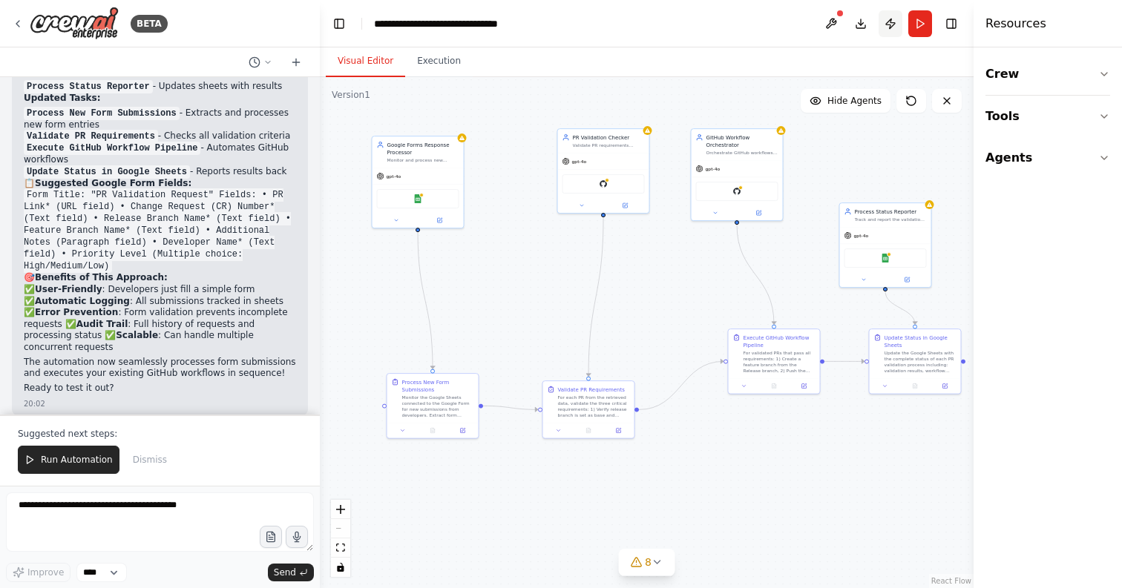
click at [894, 27] on button "Publish" at bounding box center [890, 23] width 24 height 27
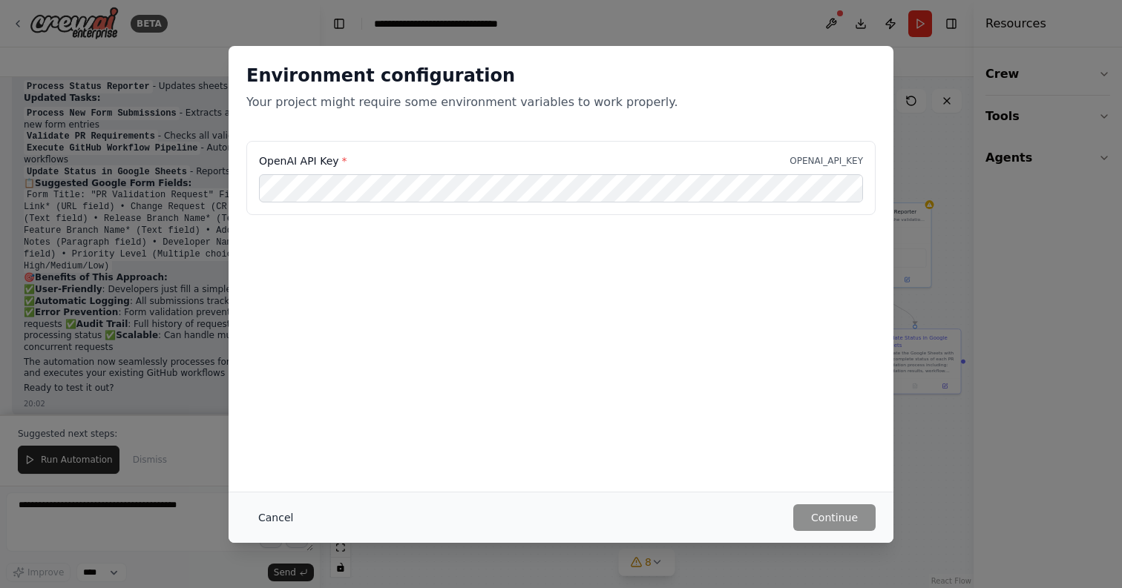
click at [268, 515] on button "Cancel" at bounding box center [275, 517] width 59 height 27
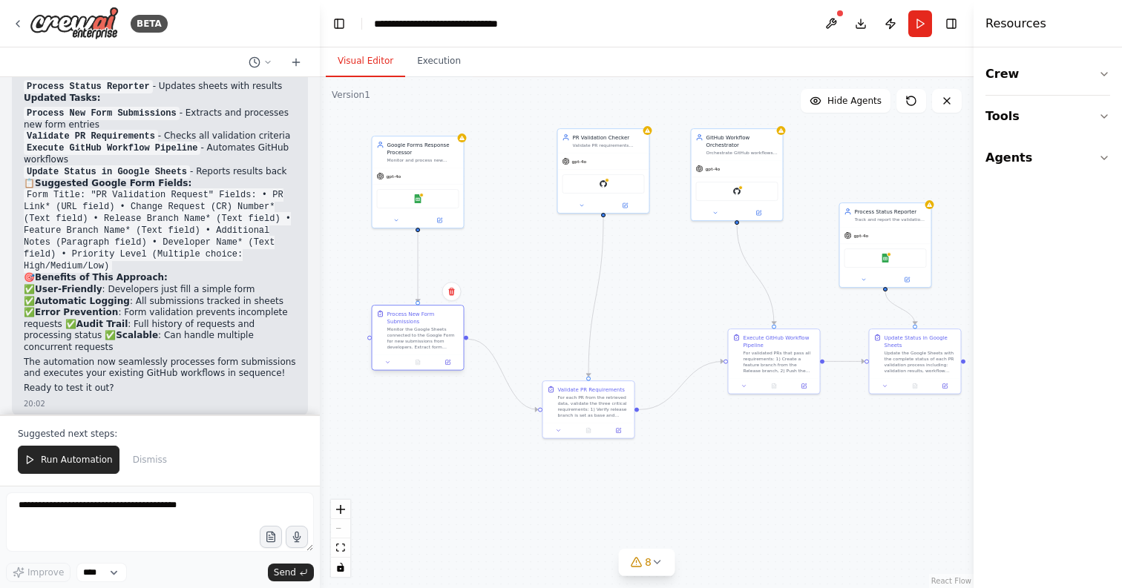
drag, startPoint x: 409, startPoint y: 437, endPoint x: 392, endPoint y: 369, distance: 69.6
click at [392, 369] on div "Process New Form Submissions Monitor the Google Sheets connected to the Google …" at bounding box center [418, 339] width 93 height 66
drag, startPoint x: 566, startPoint y: 405, endPoint x: 556, endPoint y: 430, distance: 27.3
click at [556, 430] on div "For each PR from the retrieved data, validate the three critical requirements: …" at bounding box center [586, 427] width 72 height 24
drag, startPoint x: 610, startPoint y: 182, endPoint x: 585, endPoint y: 271, distance: 91.8
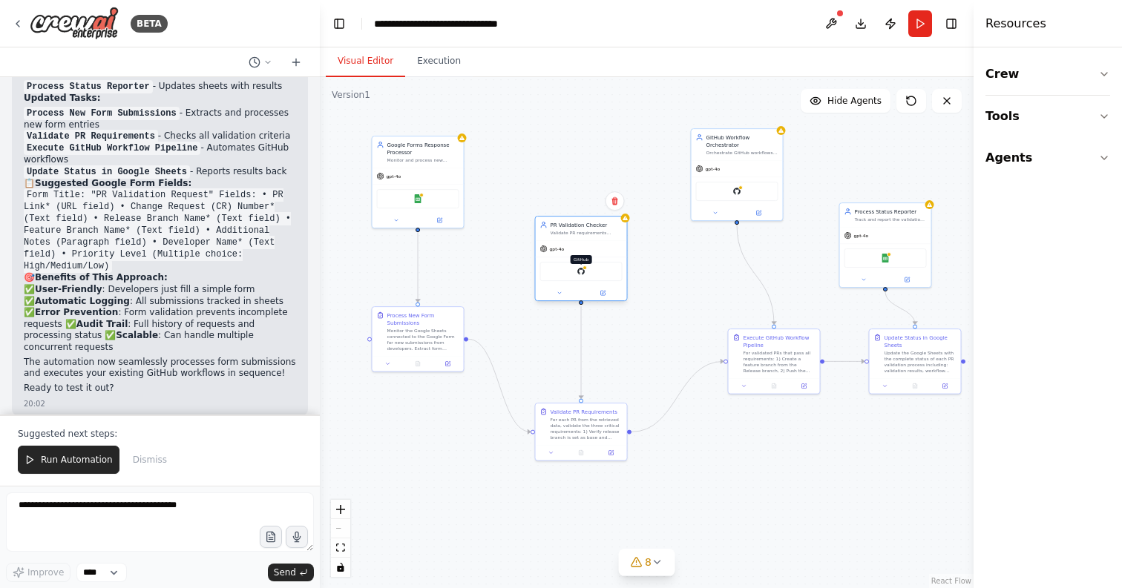
click at [585, 271] on div "GitHub" at bounding box center [581, 271] width 82 height 19
drag, startPoint x: 576, startPoint y: 249, endPoint x: 528, endPoint y: 171, distance: 91.9
click at [528, 171] on div "gpt-4o" at bounding box center [536, 167] width 91 height 16
drag, startPoint x: 592, startPoint y: 428, endPoint x: 550, endPoint y: 296, distance: 138.6
click at [550, 296] on div "For each PR from the retrieved data, validate the three critical requirements: …" at bounding box center [542, 294] width 72 height 24
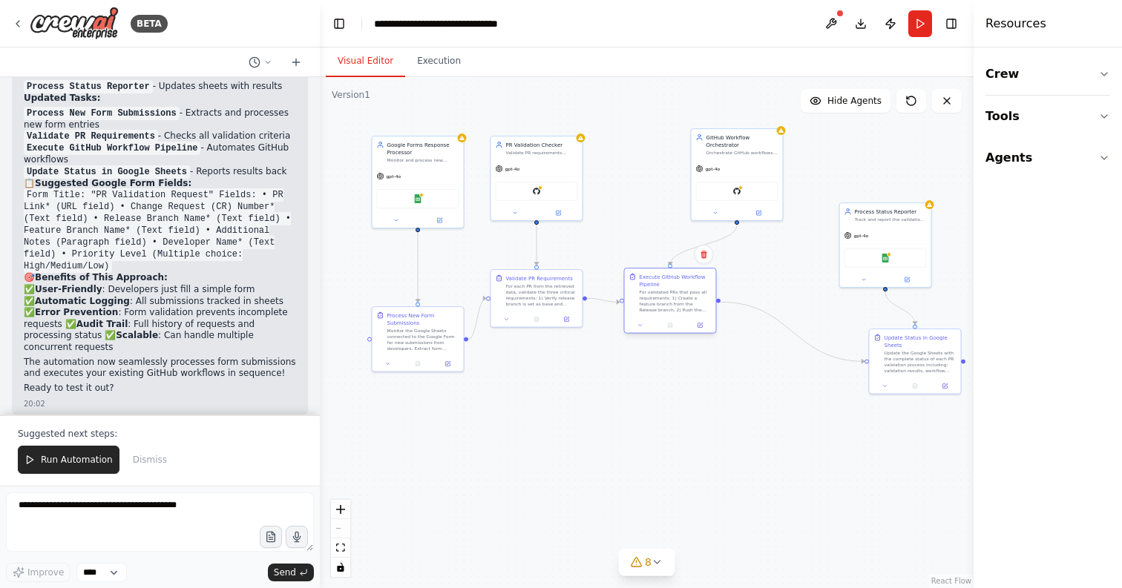
drag, startPoint x: 771, startPoint y: 369, endPoint x: 668, endPoint y: 310, distance: 119.2
click at [668, 310] on div "For validated PRs that pass all requirements: 1) Create a feature branch from t…" at bounding box center [675, 301] width 72 height 24
drag, startPoint x: 728, startPoint y: 182, endPoint x: 656, endPoint y: 185, distance: 72.7
click at [656, 185] on div "GitHub" at bounding box center [663, 189] width 82 height 19
drag, startPoint x: 884, startPoint y: 233, endPoint x: 786, endPoint y: 164, distance: 119.8
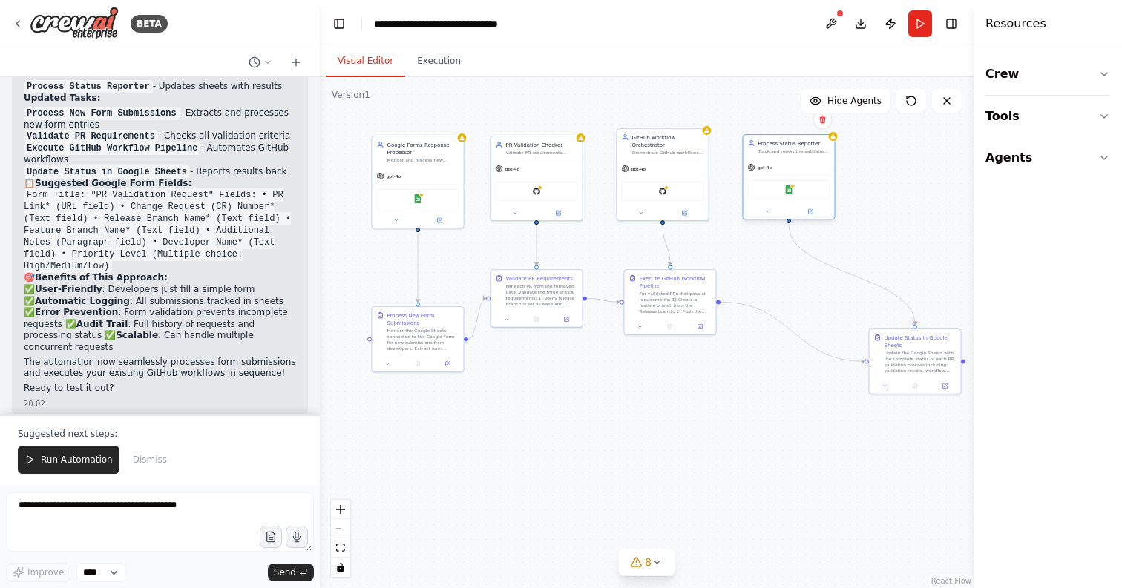
click at [786, 164] on div "gpt-4o" at bounding box center [788, 167] width 91 height 16
drag, startPoint x: 910, startPoint y: 350, endPoint x: 792, endPoint y: 292, distance: 131.7
click at [792, 291] on div "Update the Google Sheets with the complete status of each PR validation process…" at bounding box center [802, 301] width 72 height 24
click at [692, 294] on div "For validated PRs that pass all requirements: 1) Create a feature branch from t…" at bounding box center [675, 301] width 72 height 24
click at [686, 294] on div "For validated PRs that pass all requirements: 1) Create a feature branch from t…" at bounding box center [668, 301] width 72 height 24
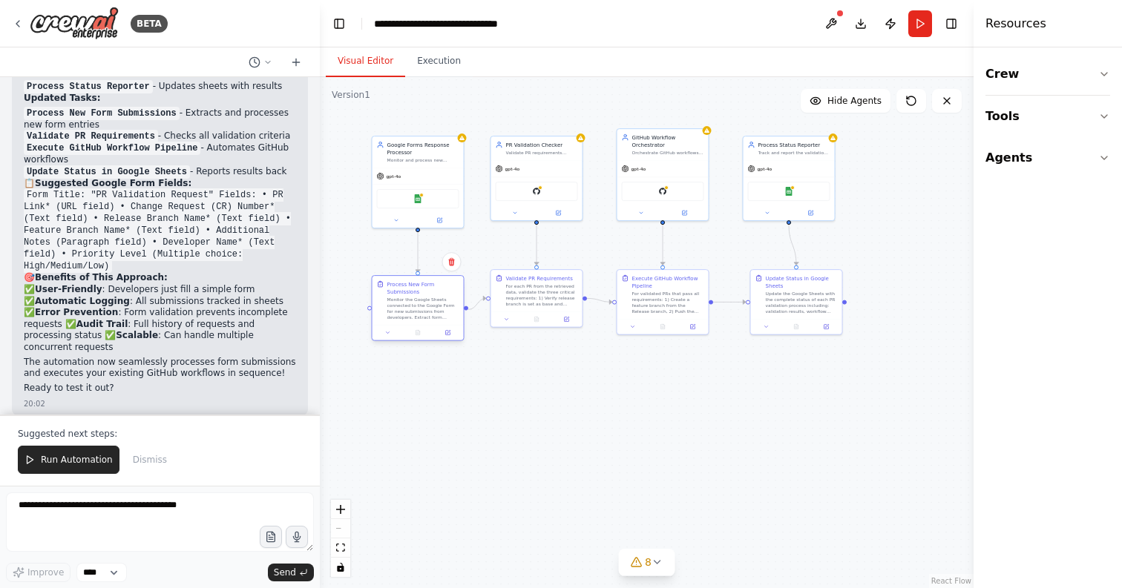
drag, startPoint x: 438, startPoint y: 337, endPoint x: 434, endPoint y: 304, distance: 32.8
click at [434, 304] on div "Monitor the Google Sheets connected to the Google Form for new submissions from…" at bounding box center [423, 309] width 72 height 24
click at [533, 434] on div "Validate PR Requirements For each PR from the retrieved data, validate the thre…" at bounding box center [544, 415] width 93 height 59
click at [534, 422] on div at bounding box center [543, 429] width 91 height 16
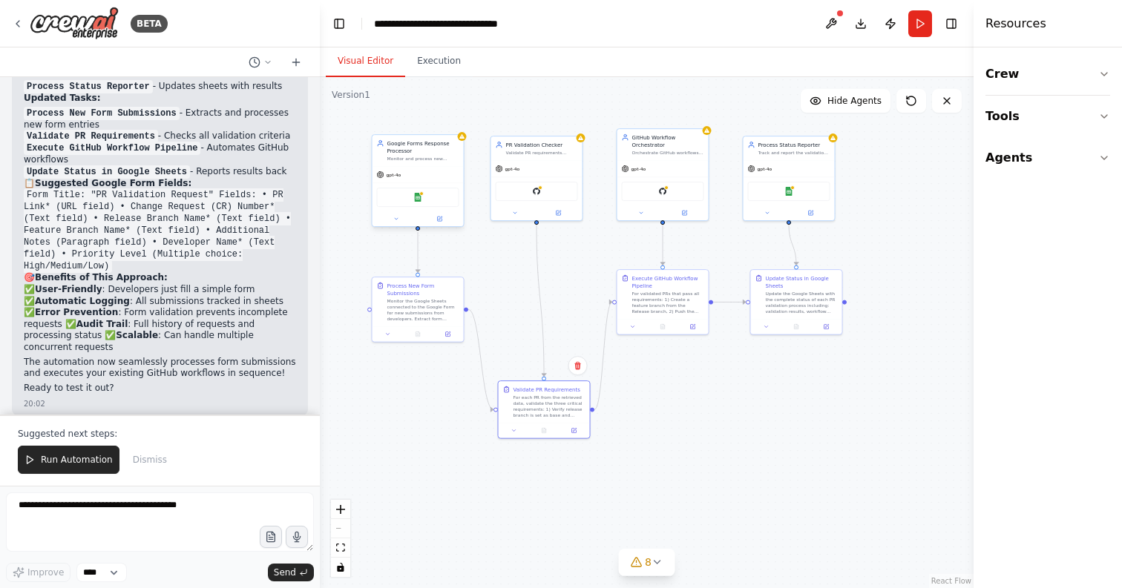
click at [424, 171] on div "gpt-4o" at bounding box center [417, 175] width 91 height 16
click at [952, 16] on button "Toggle Right Sidebar" at bounding box center [951, 23] width 21 height 21
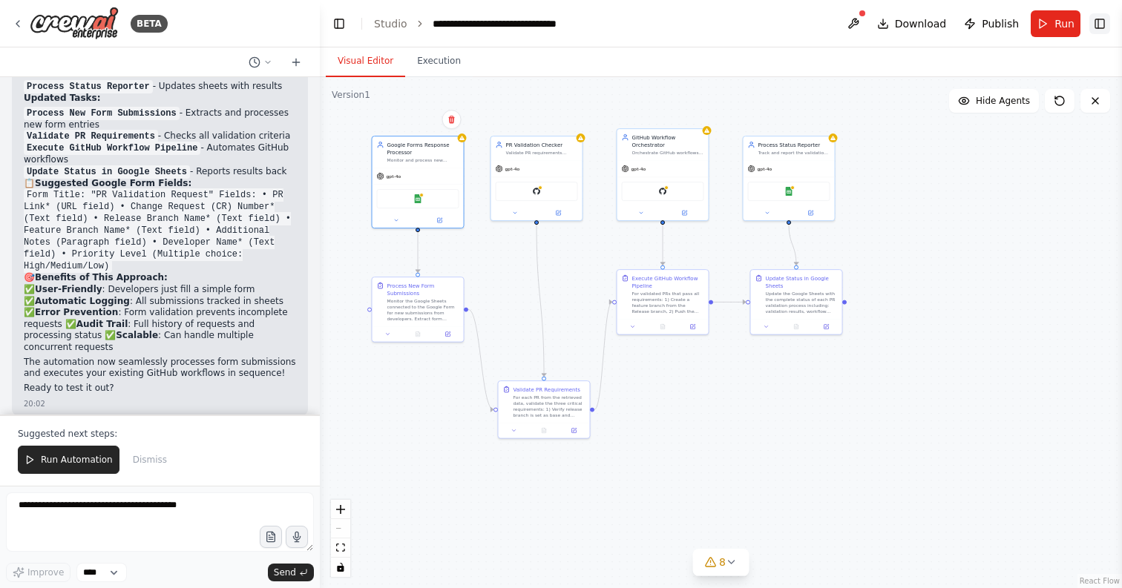
click at [1107, 22] on button "Toggle Right Sidebar" at bounding box center [1099, 23] width 21 height 21
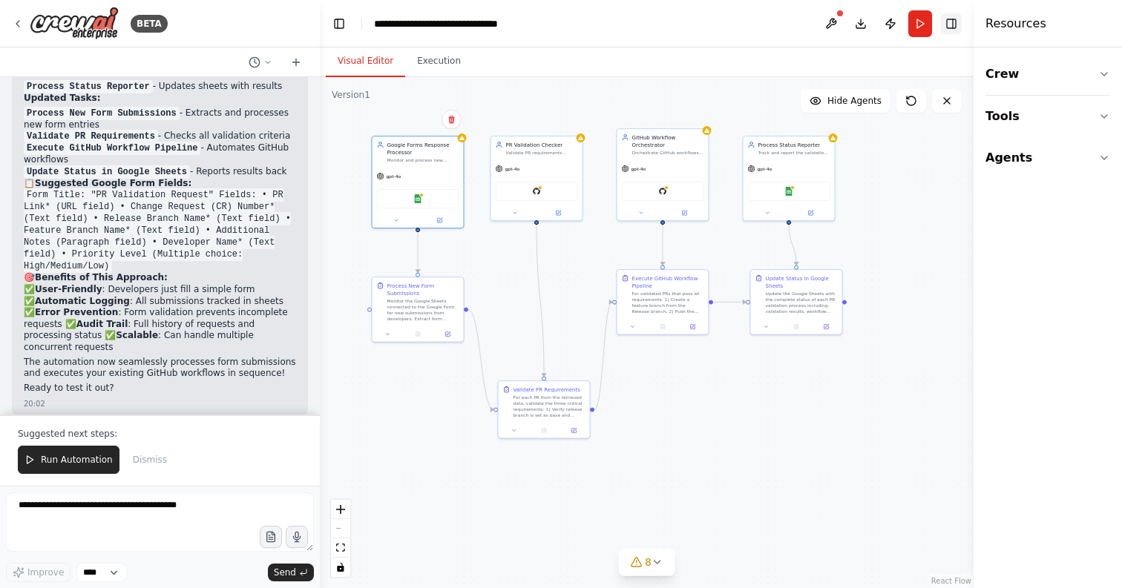
click at [952, 19] on button "Toggle Right Sidebar" at bounding box center [951, 23] width 21 height 21
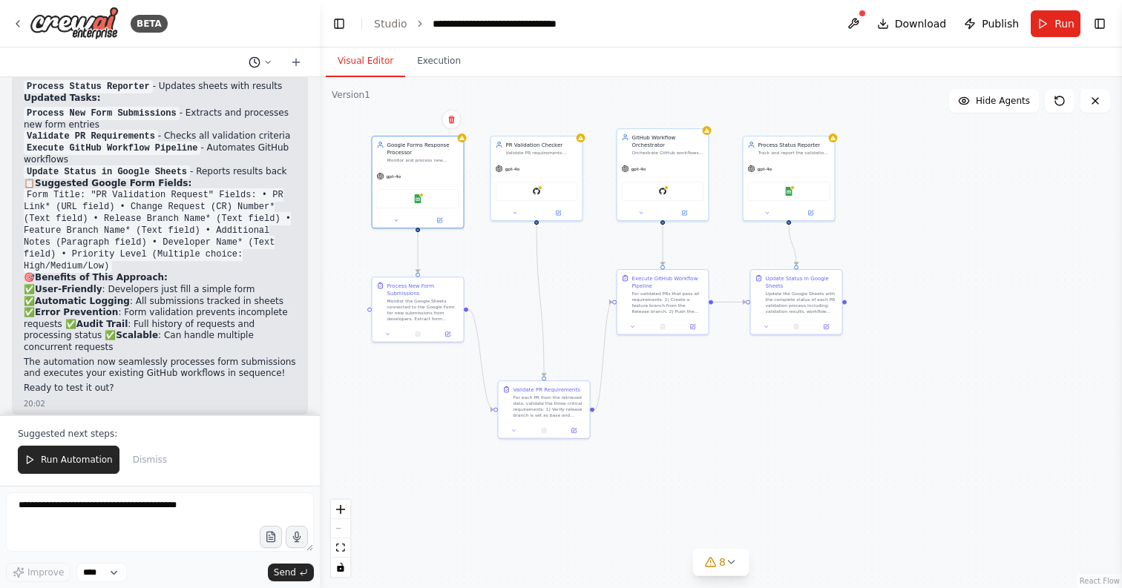
click at [260, 62] on button at bounding box center [261, 62] width 36 height 18
click at [105, 573] on div at bounding box center [160, 294] width 320 height 588
click at [105, 573] on select "****" at bounding box center [101, 572] width 50 height 19
drag, startPoint x: 827, startPoint y: 174, endPoint x: 878, endPoint y: 165, distance: 51.1
click at [877, 165] on div "gpt-4o" at bounding box center [848, 160] width 91 height 16
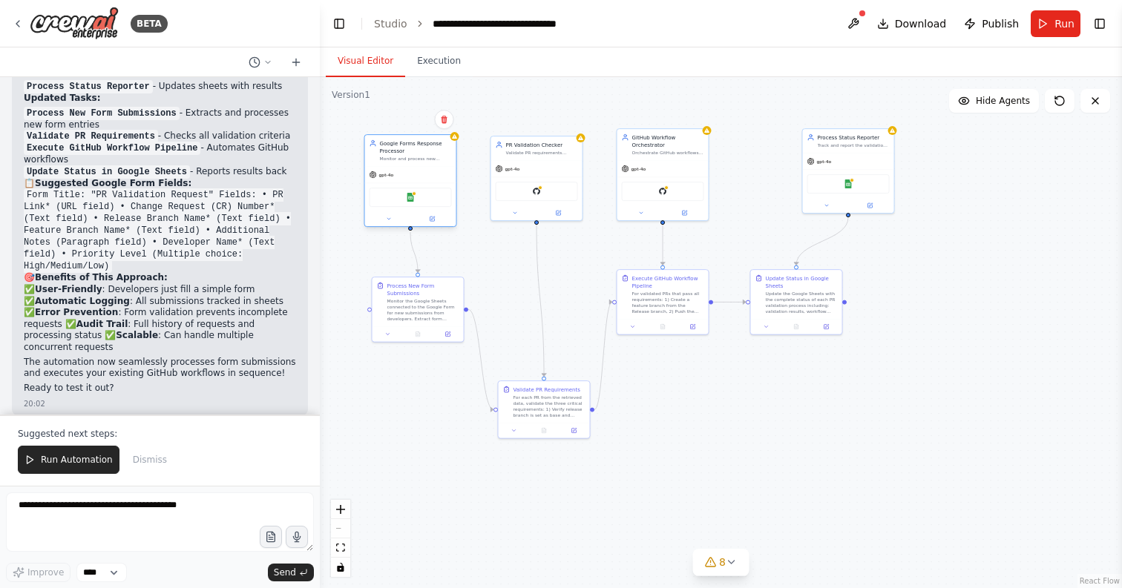
drag, startPoint x: 439, startPoint y: 175, endPoint x: 431, endPoint y: 175, distance: 8.2
click at [431, 175] on div "gpt-4o" at bounding box center [410, 175] width 91 height 16
click at [399, 200] on div "Google Sheets" at bounding box center [410, 197] width 82 height 19
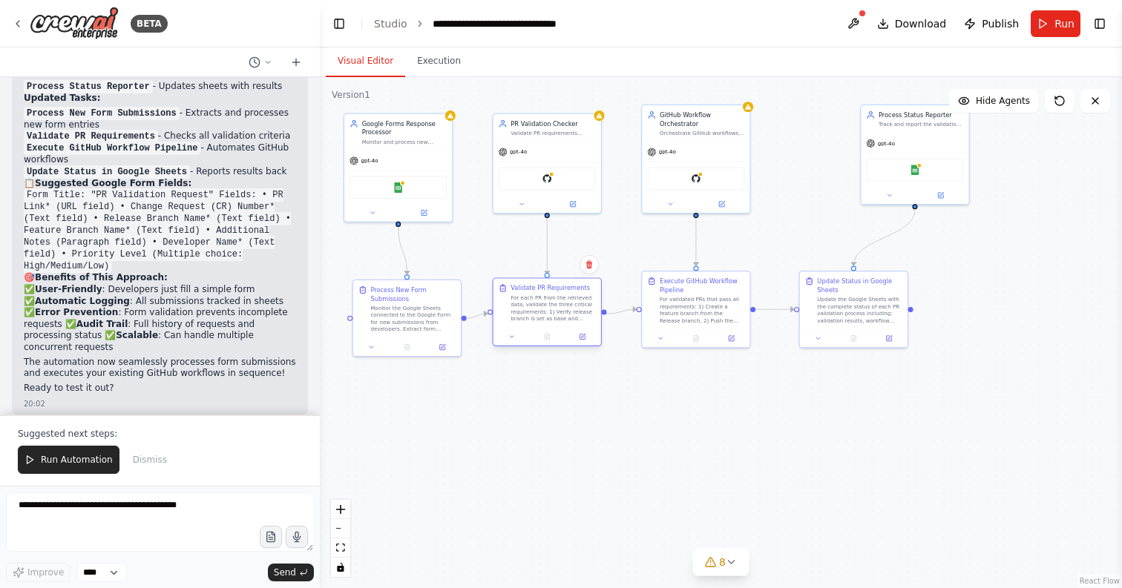
drag, startPoint x: 557, startPoint y: 431, endPoint x: 548, endPoint y: 308, distance: 123.5
click at [548, 307] on div "For each PR from the retrieved data, validate the three critical requirements: …" at bounding box center [552, 308] width 85 height 28
click at [955, 364] on div ".deletable-edge-delete-btn { width: 20px; height: 20px; border: 0px solid #ffff…" at bounding box center [721, 332] width 802 height 511
drag, startPoint x: 849, startPoint y: 297, endPoint x: 914, endPoint y: 346, distance: 81.5
click at [914, 347] on div "Update the Google Sheets with the complete status of each PR validation process…" at bounding box center [920, 361] width 85 height 28
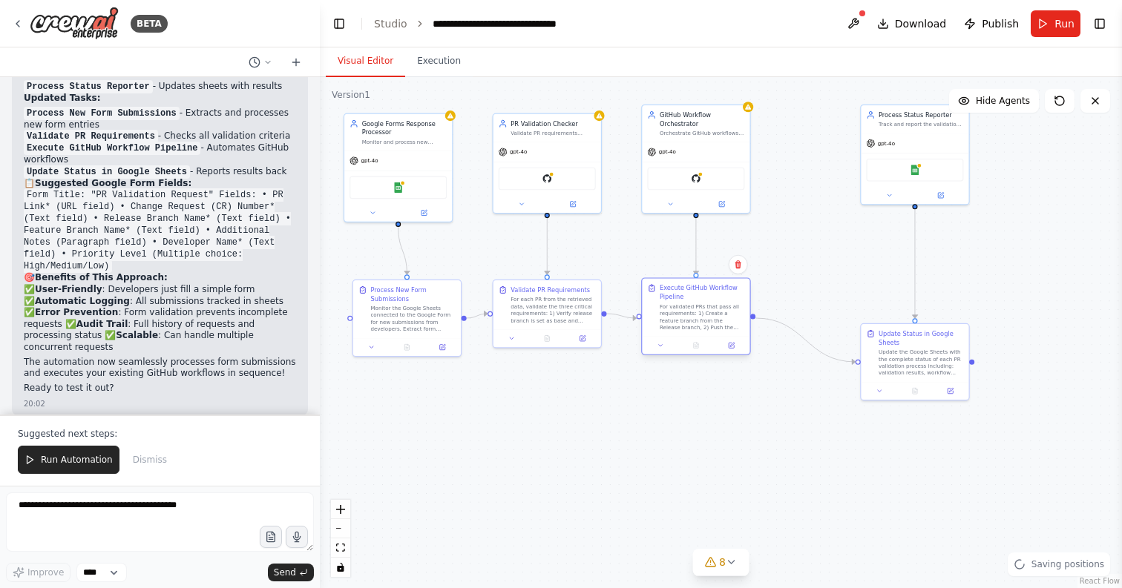
drag, startPoint x: 728, startPoint y: 313, endPoint x: 728, endPoint y: 332, distance: 18.5
click at [728, 330] on div "For validated PRs that pass all requirements: 1) Create a feature branch from t…" at bounding box center [701, 317] width 85 height 28
drag, startPoint x: 692, startPoint y: 314, endPoint x: 691, endPoint y: 353, distance: 39.3
click at [691, 353] on div "For validated PRs that pass all requirements: 1) Create a feature branch from t…" at bounding box center [701, 361] width 85 height 28
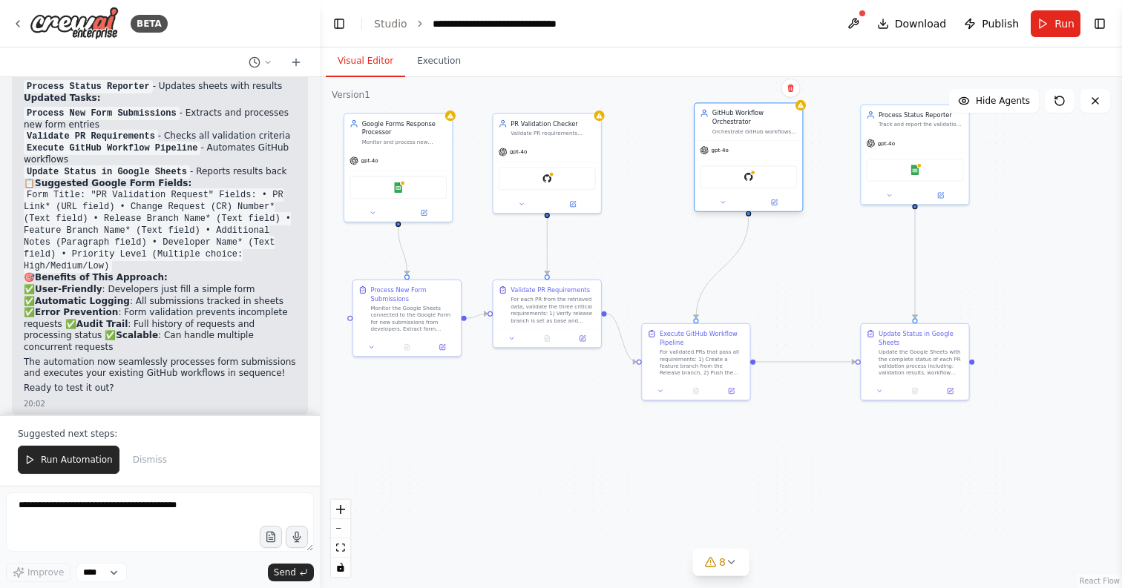
drag, startPoint x: 702, startPoint y: 180, endPoint x: 757, endPoint y: 180, distance: 54.9
click at [757, 180] on div "GitHub" at bounding box center [748, 176] width 97 height 23
drag, startPoint x: 570, startPoint y: 149, endPoint x: 611, endPoint y: 145, distance: 41.0
click at [611, 145] on div "gpt-4o" at bounding box center [591, 141] width 108 height 19
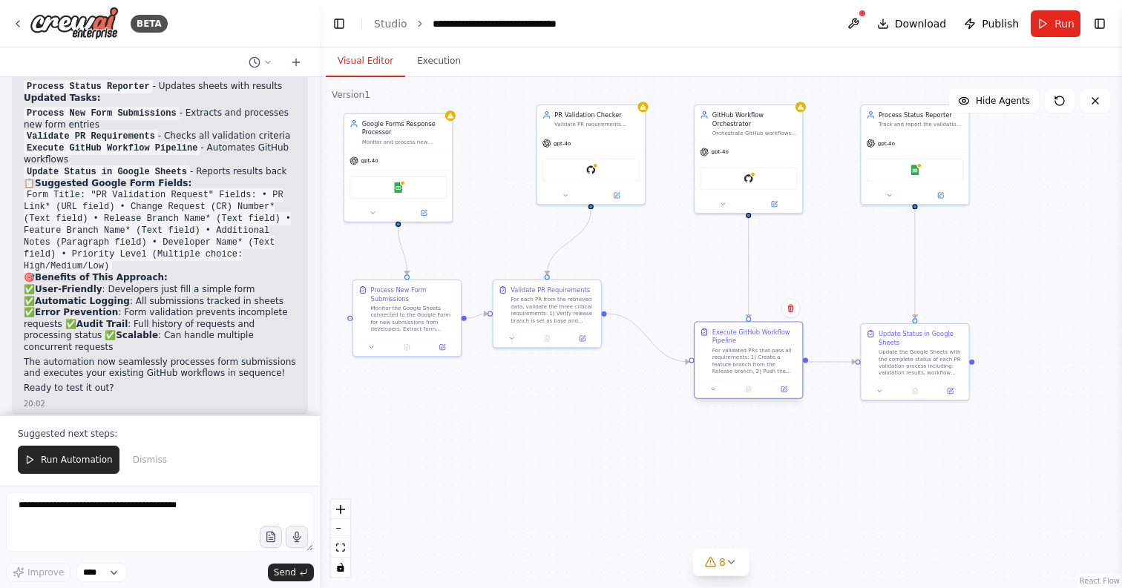
drag, startPoint x: 680, startPoint y: 355, endPoint x: 732, endPoint y: 355, distance: 51.9
click at [732, 355] on div "For validated PRs that pass all requirements: 1) Create a feature branch from t…" at bounding box center [754, 361] width 85 height 28
drag, startPoint x: 556, startPoint y: 323, endPoint x: 602, endPoint y: 446, distance: 131.4
click at [602, 446] on div "Validate PR Requirements For each PR from the retrieved data, validate the thre…" at bounding box center [591, 425] width 108 height 49
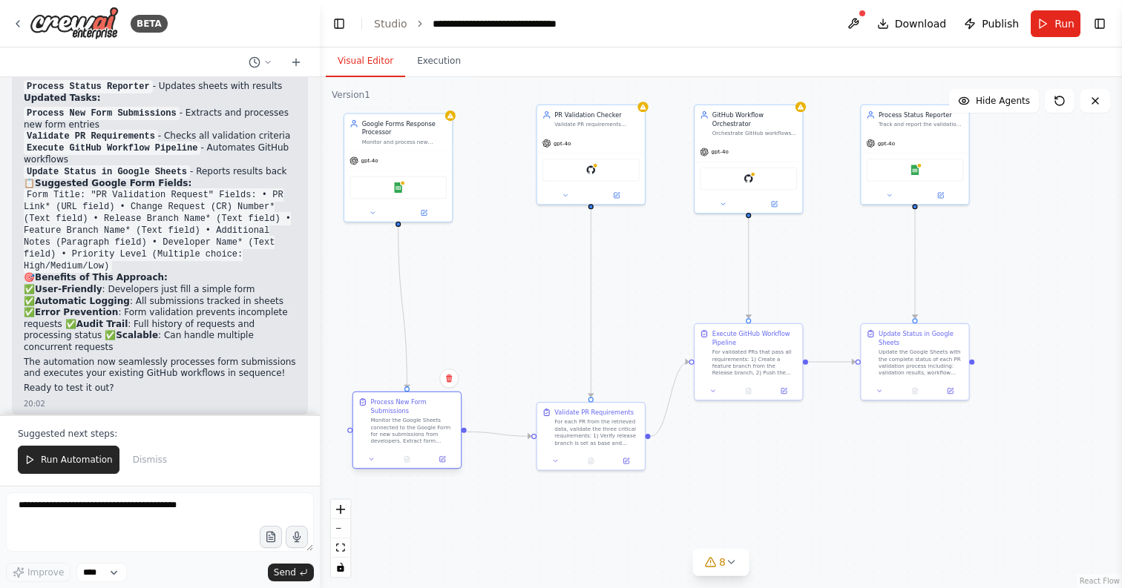
drag, startPoint x: 407, startPoint y: 319, endPoint x: 405, endPoint y: 435, distance: 116.5
click at [405, 435] on div "Monitor the Google Sheets connected to the Google Form for new submissions from…" at bounding box center [412, 431] width 85 height 28
click at [405, 426] on div "Monitor the Google Sheets connected to the Google Form for new submissions from…" at bounding box center [412, 431] width 85 height 28
click at [408, 409] on div "Process New Form Submissions" at bounding box center [404, 407] width 85 height 18
click at [720, 573] on button "8" at bounding box center [720, 562] width 57 height 27
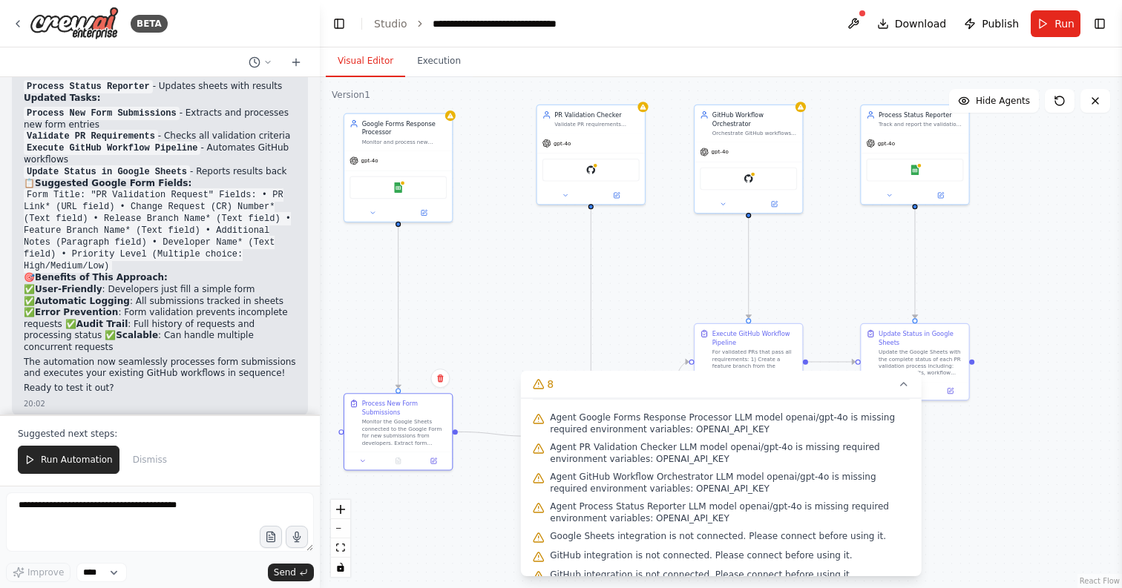
scroll to position [65, 0]
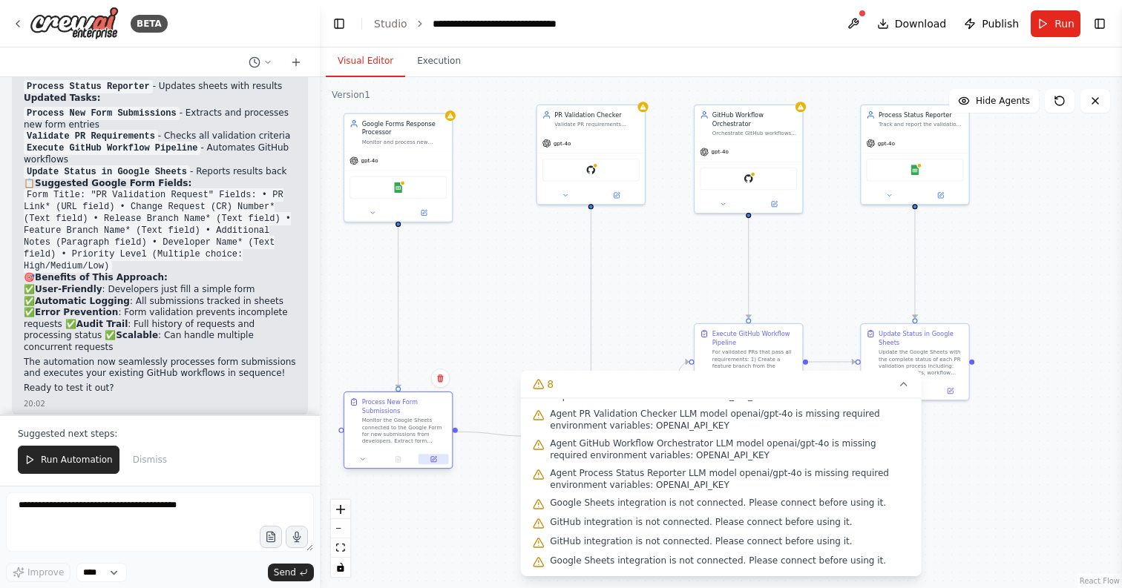
click at [434, 461] on icon at bounding box center [433, 459] width 5 height 5
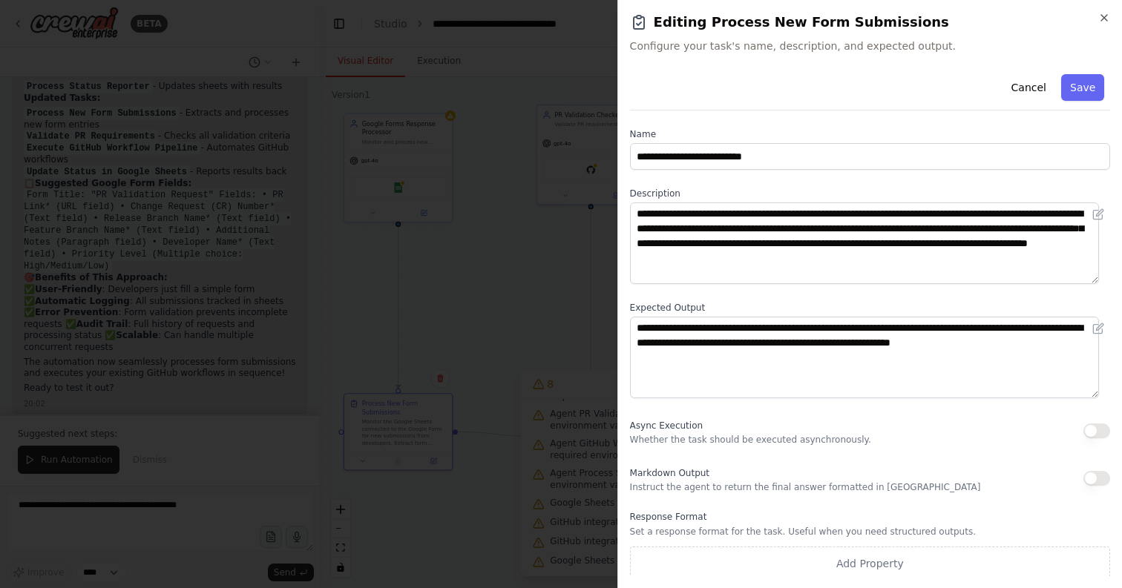
scroll to position [4, 0]
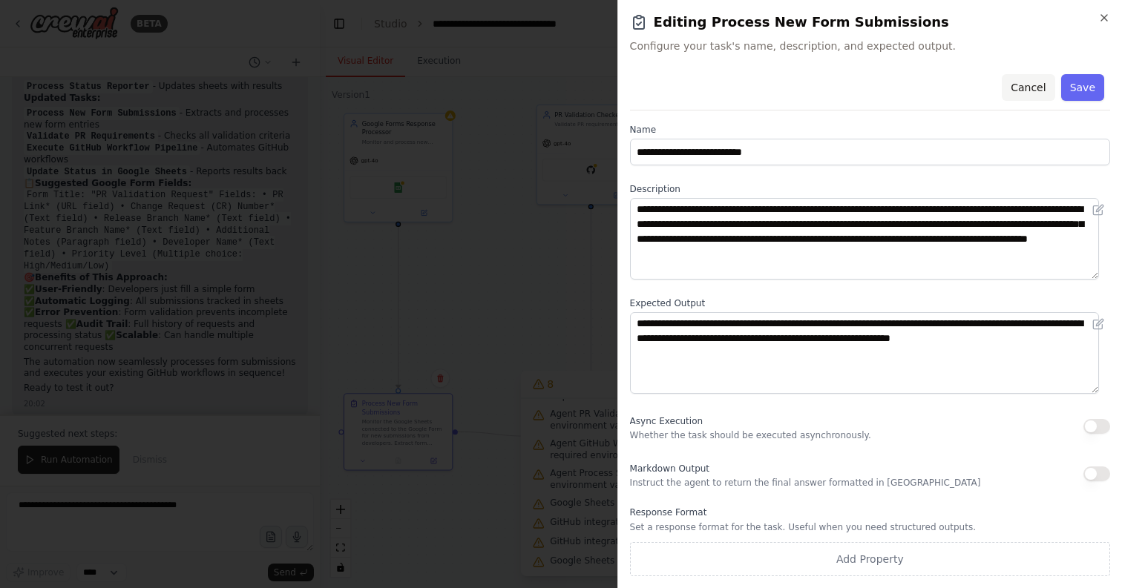
click at [1023, 92] on button "Cancel" at bounding box center [1027, 87] width 53 height 27
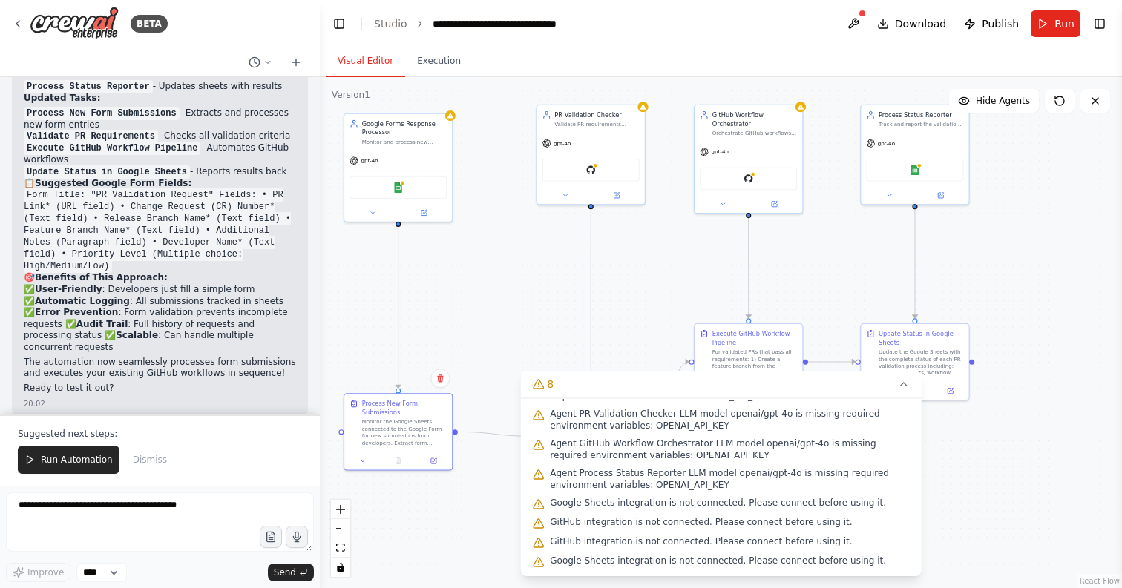
scroll to position [0, 0]
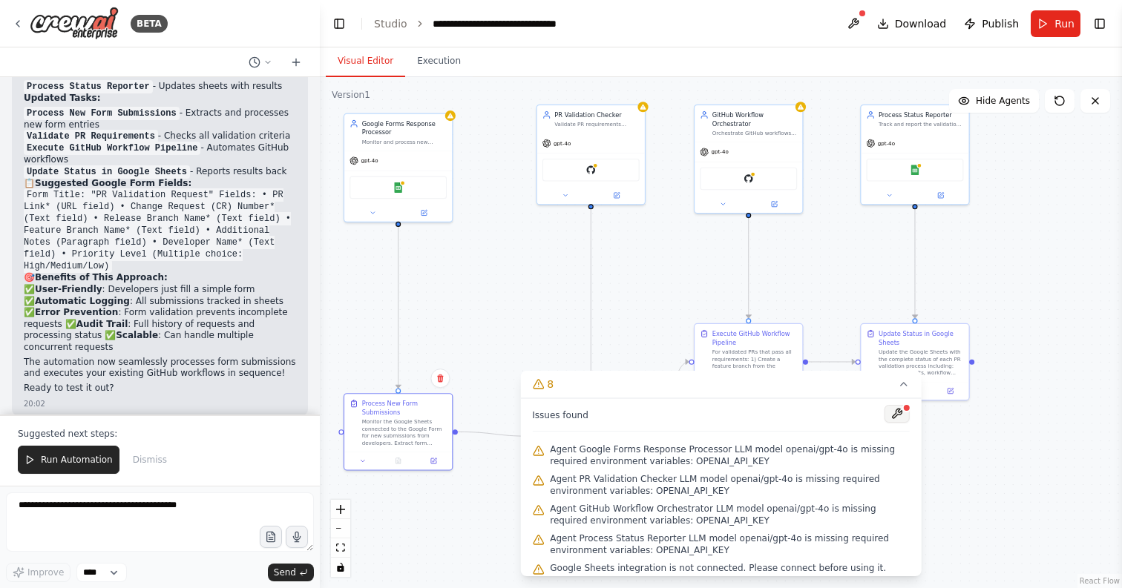
click at [889, 414] on button at bounding box center [896, 414] width 25 height 18
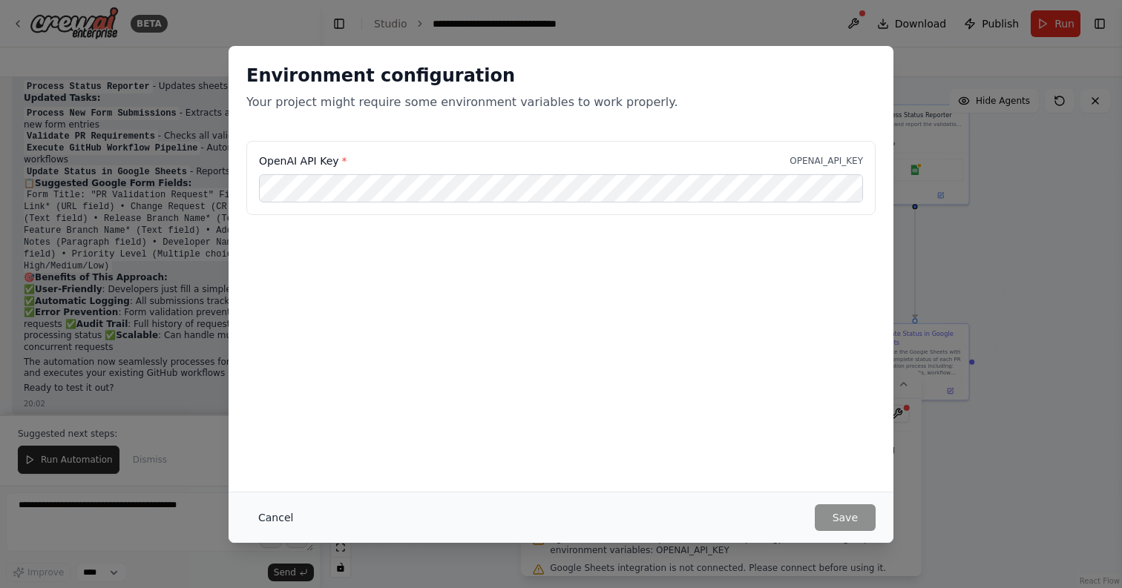
click at [275, 519] on button "Cancel" at bounding box center [275, 517] width 59 height 27
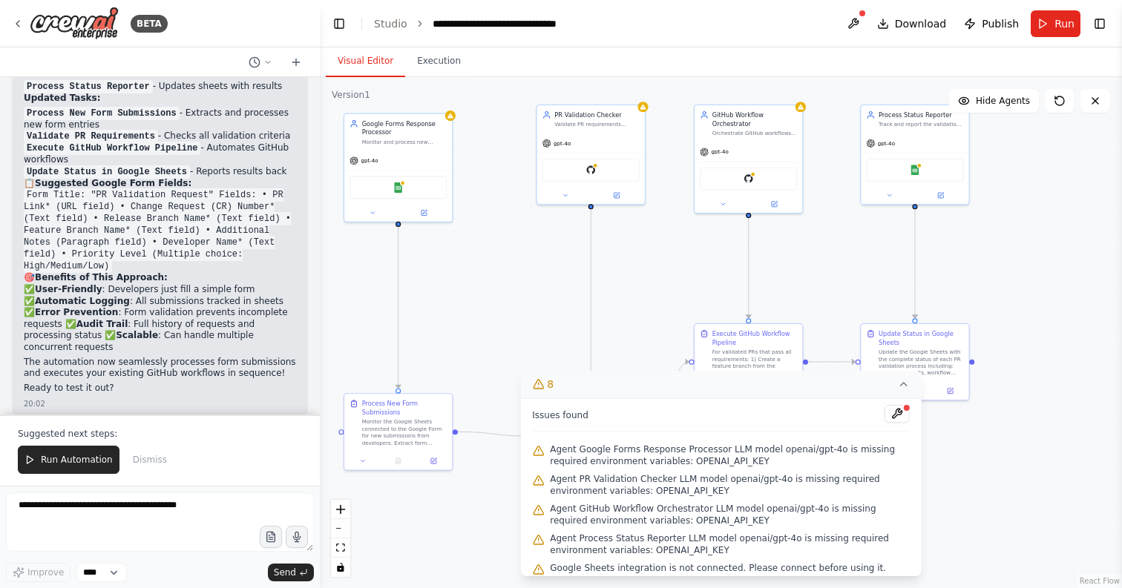
click at [905, 383] on icon at bounding box center [904, 384] width 12 height 12
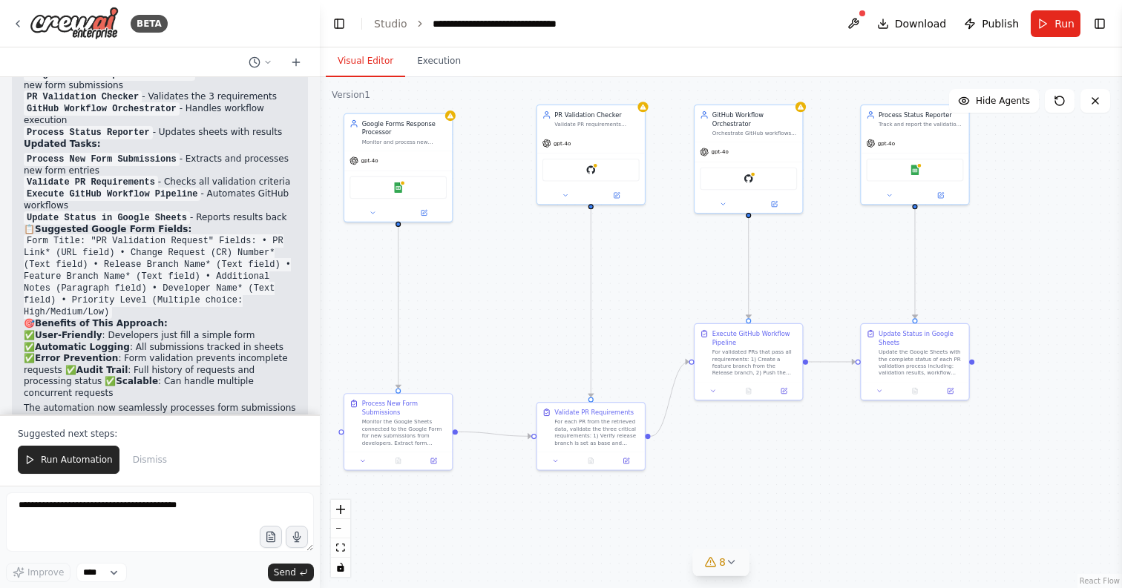
scroll to position [3712, 0]
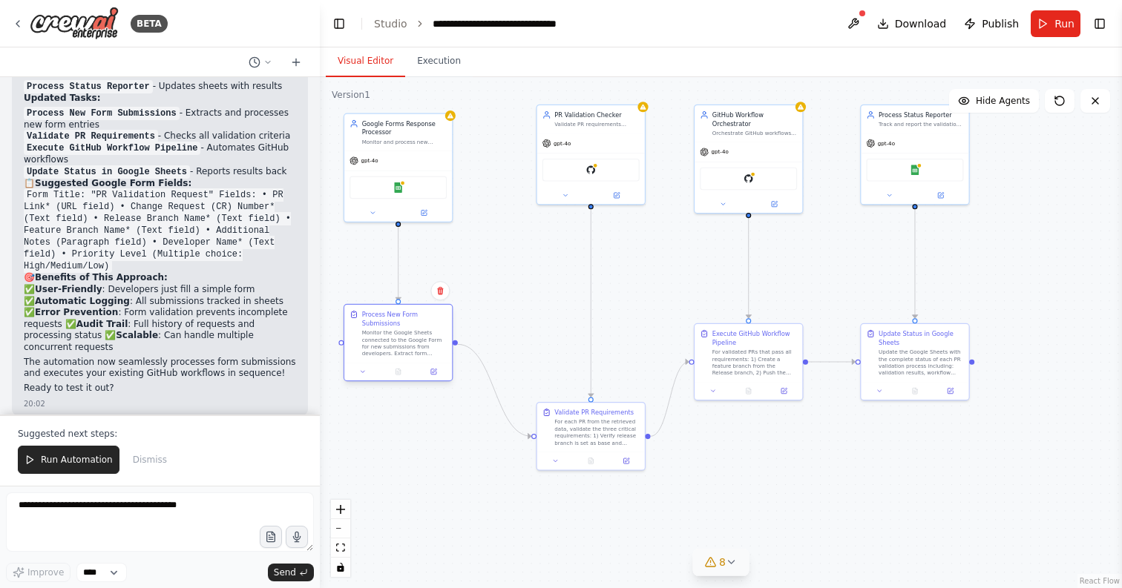
drag, startPoint x: 389, startPoint y: 418, endPoint x: 389, endPoint y: 330, distance: 88.3
click at [389, 330] on div "Monitor the Google Sheets connected to the Google Form for new submissions from…" at bounding box center [404, 343] width 85 height 28
click at [850, 12] on button at bounding box center [853, 23] width 24 height 27
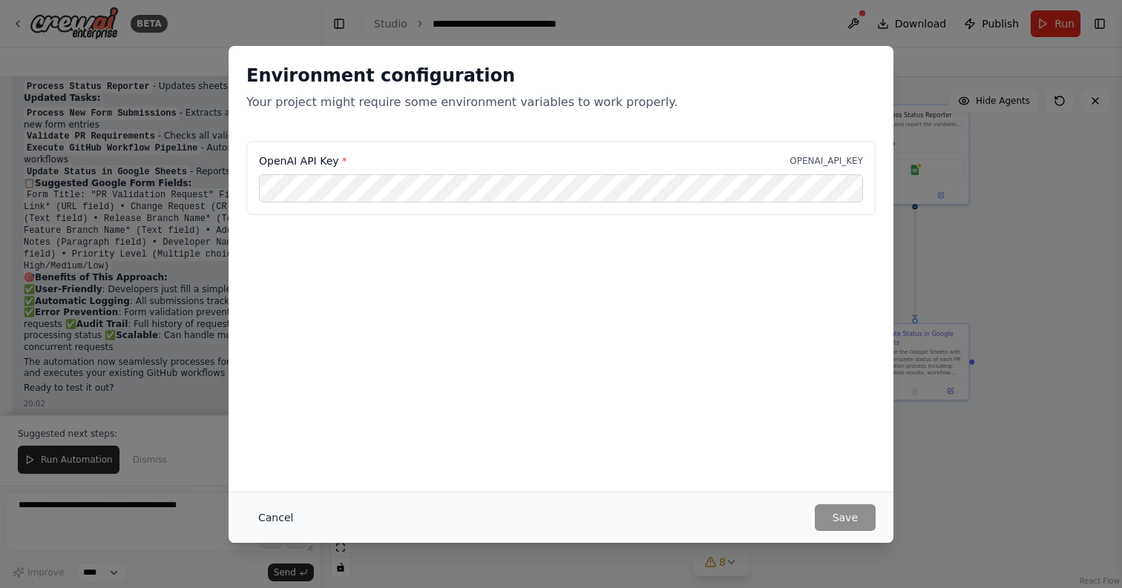
click at [271, 513] on button "Cancel" at bounding box center [275, 517] width 59 height 27
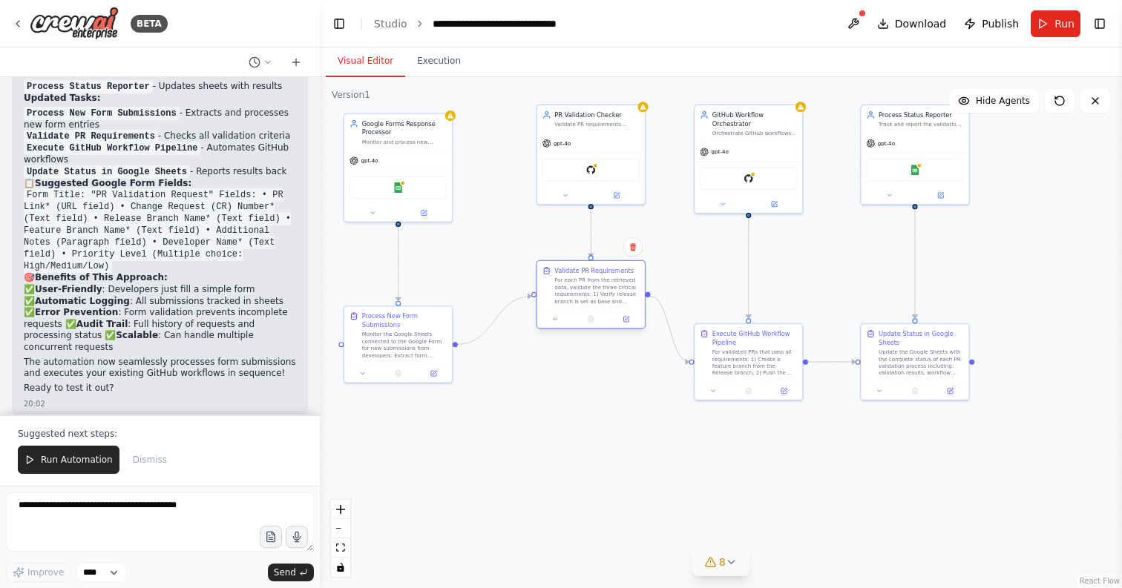
drag, startPoint x: 582, startPoint y: 431, endPoint x: 582, endPoint y: 292, distance: 139.5
click at [582, 292] on div "For each PR from the retrieved data, validate the three critical requirements: …" at bounding box center [596, 291] width 85 height 28
drag, startPoint x: 577, startPoint y: 298, endPoint x: 579, endPoint y: 349, distance: 51.2
click at [579, 349] on div "For each PR from the retrieved data, validate the three critical requirements: …" at bounding box center [596, 343] width 85 height 28
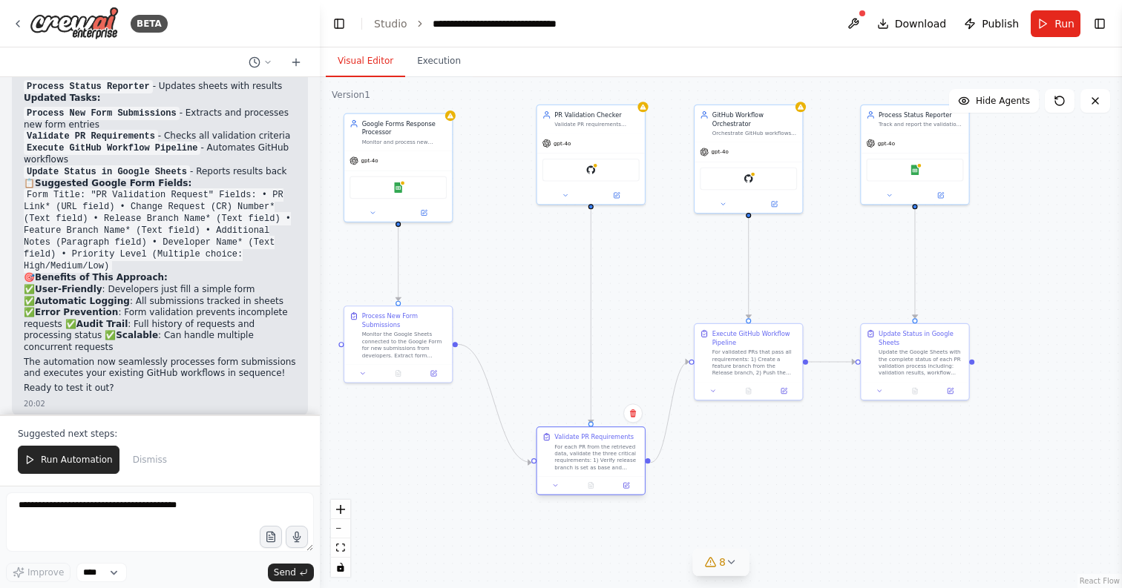
drag, startPoint x: 579, startPoint y: 349, endPoint x: 588, endPoint y: 458, distance: 108.7
click at [588, 458] on div "For each PR from the retrieved data, validate the three critical requirements: …" at bounding box center [596, 457] width 85 height 28
drag, startPoint x: 912, startPoint y: 364, endPoint x: 994, endPoint y: 349, distance: 82.9
click at [994, 349] on div "Update the Google Sheets with the complete status of each PR validation process…" at bounding box center [999, 343] width 85 height 28
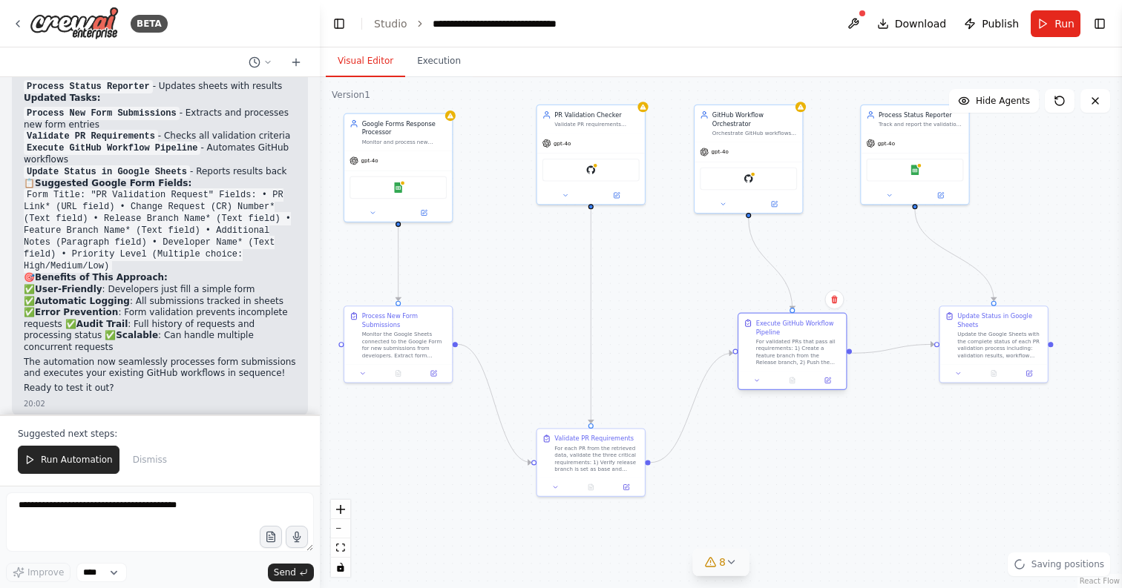
drag, startPoint x: 762, startPoint y: 361, endPoint x: 807, endPoint y: 356, distance: 45.5
click at [807, 355] on div "For validated PRs that pass all requirements: 1) Create a feature branch from t…" at bounding box center [798, 352] width 85 height 28
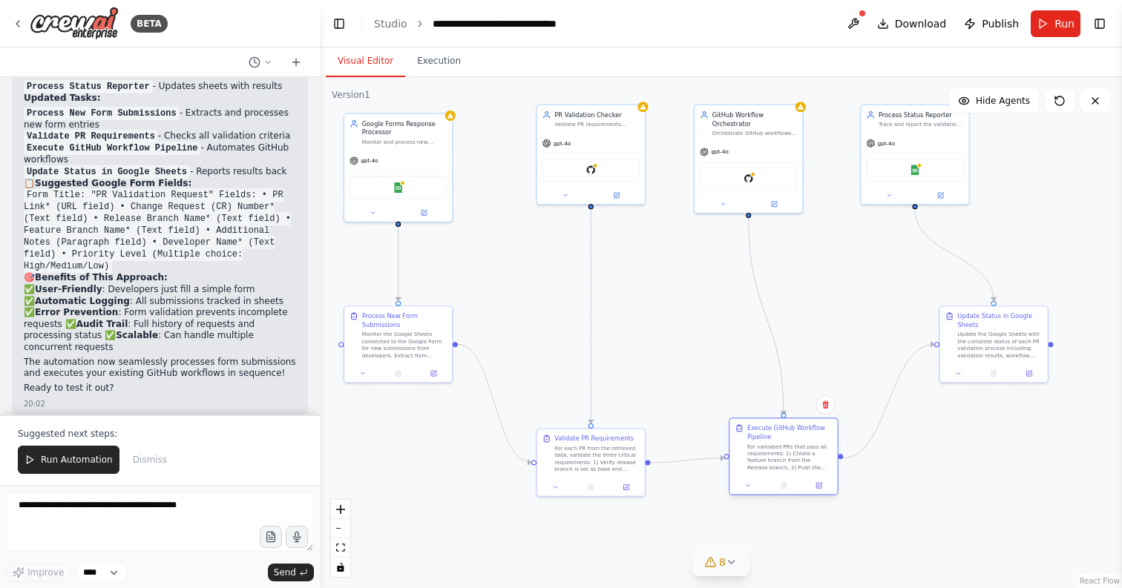
drag, startPoint x: 807, startPoint y: 356, endPoint x: 796, endPoint y: 465, distance: 109.6
click at [796, 465] on div "For validated PRs that pass all requirements: 1) Create a feature branch from t…" at bounding box center [789, 457] width 85 height 28
drag, startPoint x: 607, startPoint y: 460, endPoint x: 607, endPoint y: 347, distance: 112.8
click at [607, 347] on div "For each PR from the retrieved data, validate the three critical requirements: …" at bounding box center [596, 343] width 85 height 28
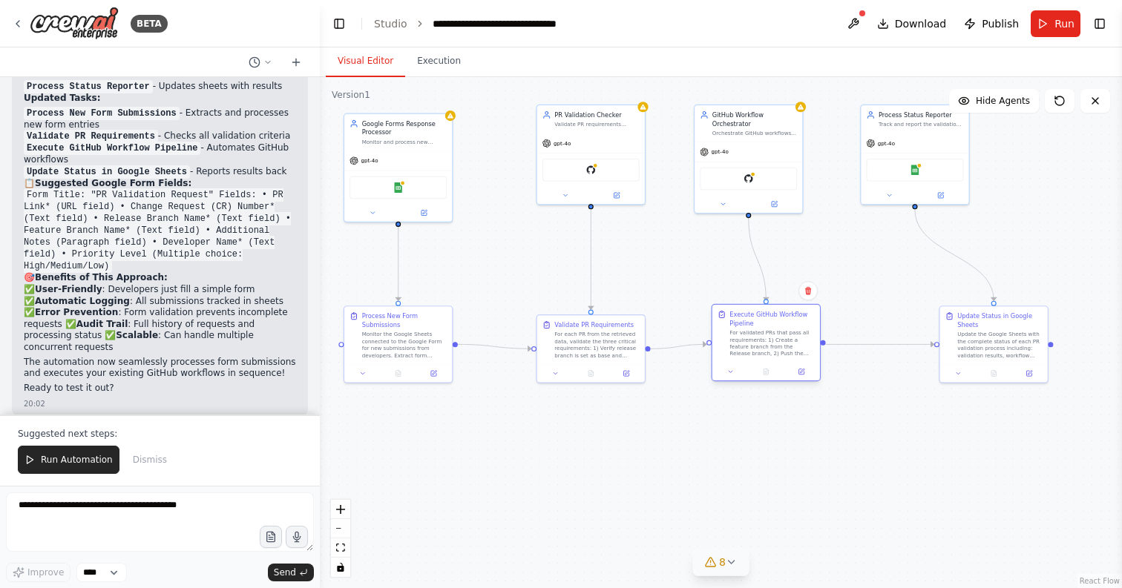
drag, startPoint x: 790, startPoint y: 464, endPoint x: 774, endPoint y: 347, distance: 117.6
click at [774, 347] on div "For validated PRs that pass all requirements: 1) Create a feature branch from t…" at bounding box center [771, 343] width 85 height 28
